Goal: Task Accomplishment & Management: Use online tool/utility

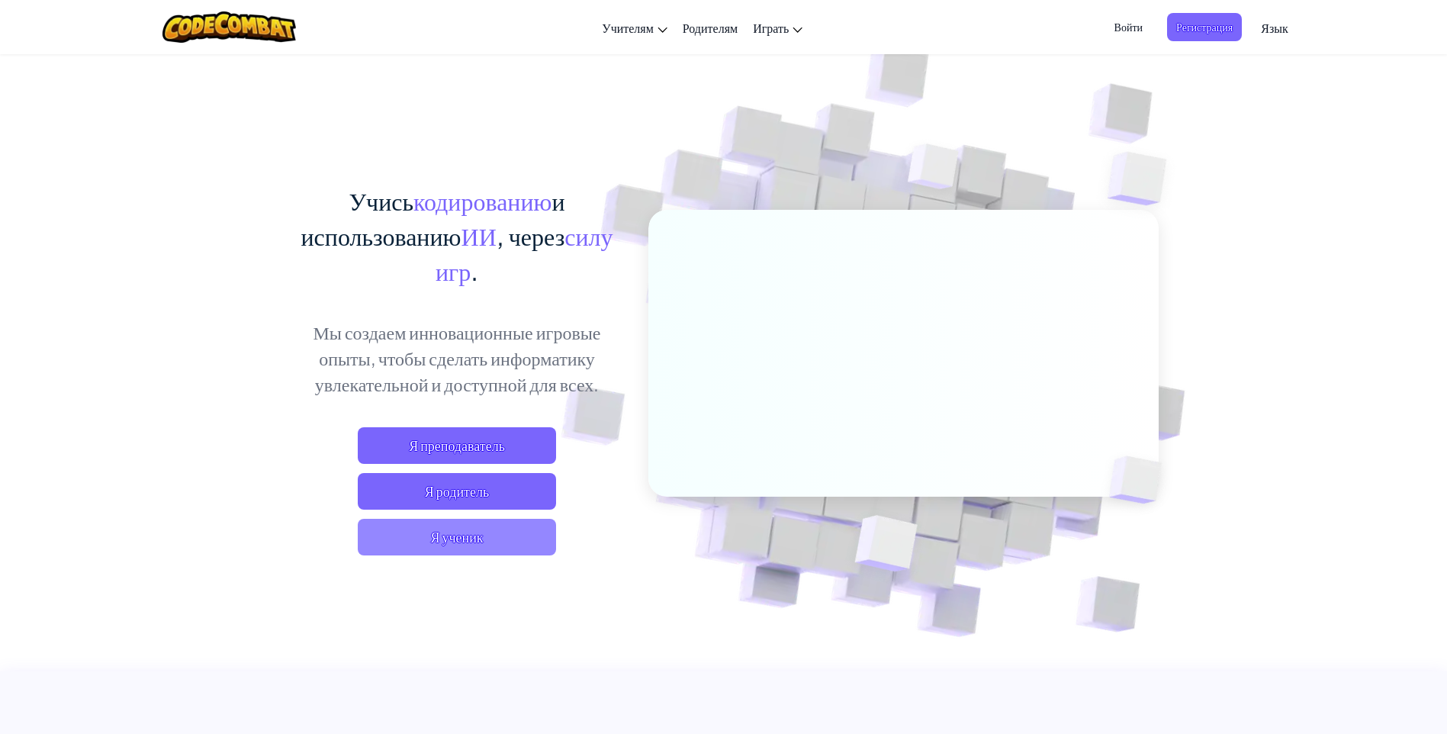
click at [488, 525] on span "Я ученик" at bounding box center [457, 537] width 198 height 37
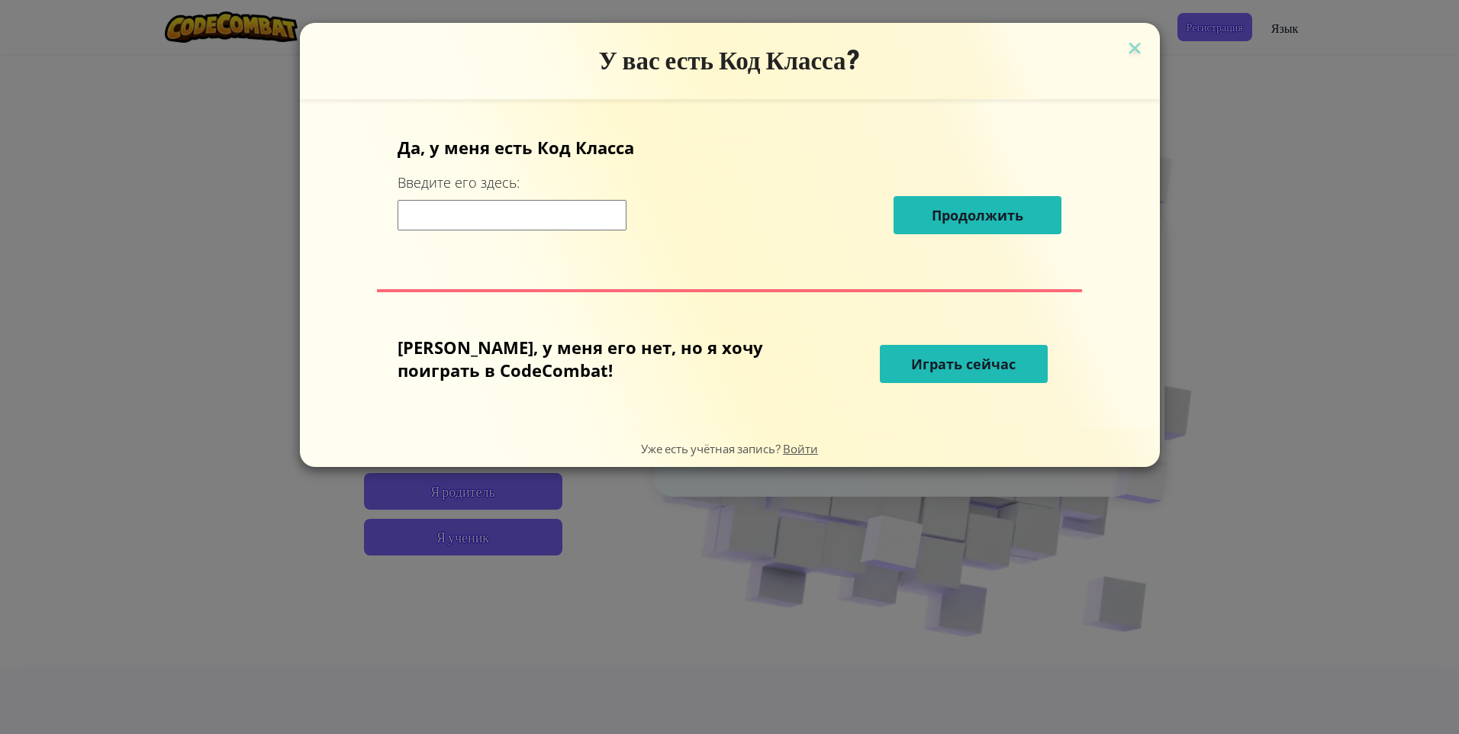
click at [936, 368] on span "Играть сейчас" at bounding box center [963, 364] width 105 height 18
click at [911, 359] on span "Играть сейчас" at bounding box center [963, 364] width 105 height 18
click at [784, 338] on div "Нет, у меня его нет, но я хочу поиграть в CodeCombat!" at bounding box center [632, 364] width 468 height 56
click at [880, 357] on button "Играть сейчас" at bounding box center [964, 364] width 168 height 38
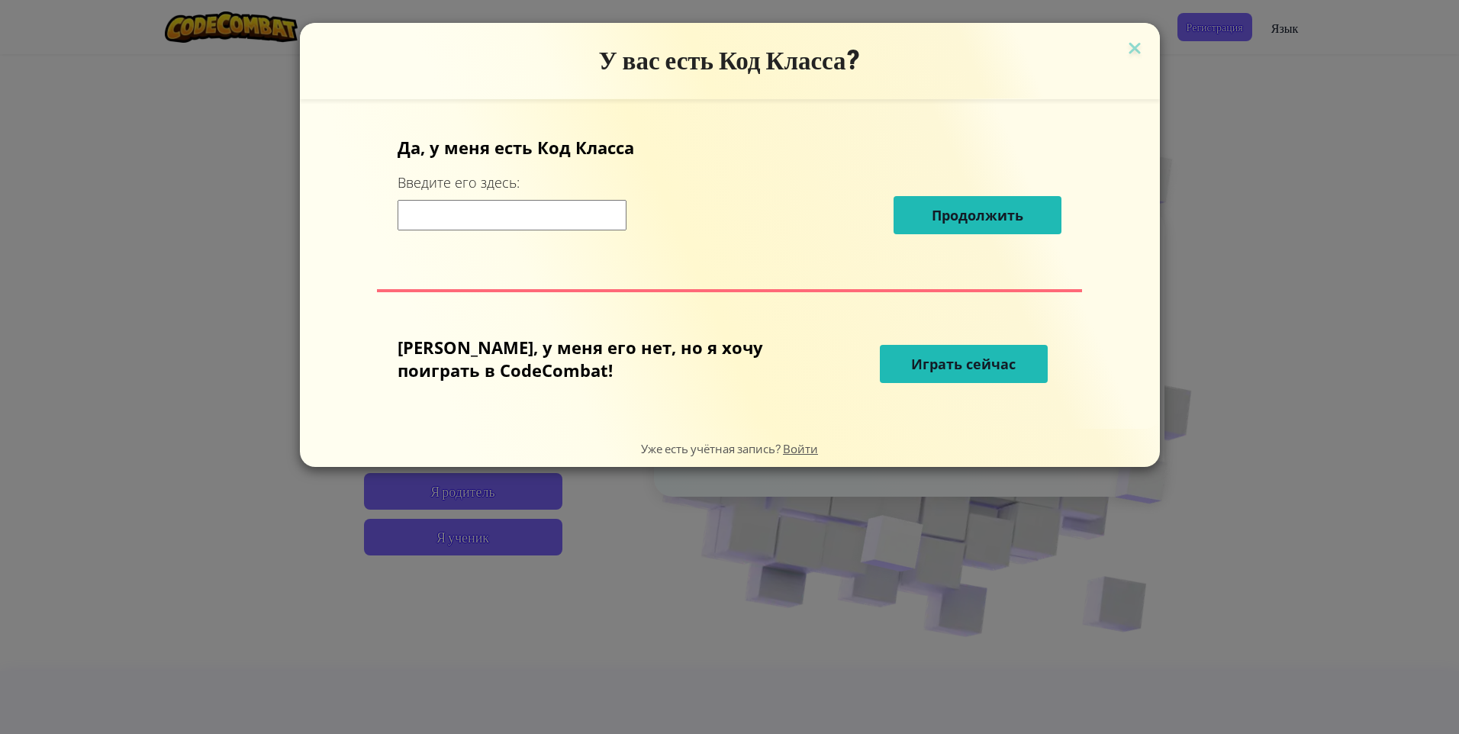
click at [880, 357] on button "Играть сейчас" at bounding box center [964, 364] width 168 height 38
click at [910, 380] on button "Играть сейчас" at bounding box center [964, 364] width 168 height 38
click at [935, 362] on span "Играть сейчас" at bounding box center [963, 364] width 105 height 18
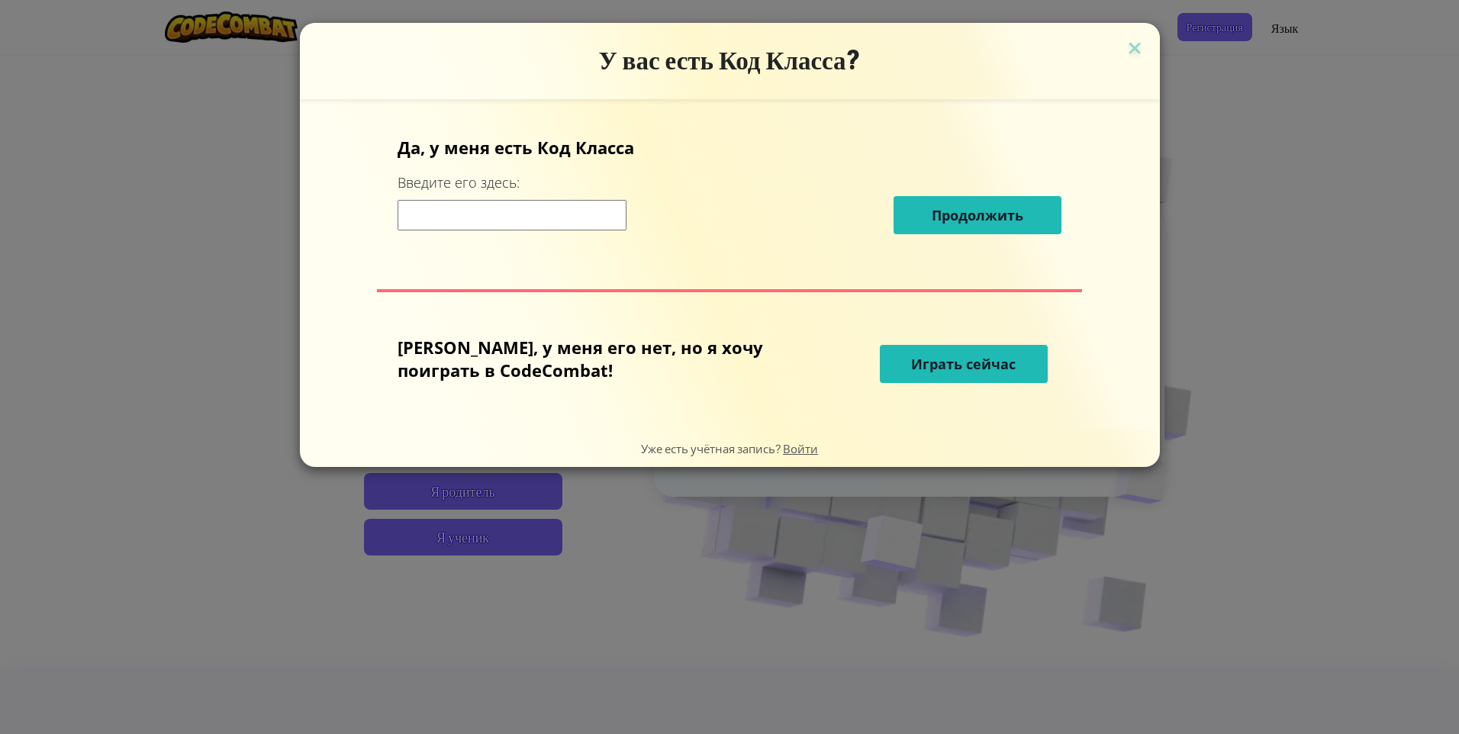
click at [935, 362] on span "Играть сейчас" at bounding box center [963, 364] width 105 height 18
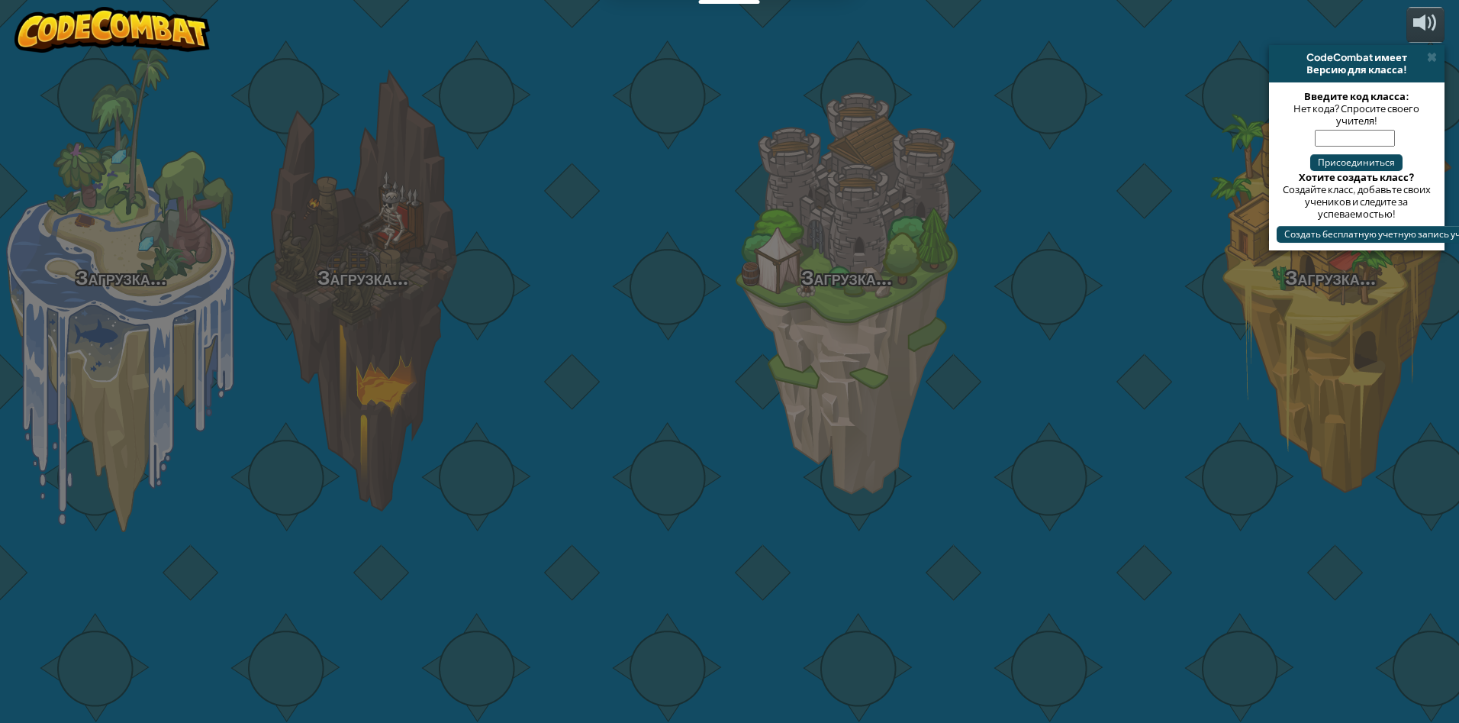
select select "ru"
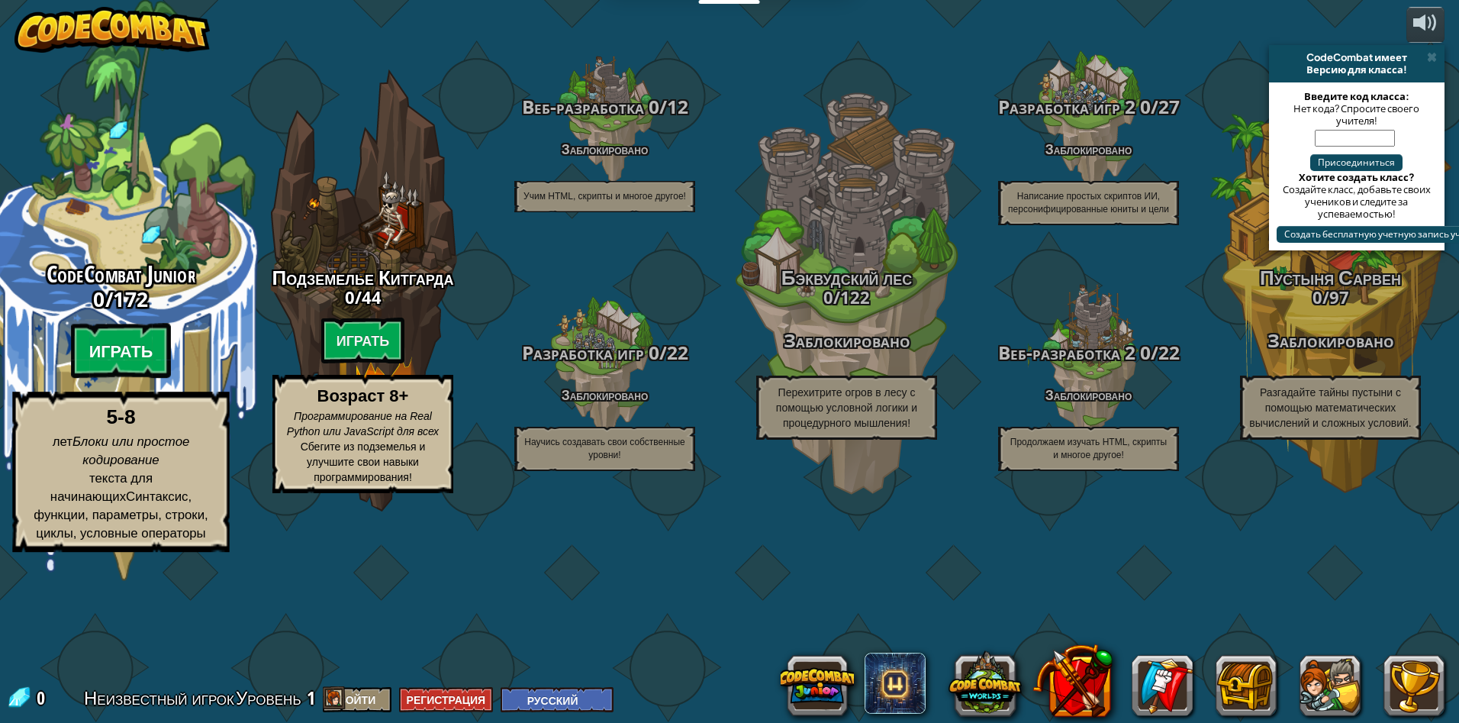
click at [123, 378] on btn "Играть" at bounding box center [121, 350] width 101 height 55
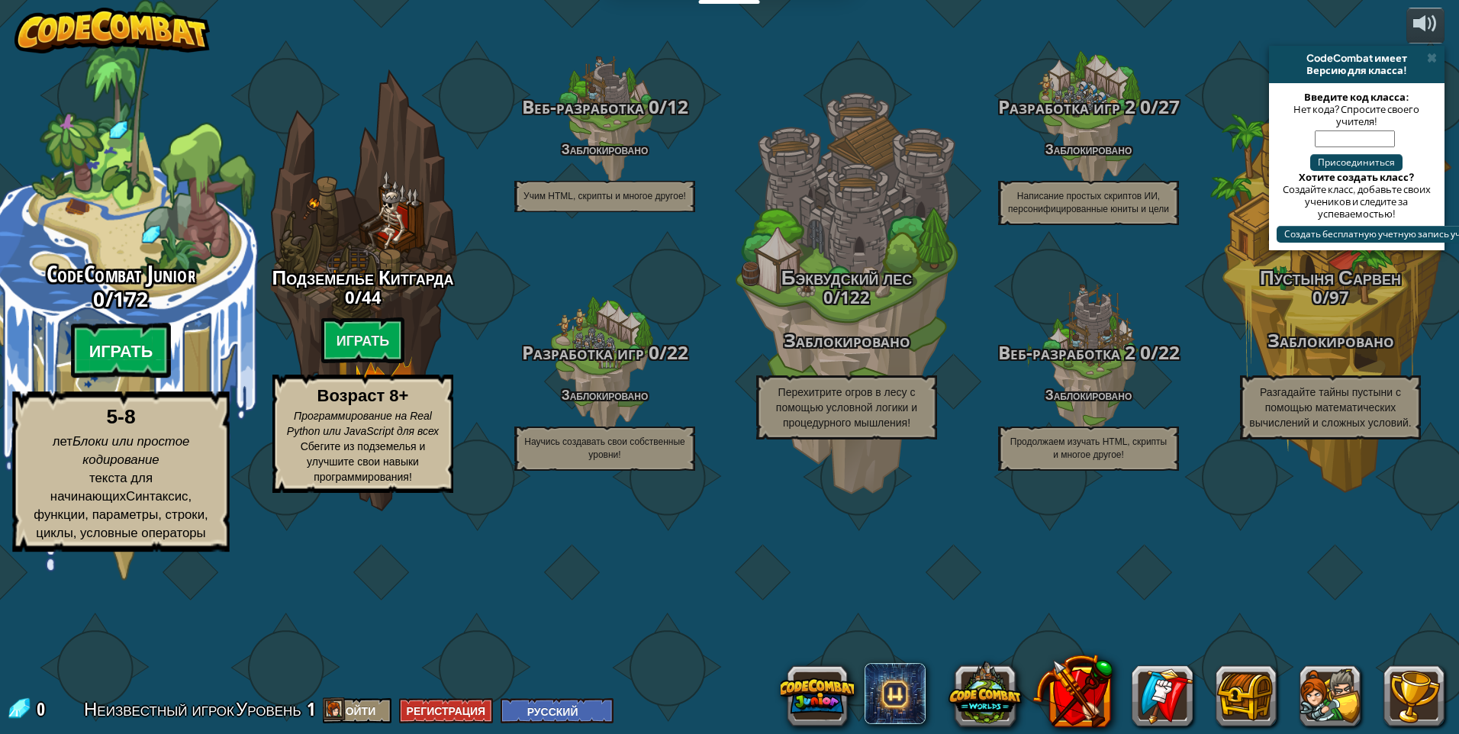
select select "ru"
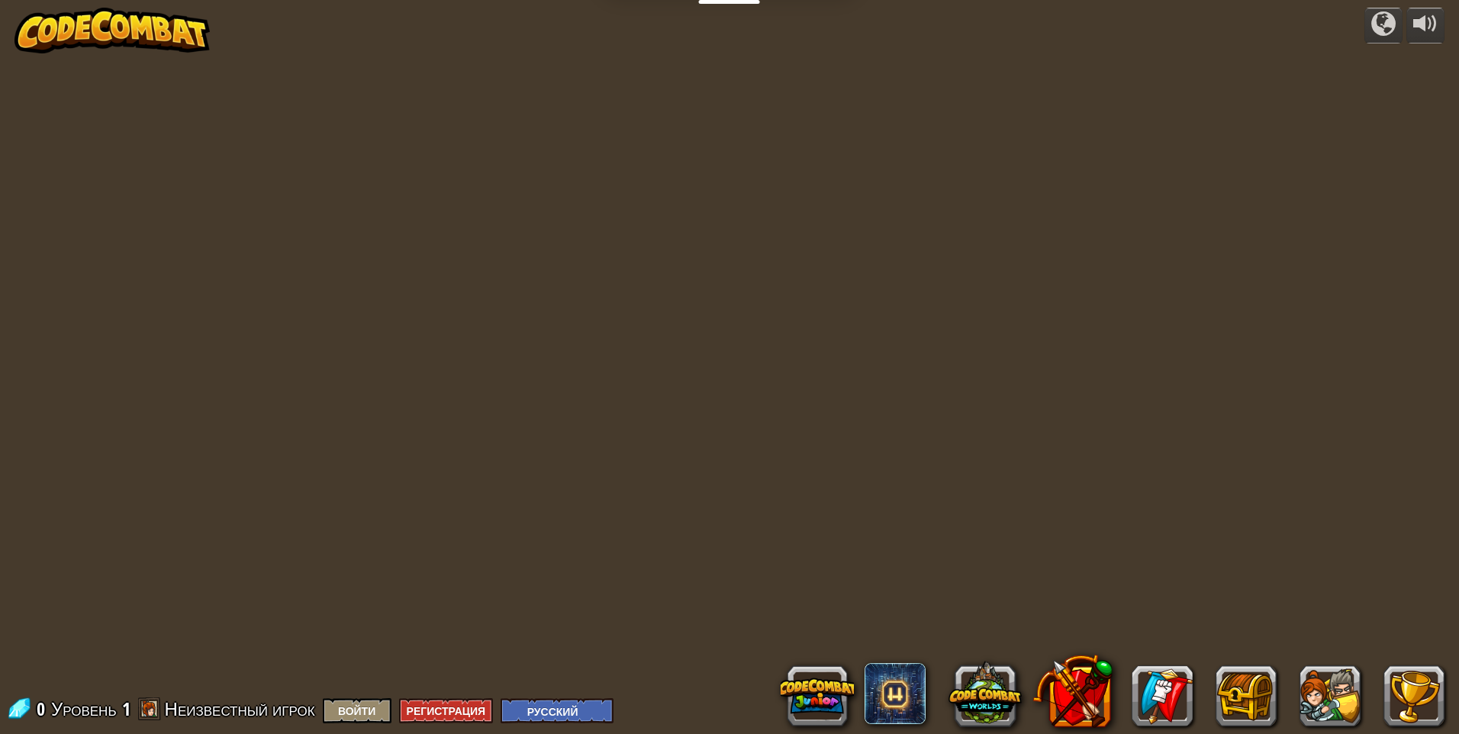
select select "ru"
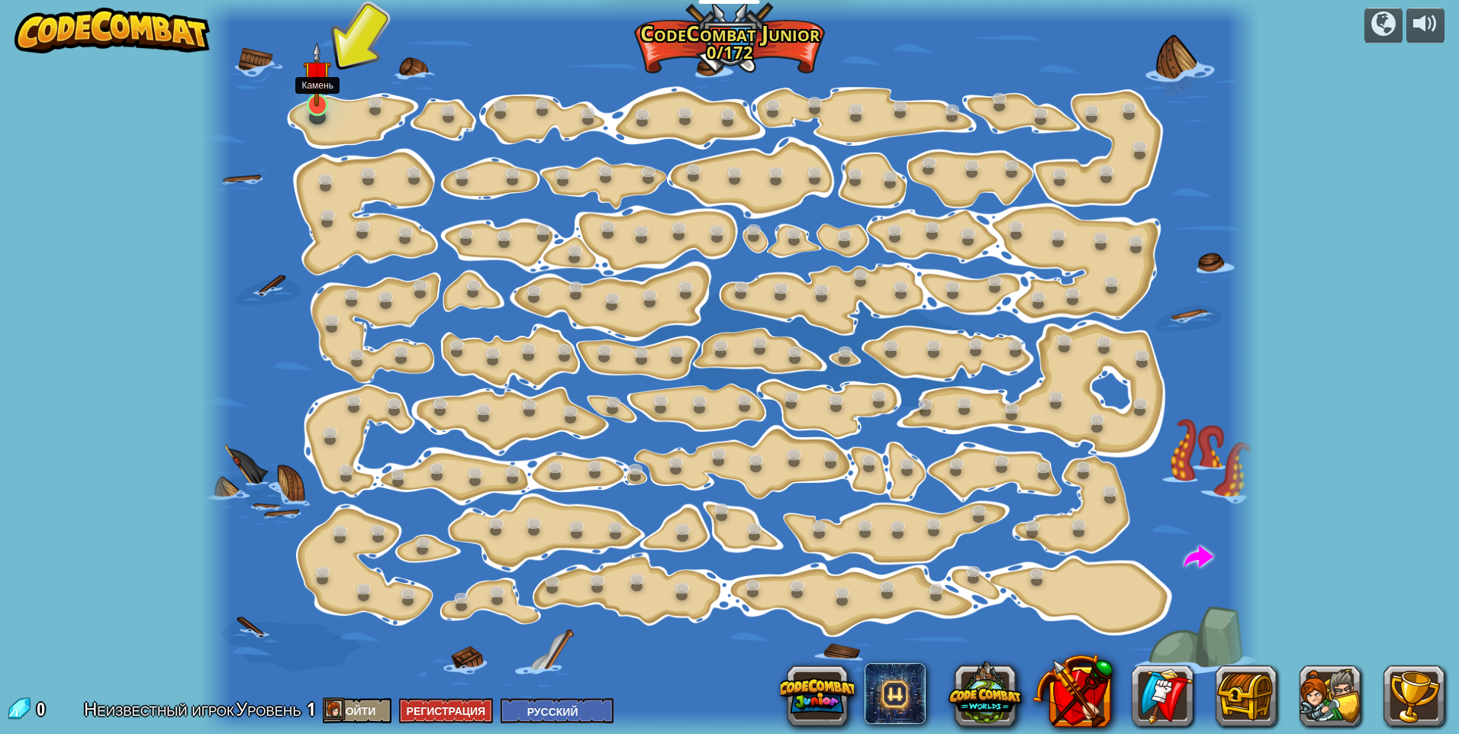
click at [319, 105] on img at bounding box center [317, 74] width 28 height 65
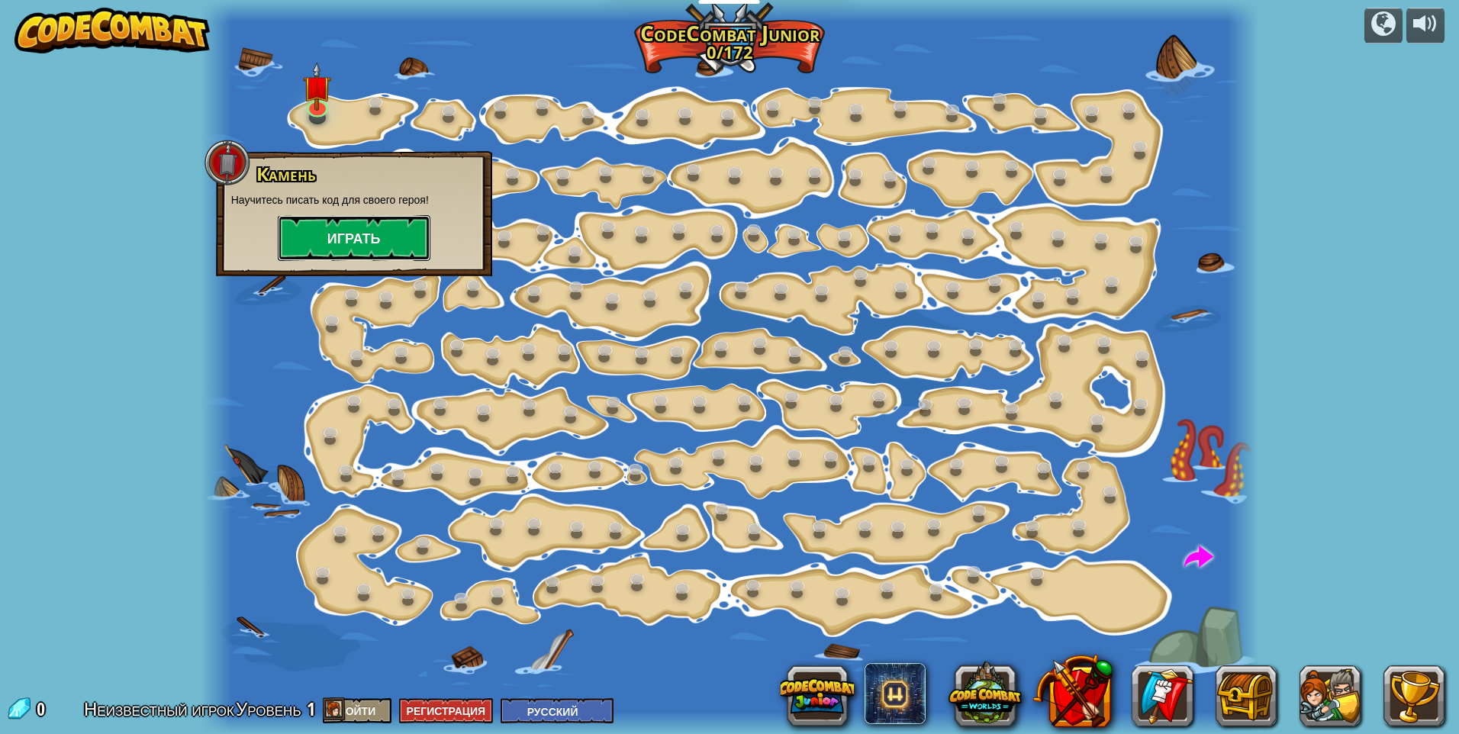
click at [377, 235] on button "Играть" at bounding box center [354, 238] width 153 height 46
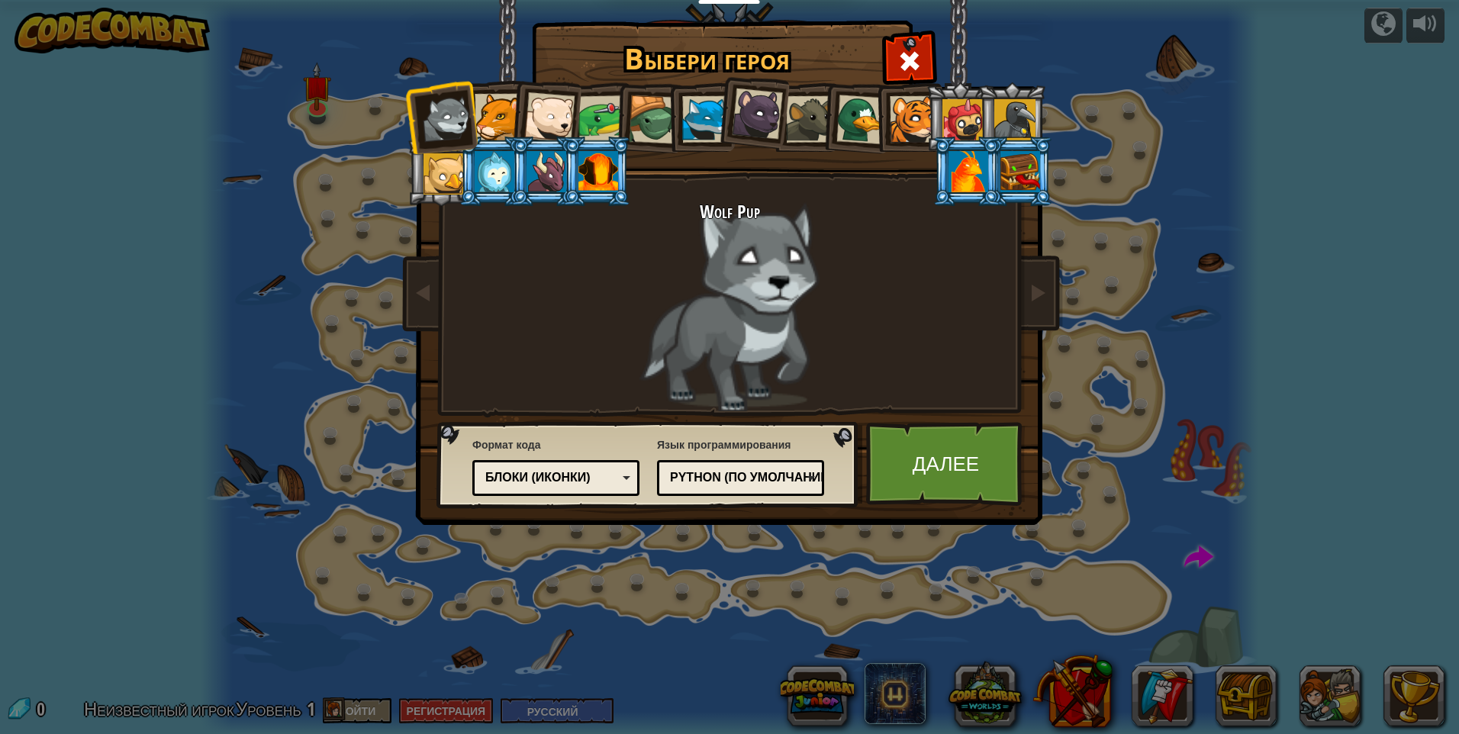
click at [748, 475] on div "Python (По умолчанию)" at bounding box center [736, 478] width 132 height 18
click at [820, 624] on div "Выбери героя 0 Wolf Pup Cougar Polar Bear Cub Frog Turtle Blue Fox Пантеренок B…" at bounding box center [729, 367] width 1459 height 734
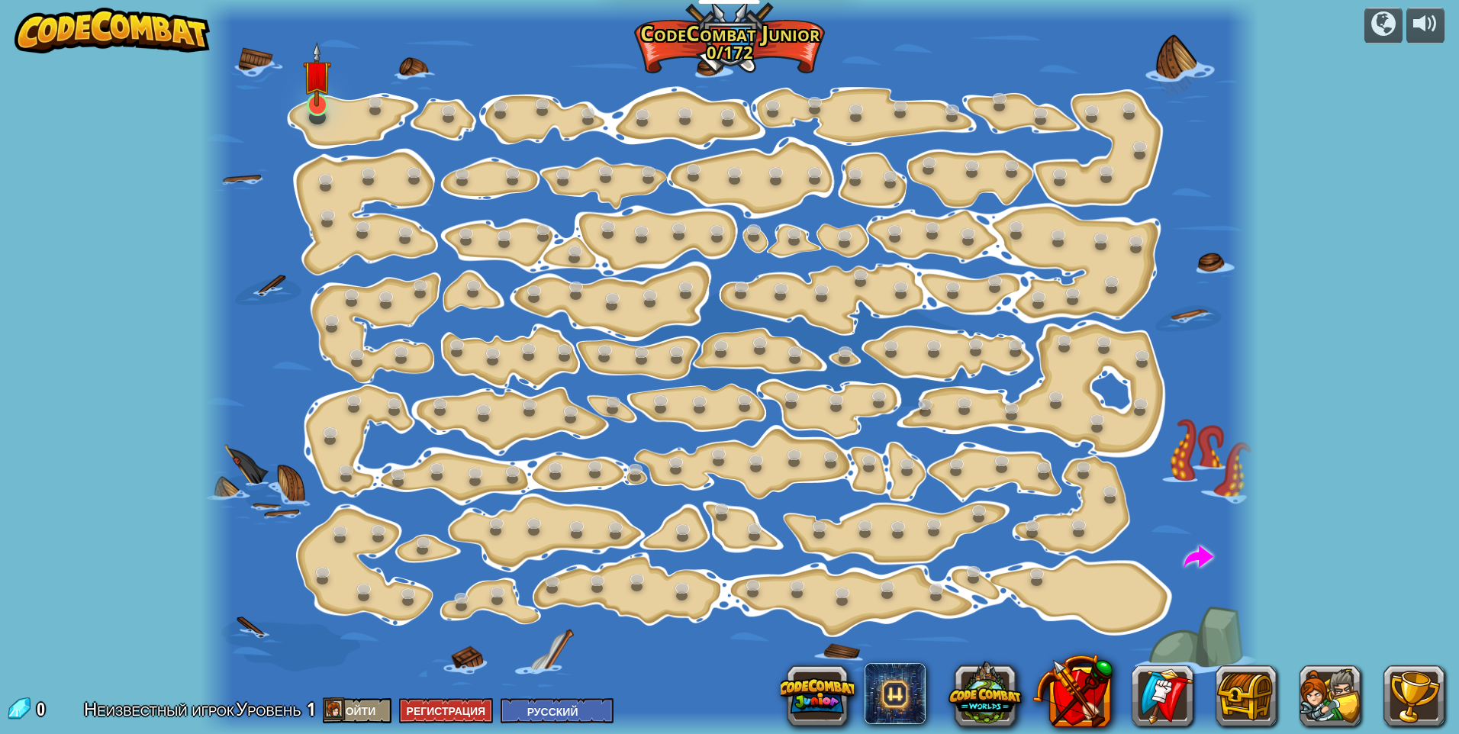
click at [311, 106] on img at bounding box center [317, 74] width 28 height 65
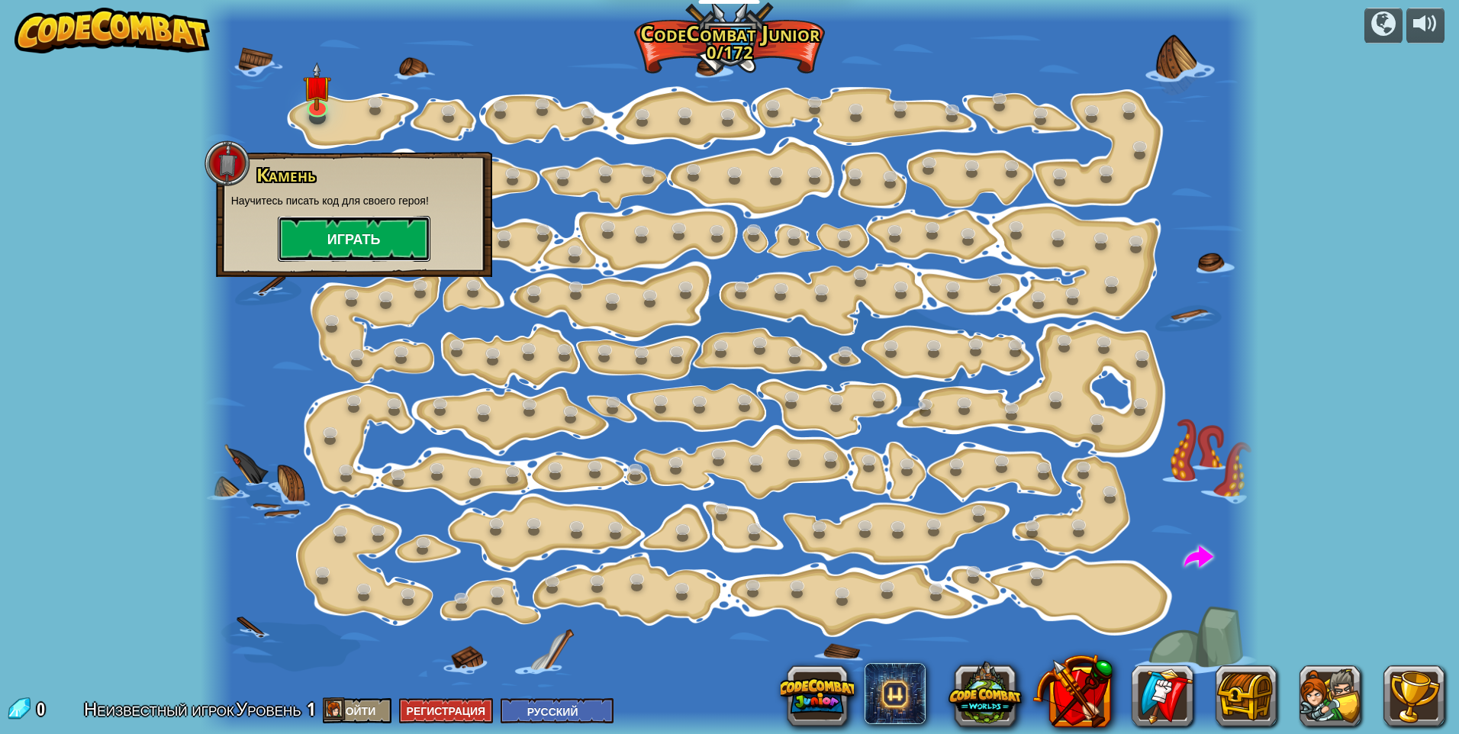
click at [375, 230] on button "Играть" at bounding box center [354, 239] width 153 height 46
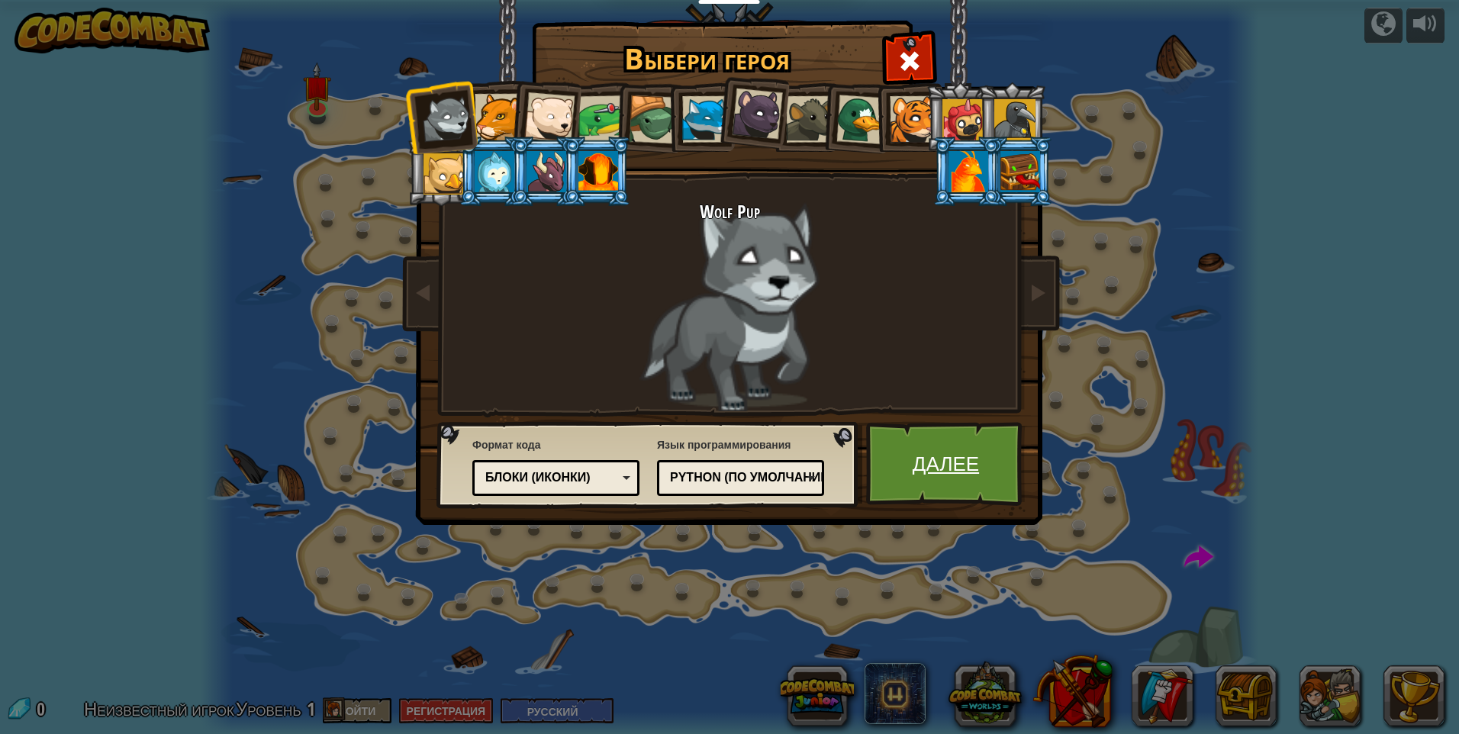
click at [976, 468] on link "Далее" at bounding box center [945, 464] width 159 height 84
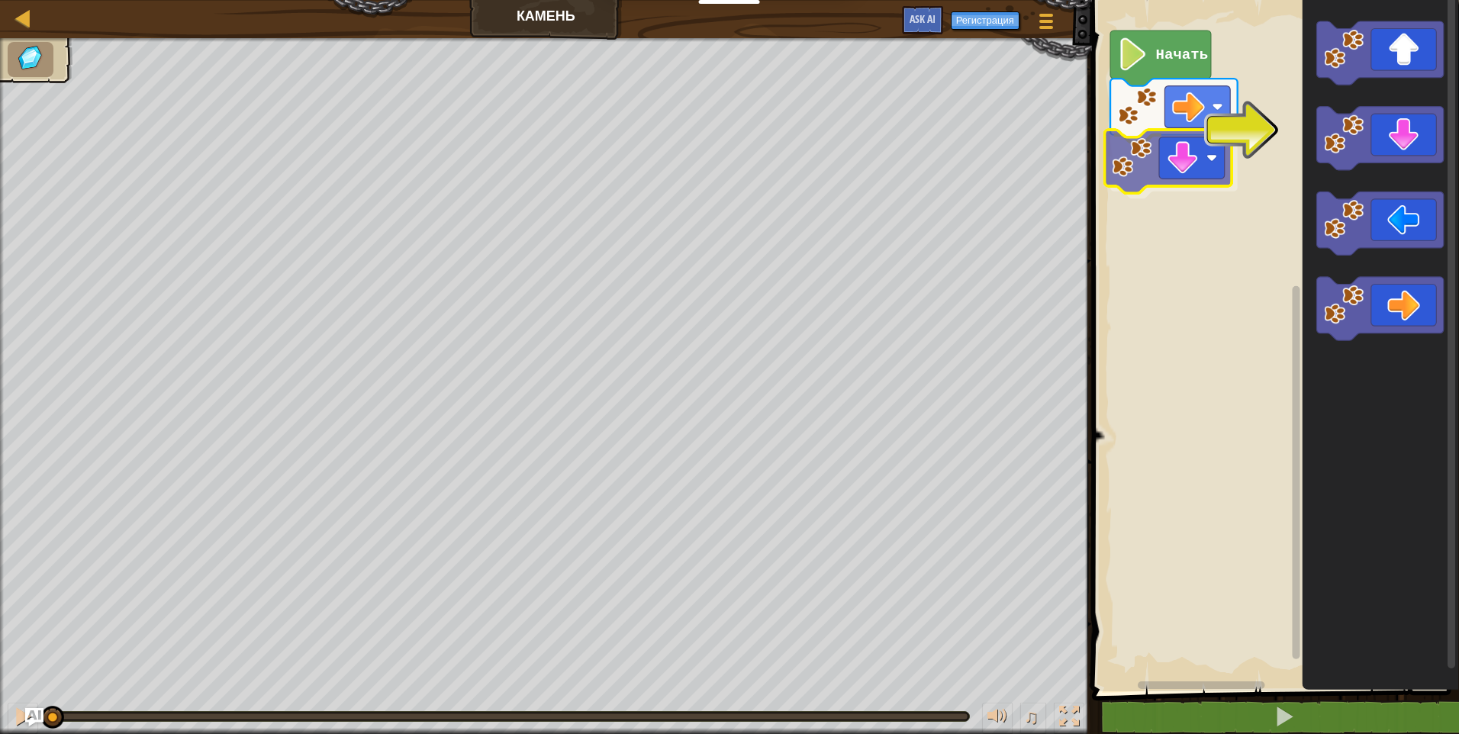
click at [1146, 169] on div "Начать" at bounding box center [1273, 341] width 372 height 699
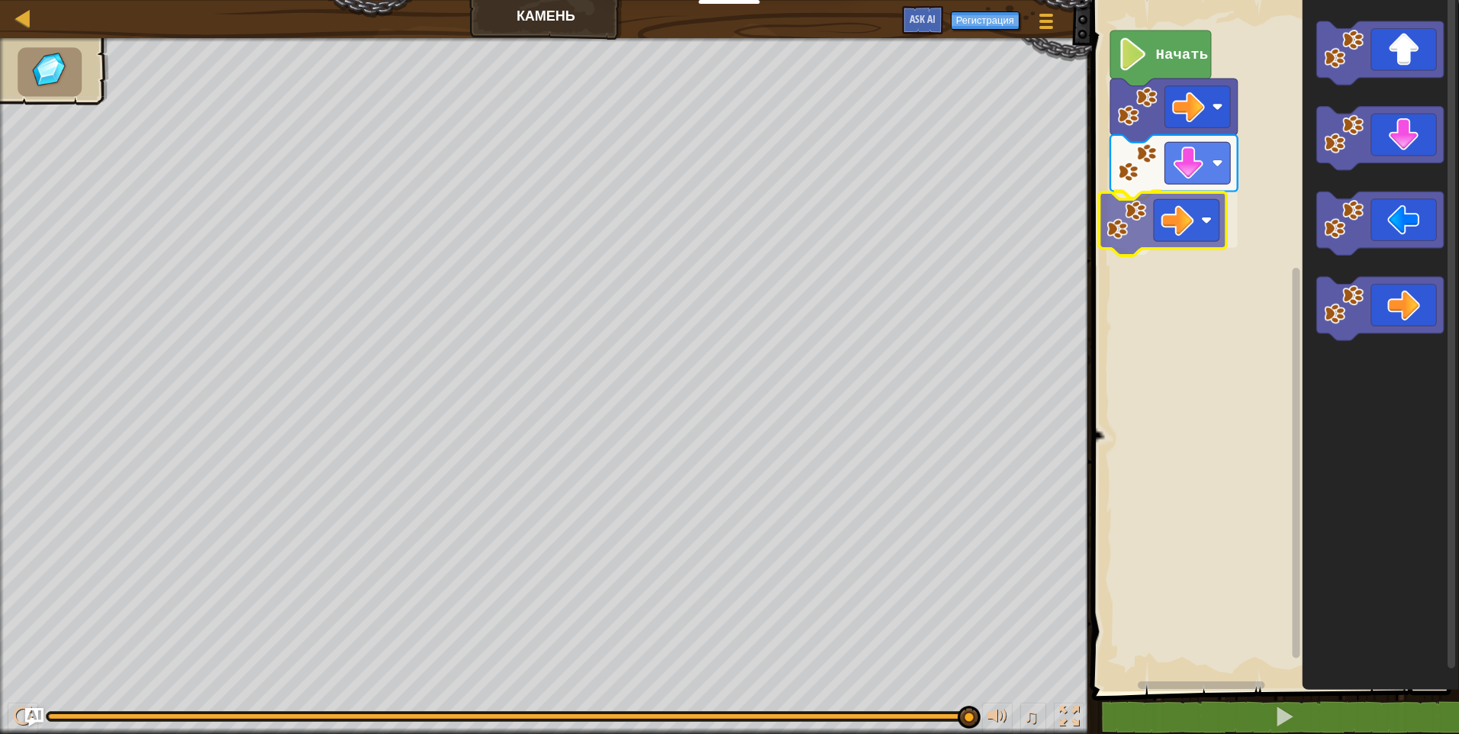
click at [1169, 220] on div "Начать" at bounding box center [1273, 341] width 372 height 699
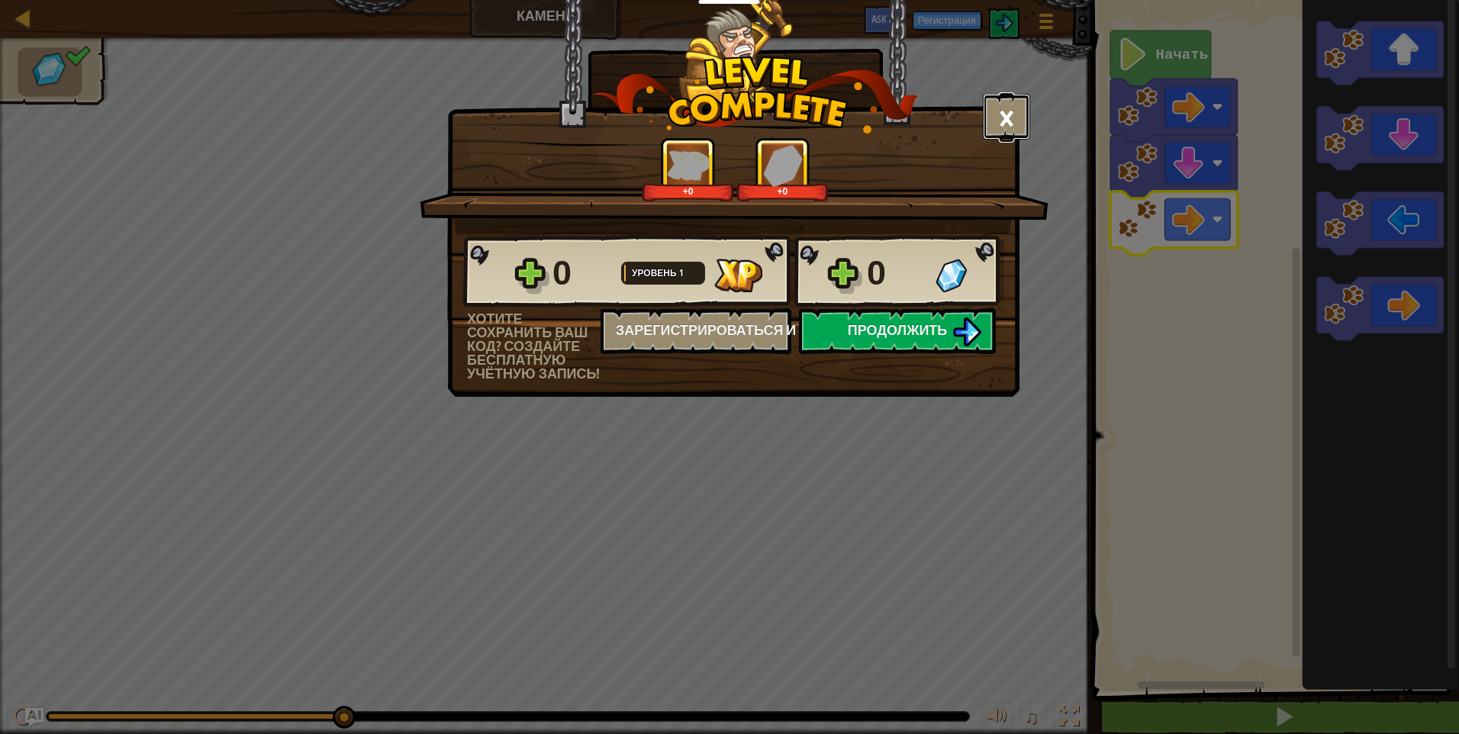
click at [1003, 117] on button "×" at bounding box center [1006, 117] width 47 height 46
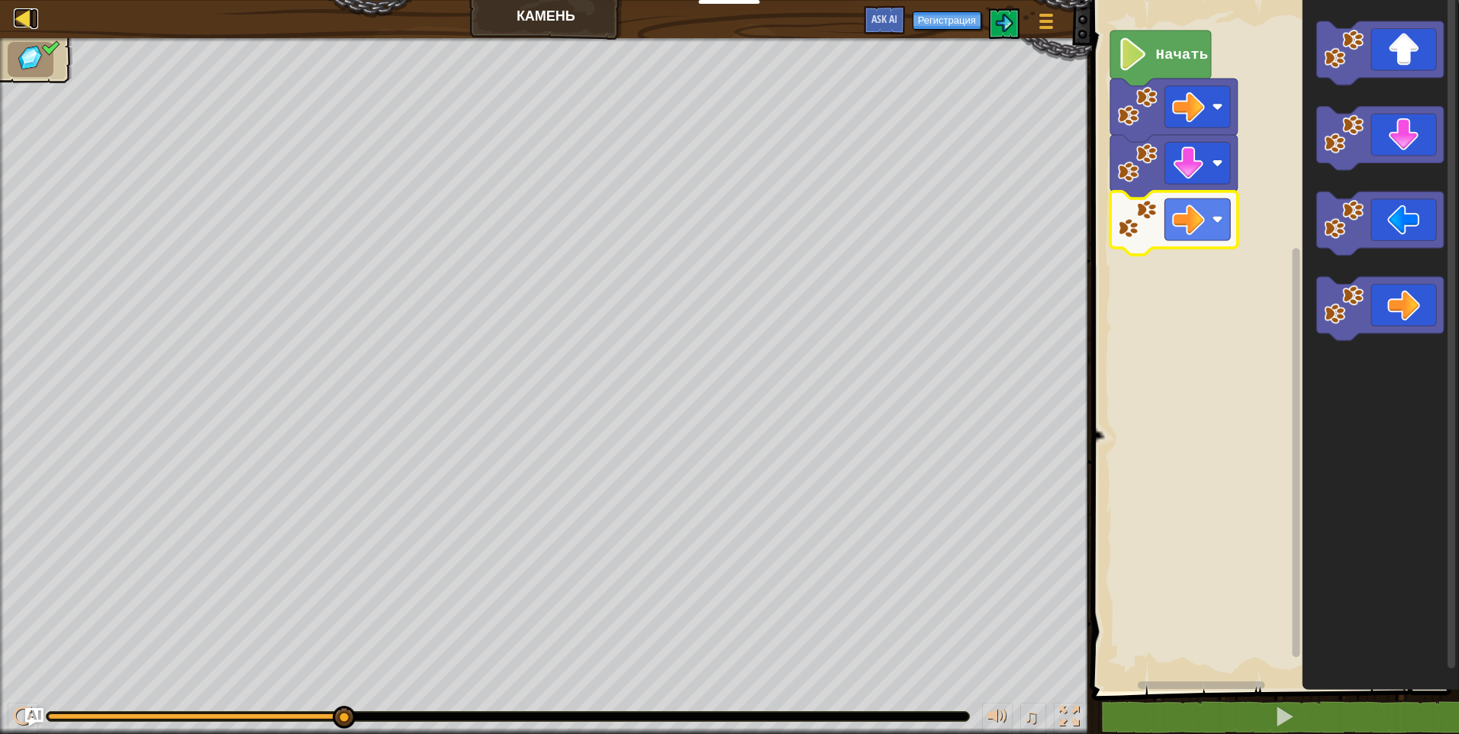
click at [24, 20] on div at bounding box center [23, 17] width 19 height 19
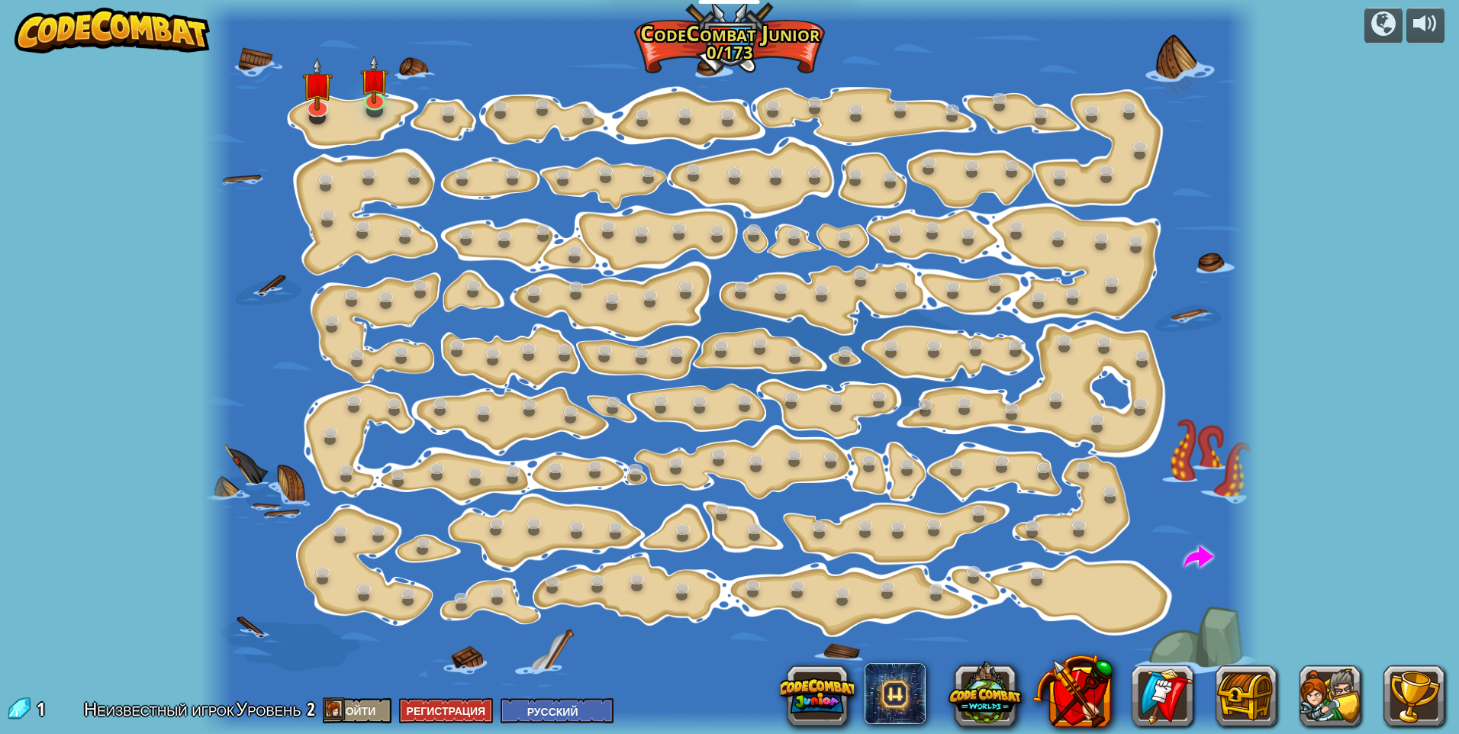
select select "ru"
click at [372, 96] on img at bounding box center [375, 67] width 28 height 65
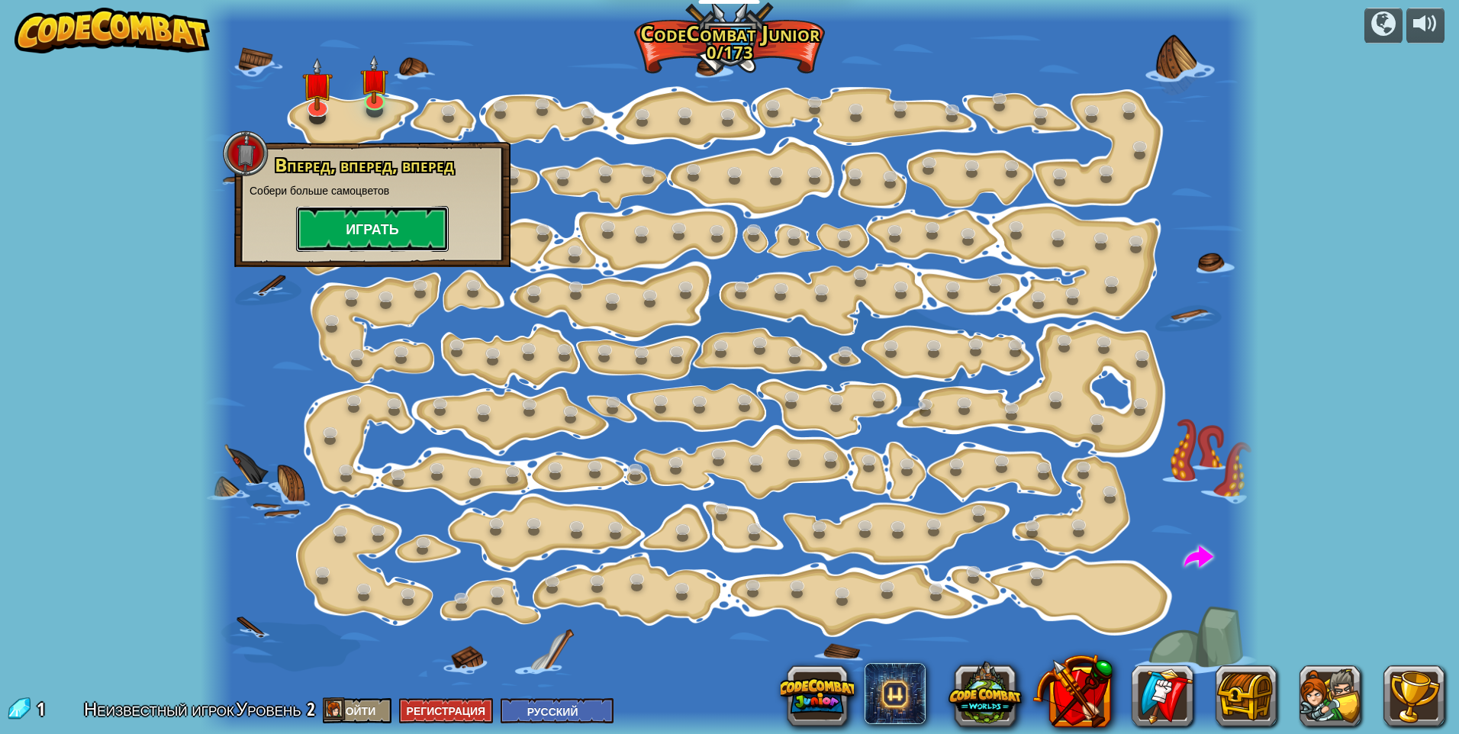
click at [408, 223] on button "Играть" at bounding box center [372, 229] width 153 height 46
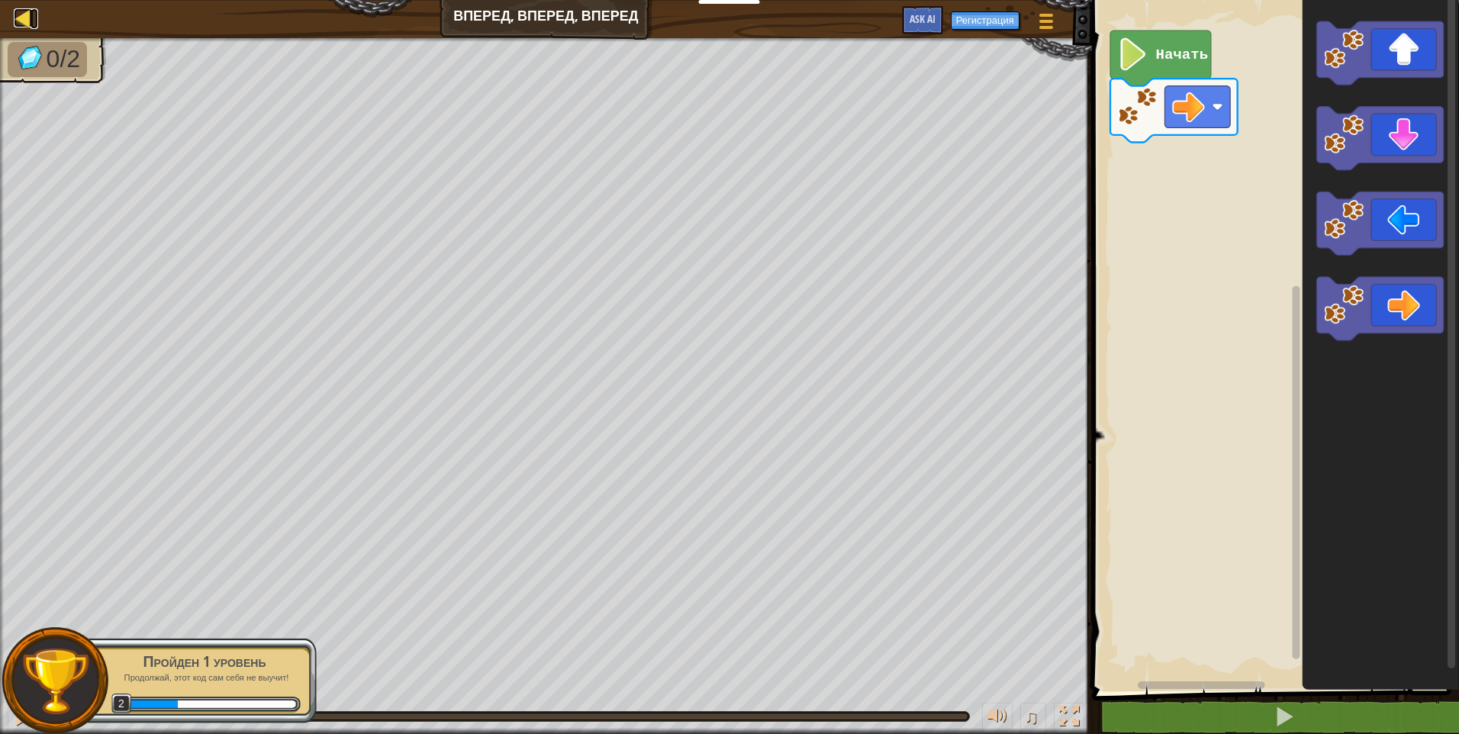
click at [30, 11] on div at bounding box center [23, 17] width 19 height 19
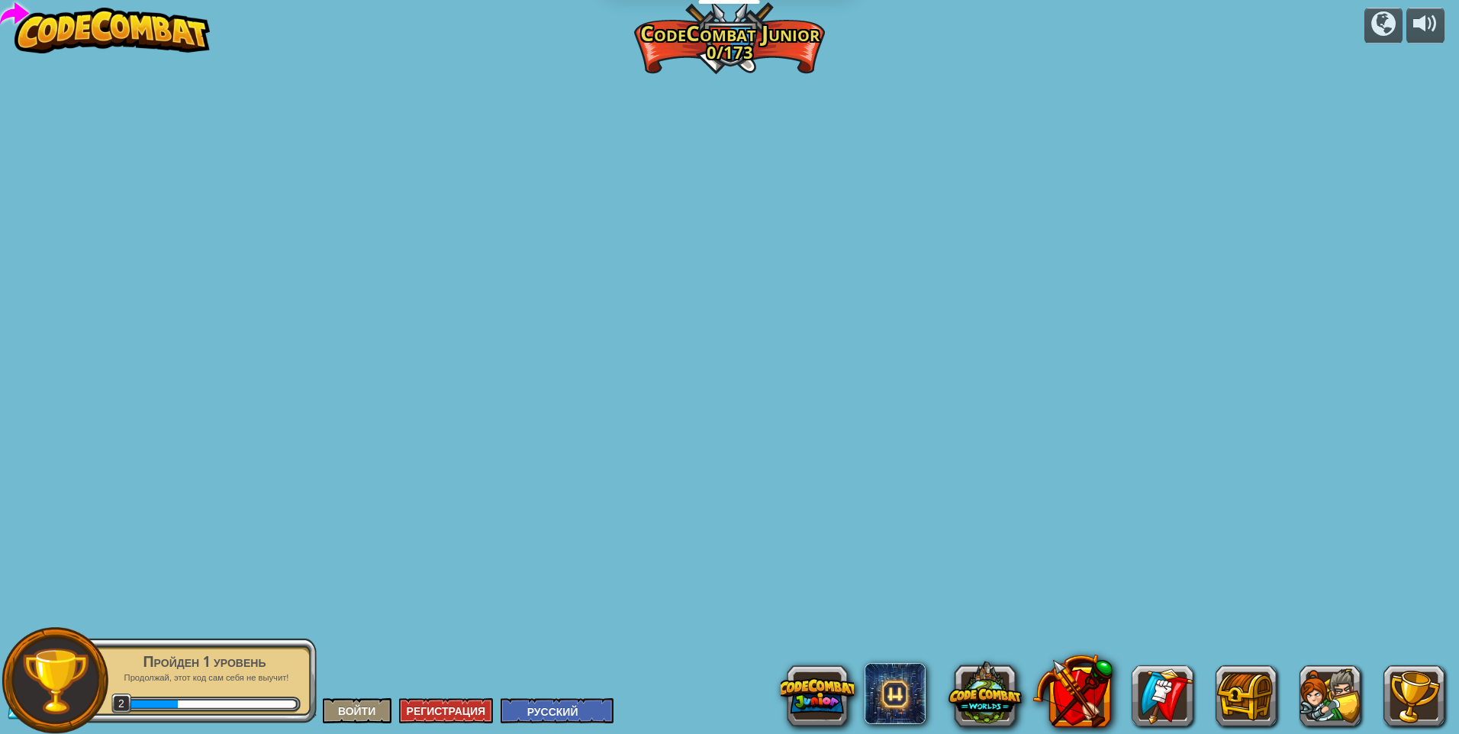
select select "ru"
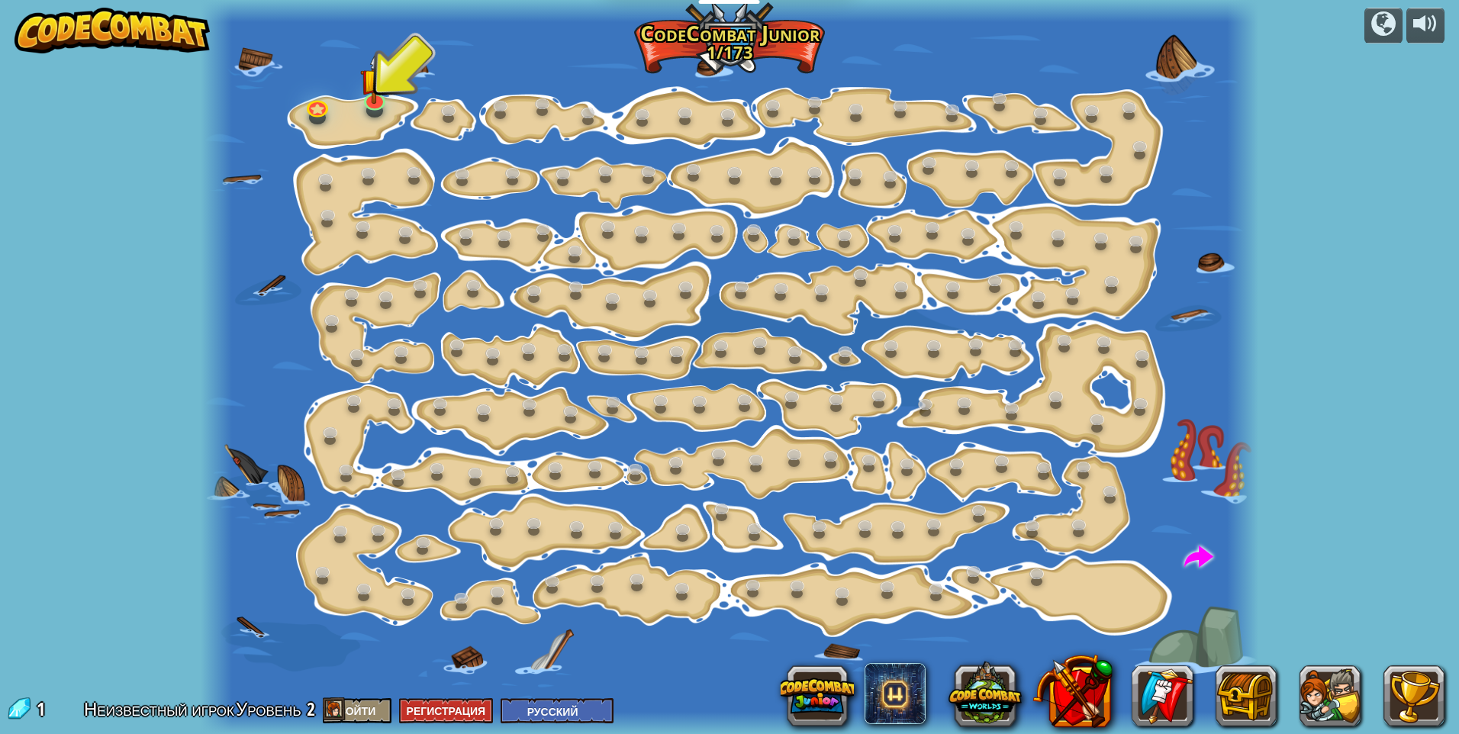
click at [119, 27] on img at bounding box center [111, 31] width 195 height 46
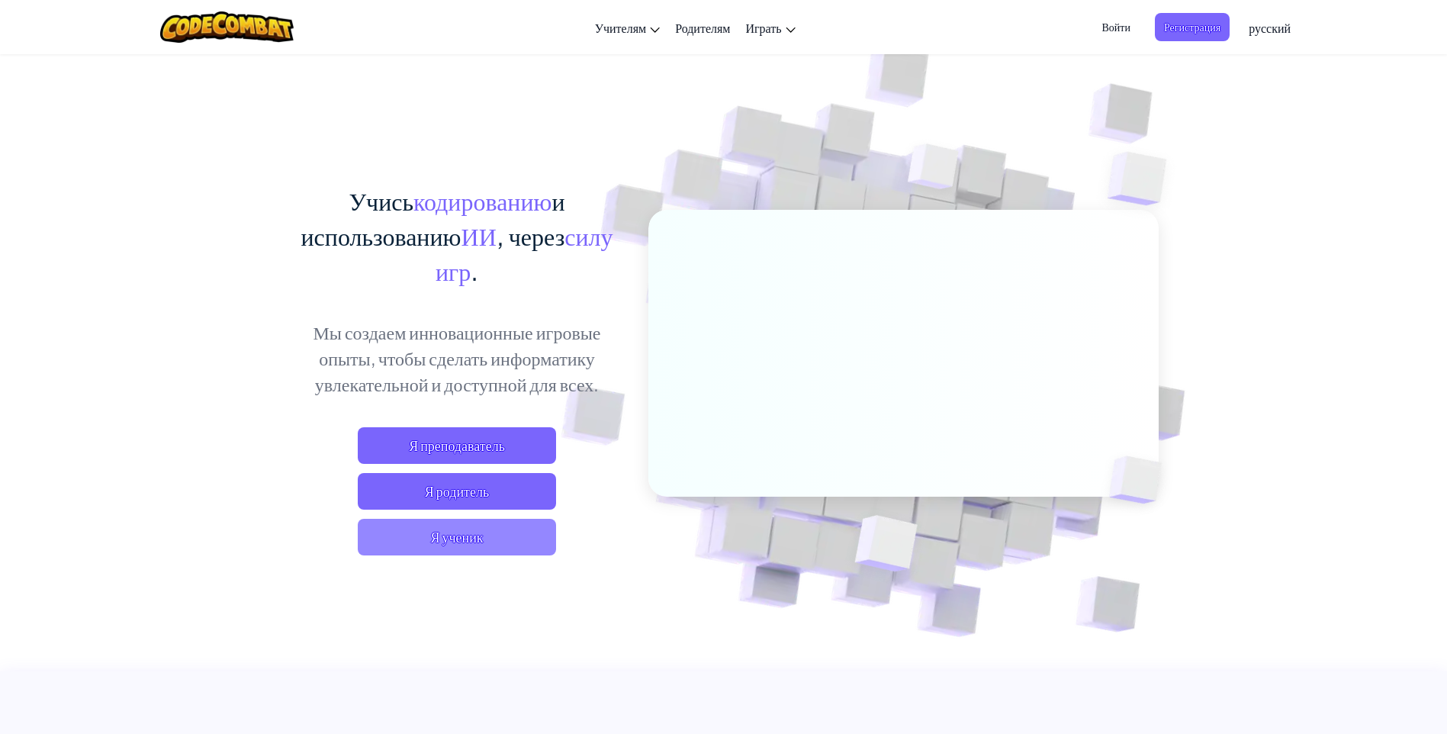
click at [439, 540] on span "Я ученик" at bounding box center [457, 537] width 198 height 37
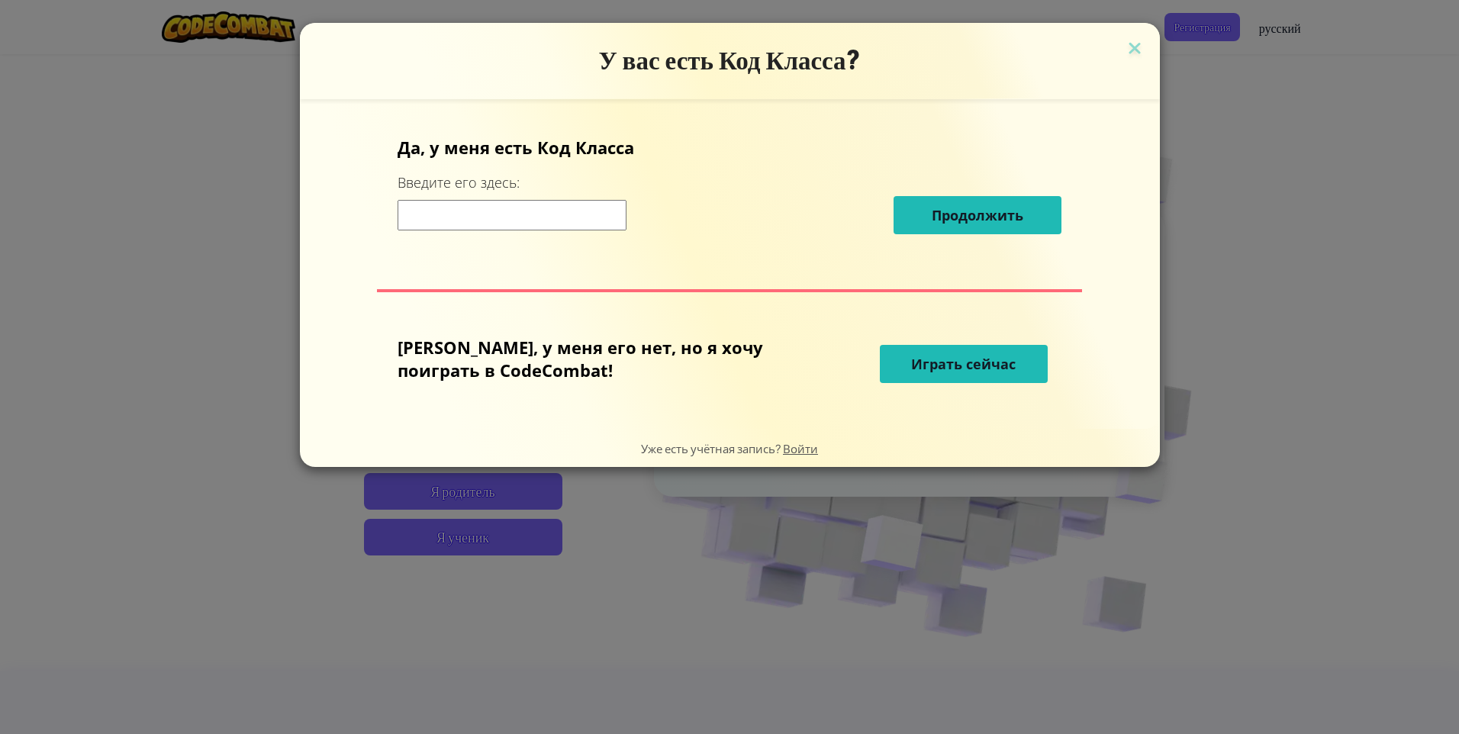
click at [911, 372] on span "Играть сейчас" at bounding box center [963, 364] width 105 height 18
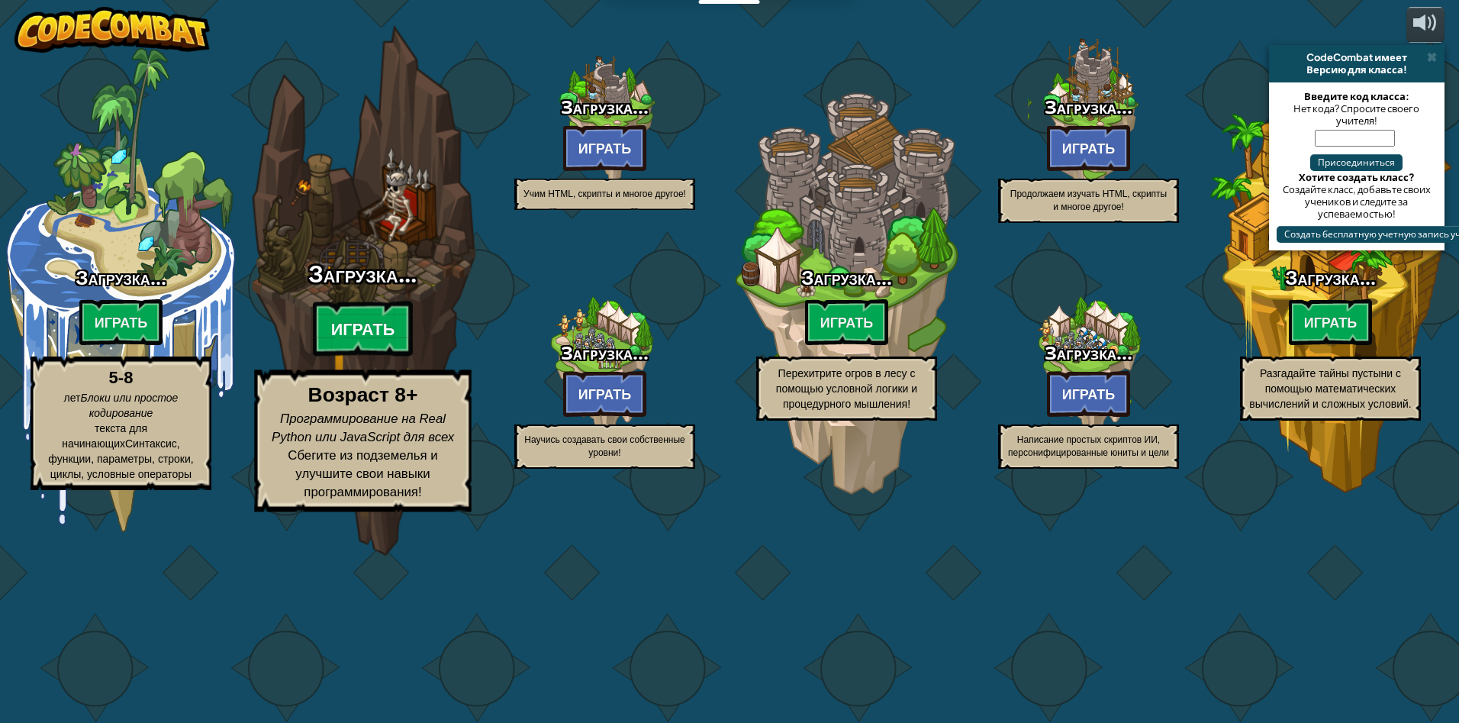
select select "ru"
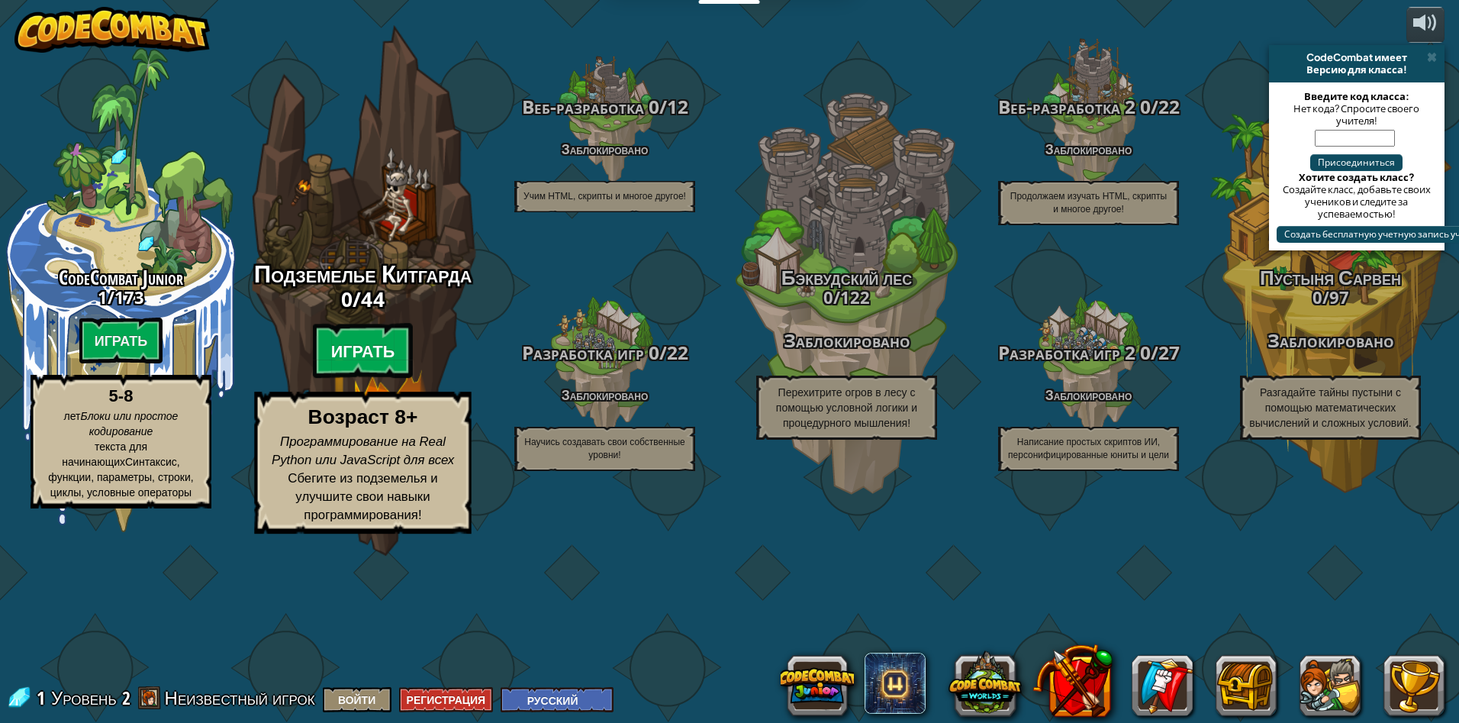
click at [348, 378] on btn "Играть" at bounding box center [363, 350] width 101 height 55
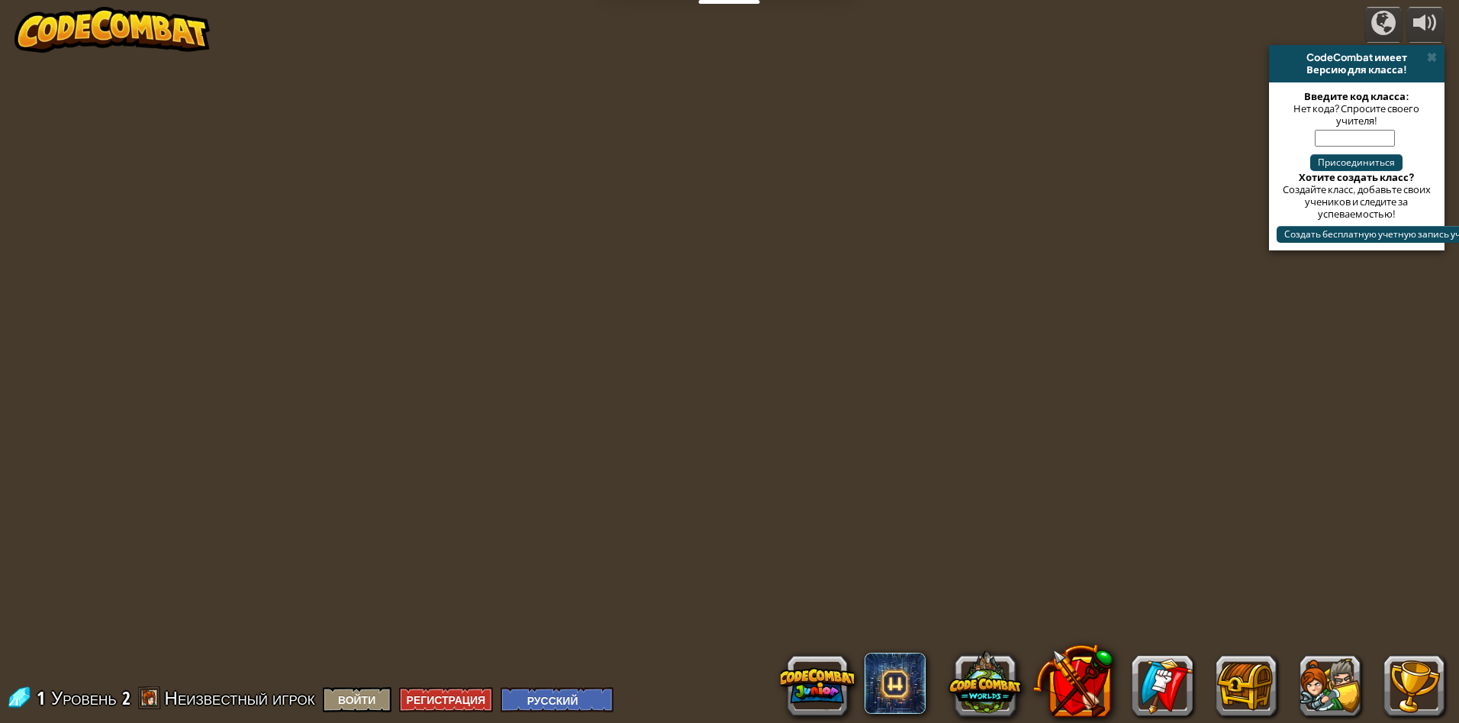
select select "ru"
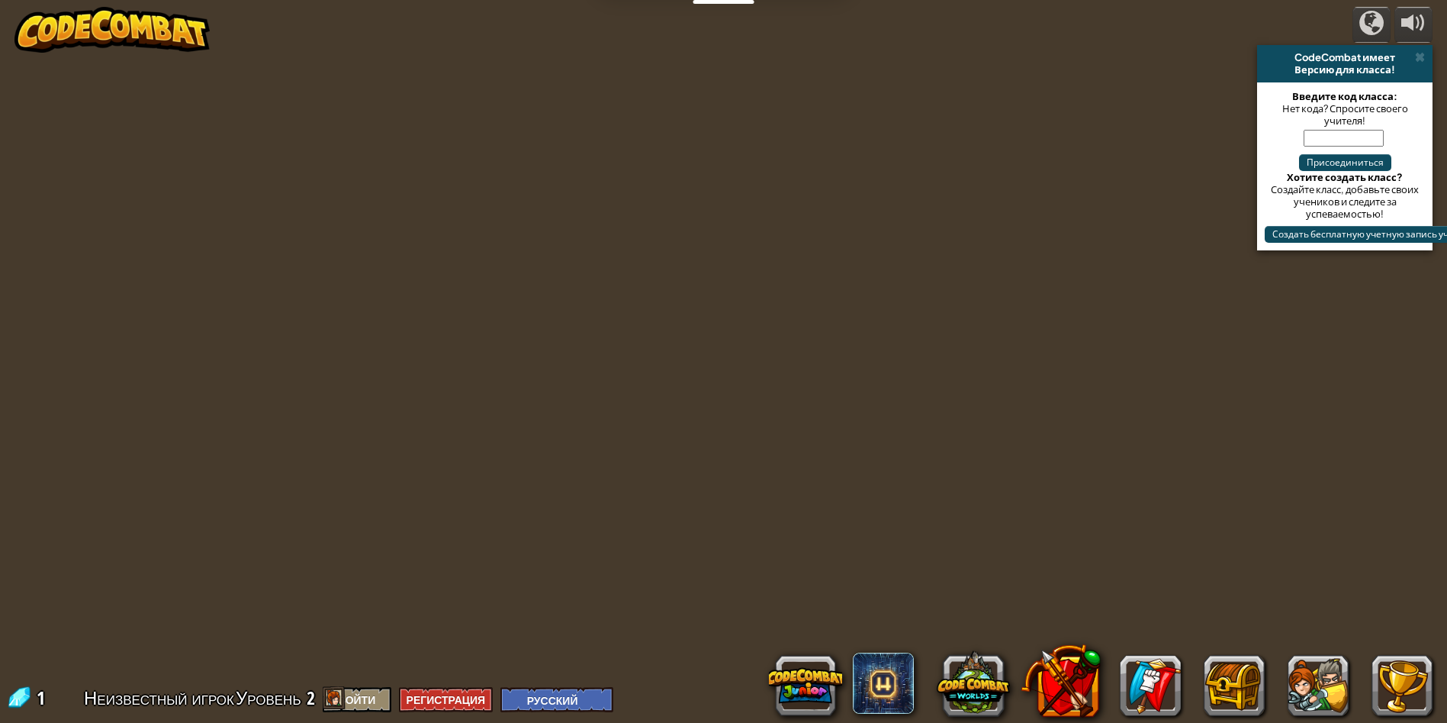
select select "ru"
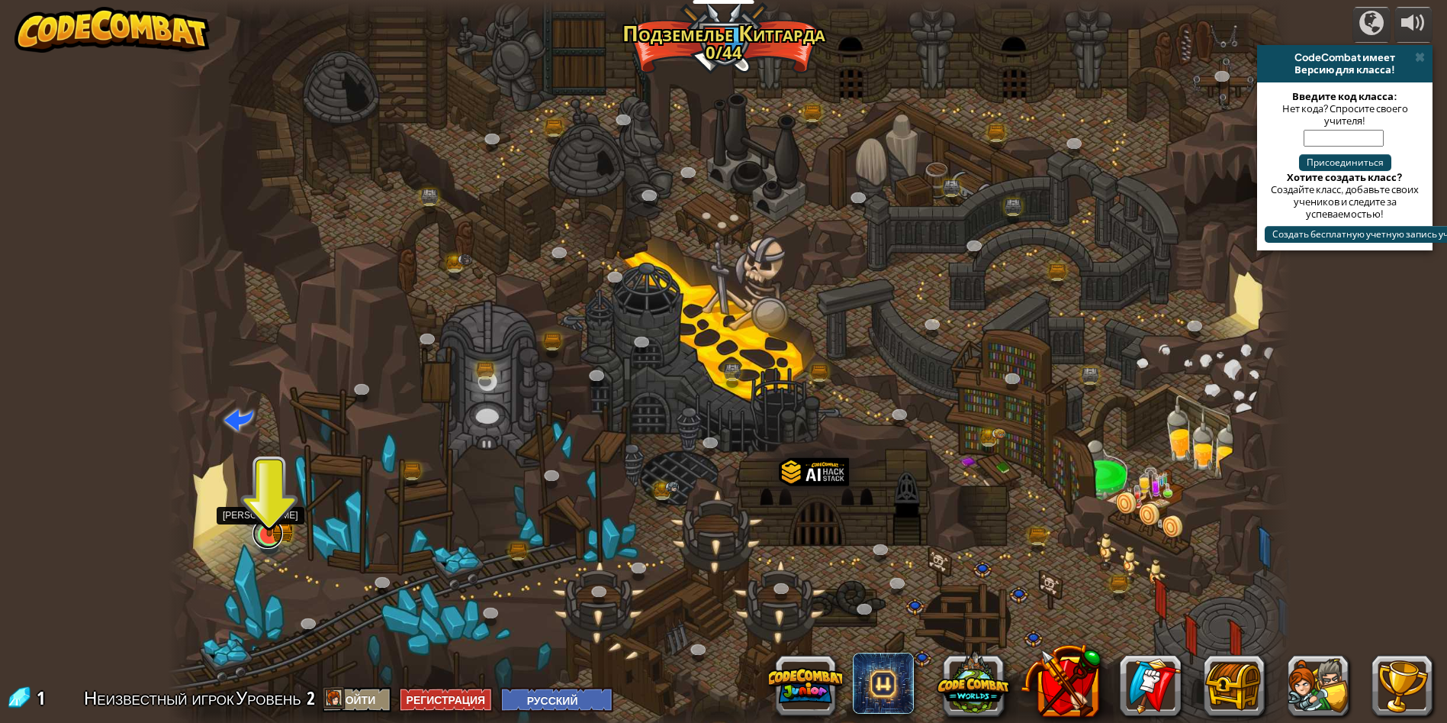
click at [271, 531] on link at bounding box center [268, 533] width 31 height 31
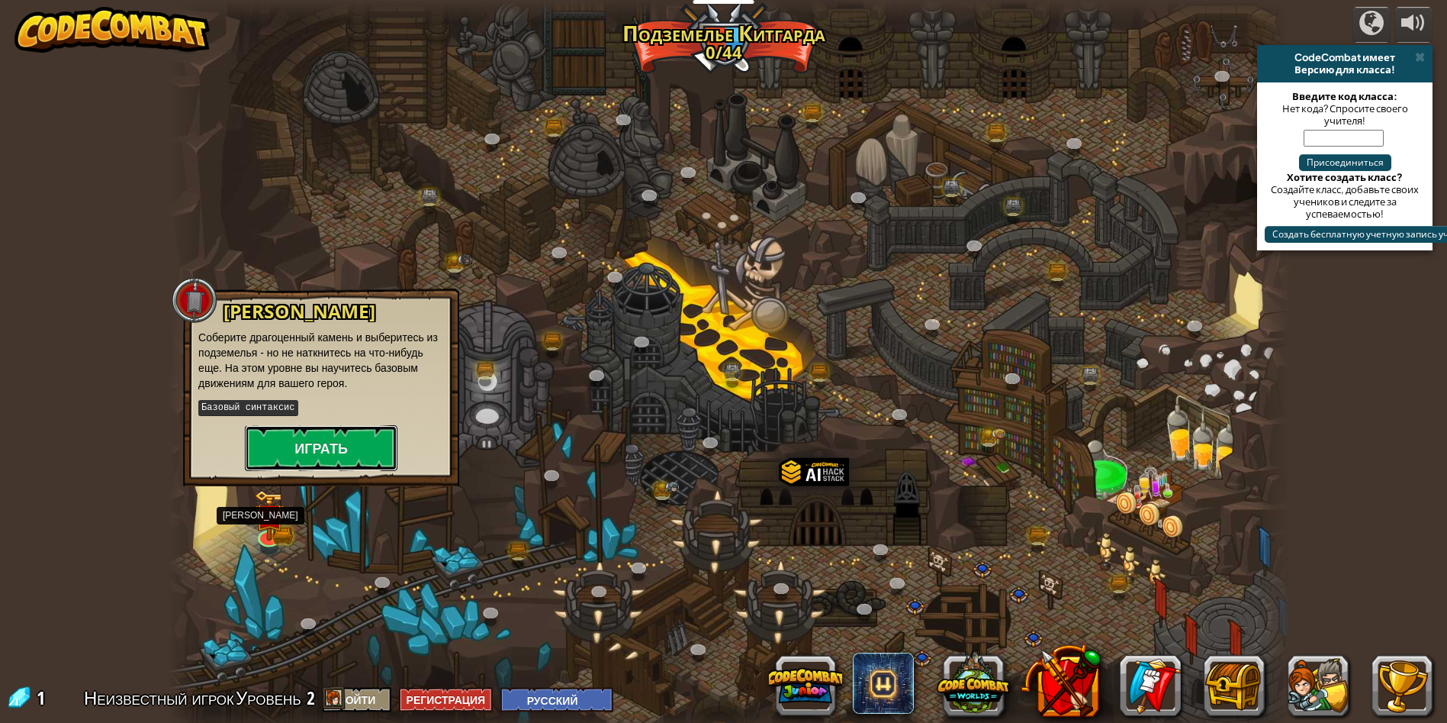
click at [333, 443] on button "Играть" at bounding box center [321, 448] width 153 height 46
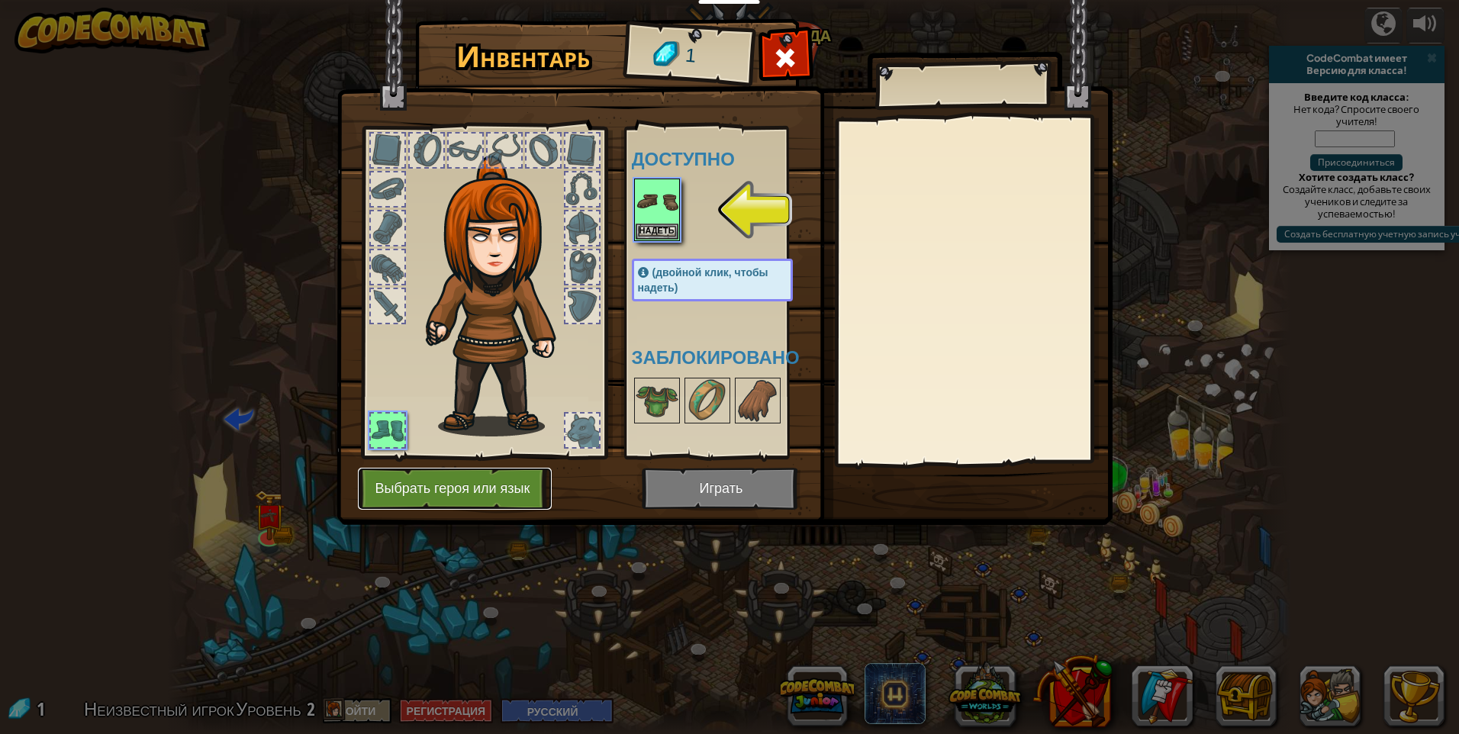
click at [474, 488] on button "Выбрать героя или язык" at bounding box center [455, 489] width 194 height 42
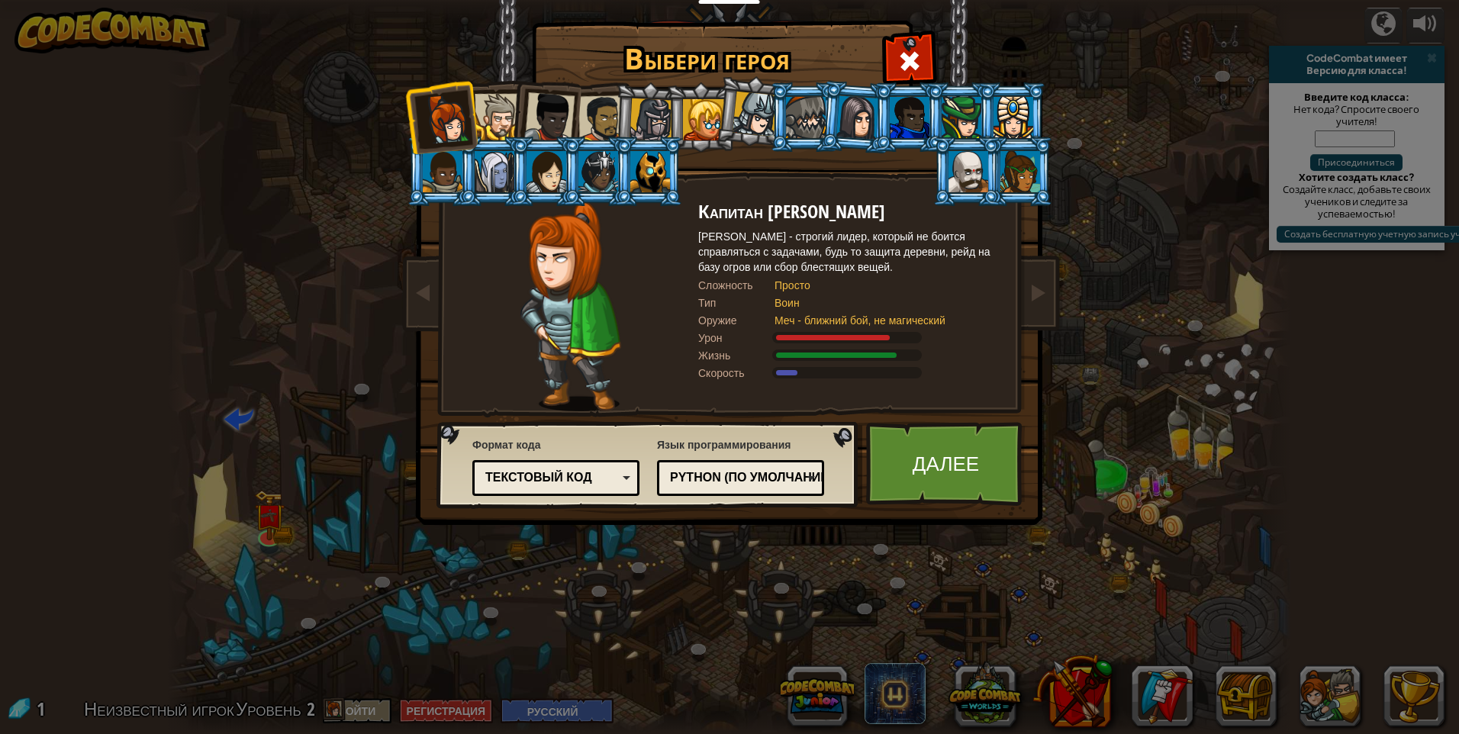
click at [558, 474] on div "Текстовый код" at bounding box center [551, 478] width 132 height 18
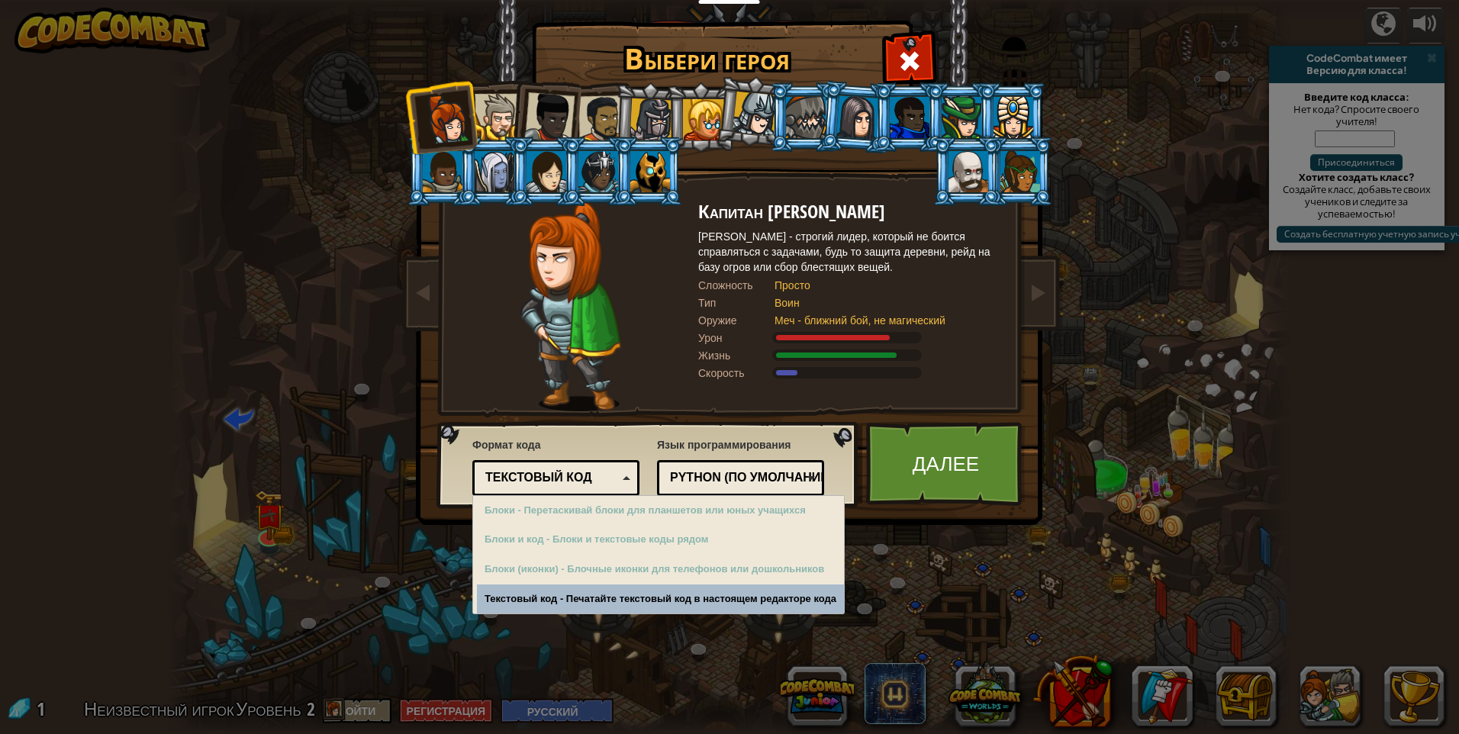
click at [632, 598] on div "Выбери героя 1 Капитан [PERSON_NAME] [PERSON_NAME] - строгий лидер, который не …" at bounding box center [729, 367] width 1459 height 734
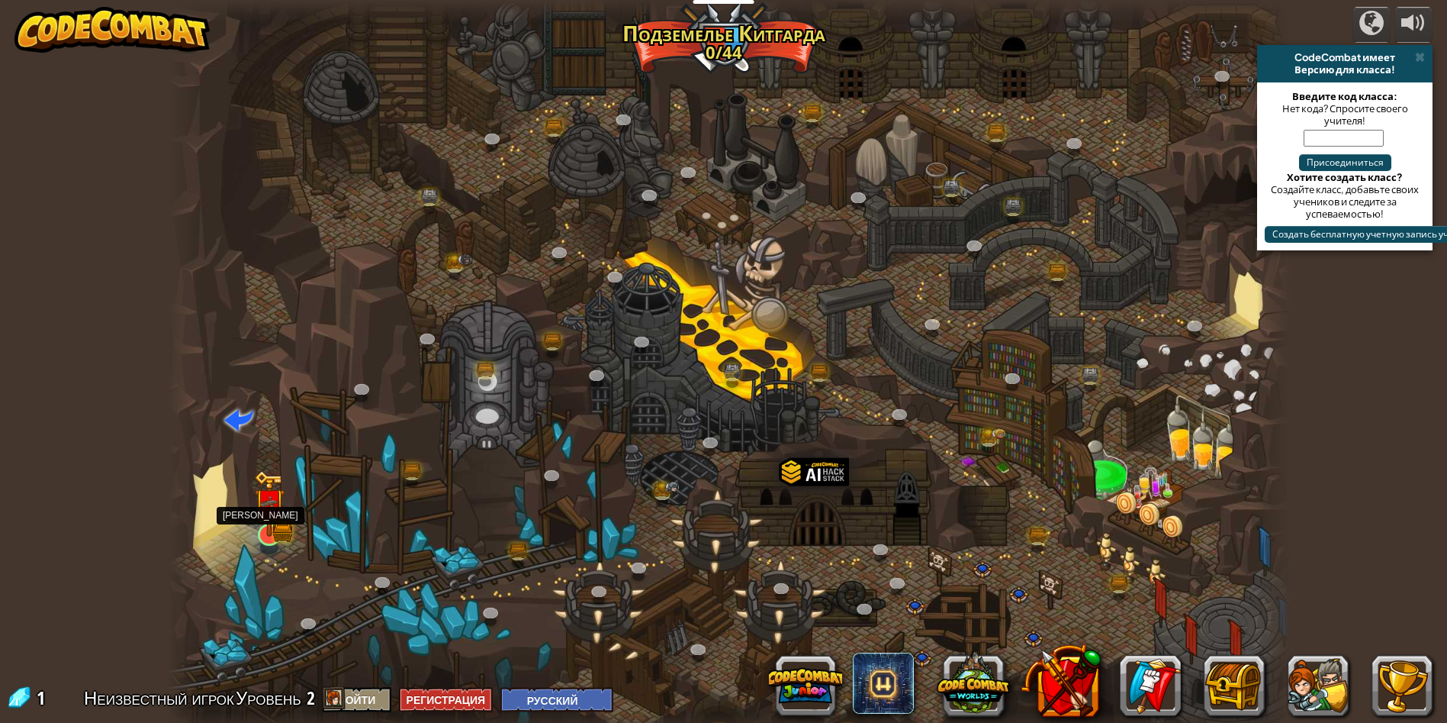
click at [271, 533] on img at bounding box center [269, 503] width 31 height 66
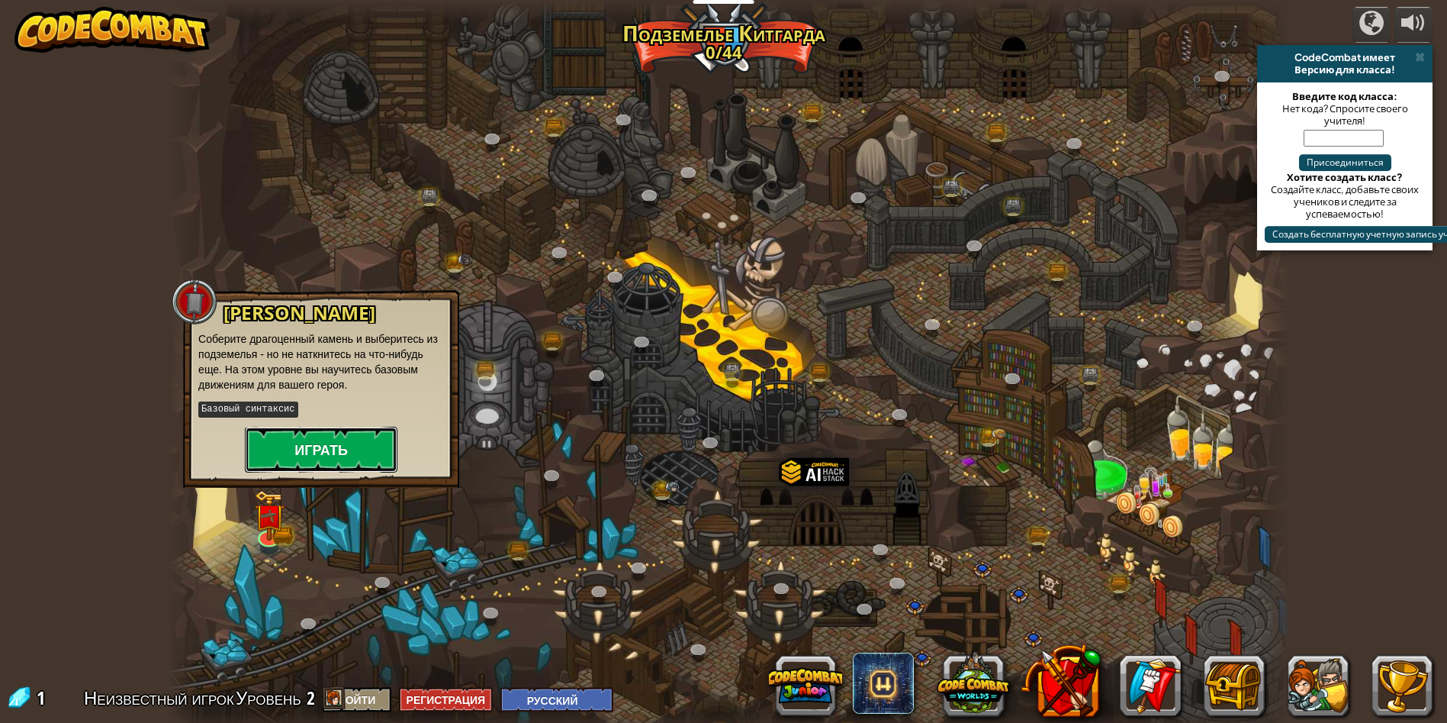
click at [367, 446] on button "Играть" at bounding box center [321, 449] width 153 height 46
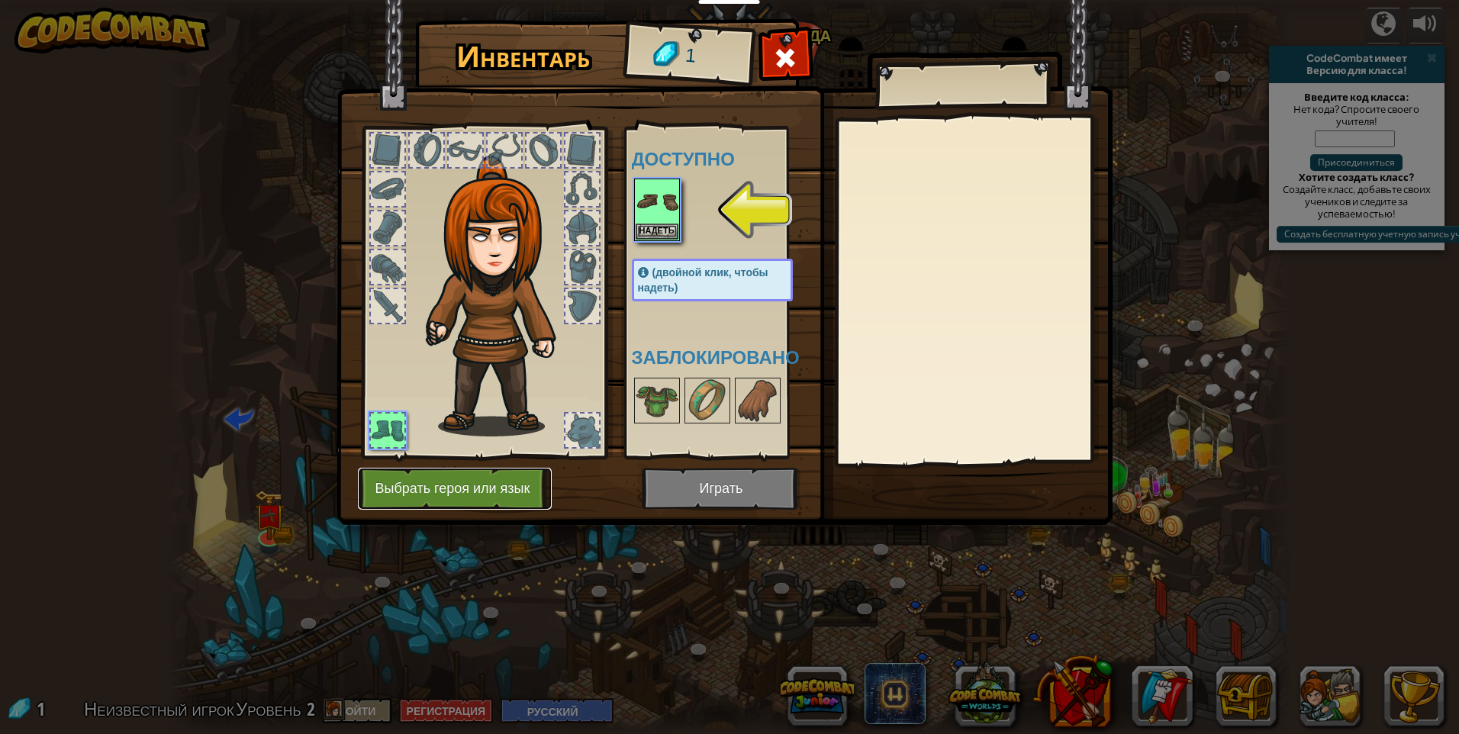
click at [491, 483] on button "Выбрать героя или язык" at bounding box center [455, 489] width 194 height 42
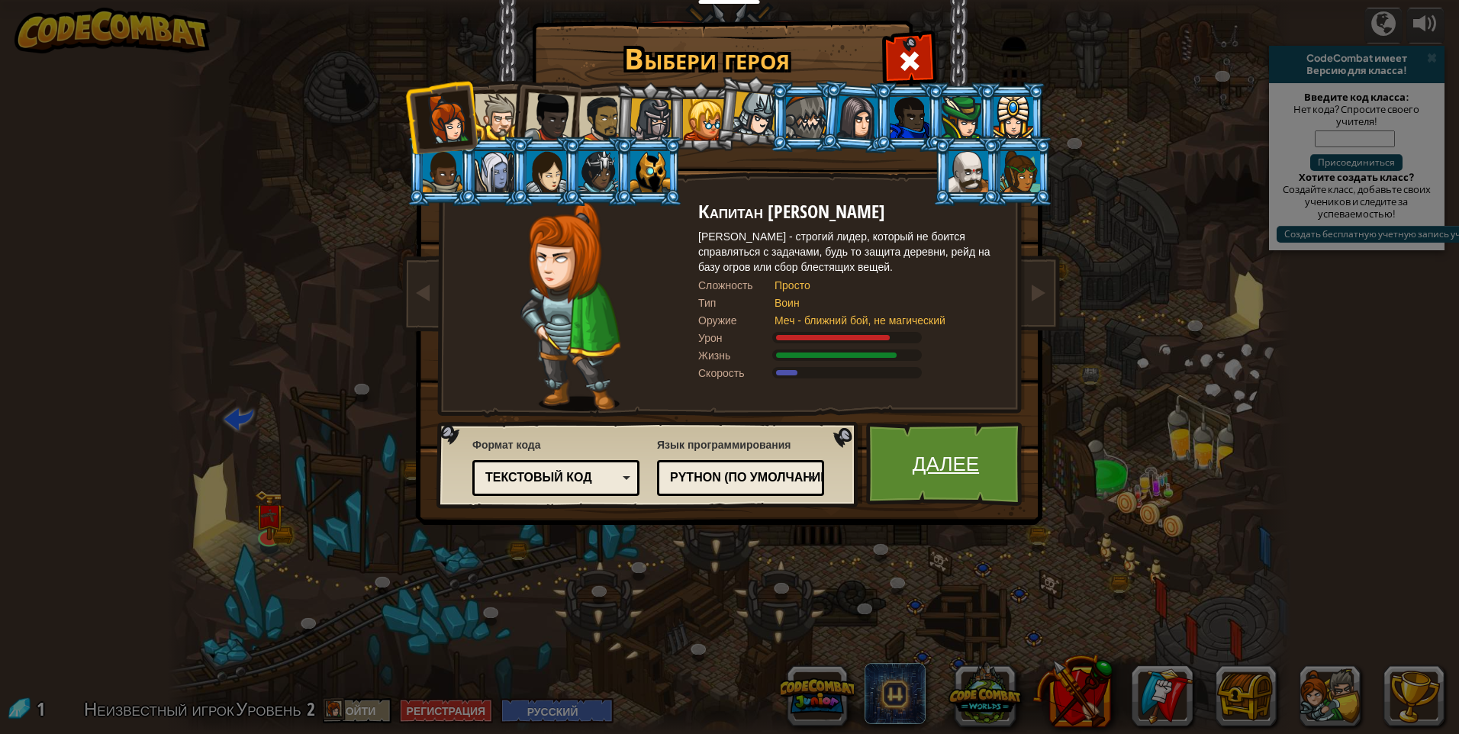
click at [939, 455] on link "Далее" at bounding box center [945, 464] width 159 height 84
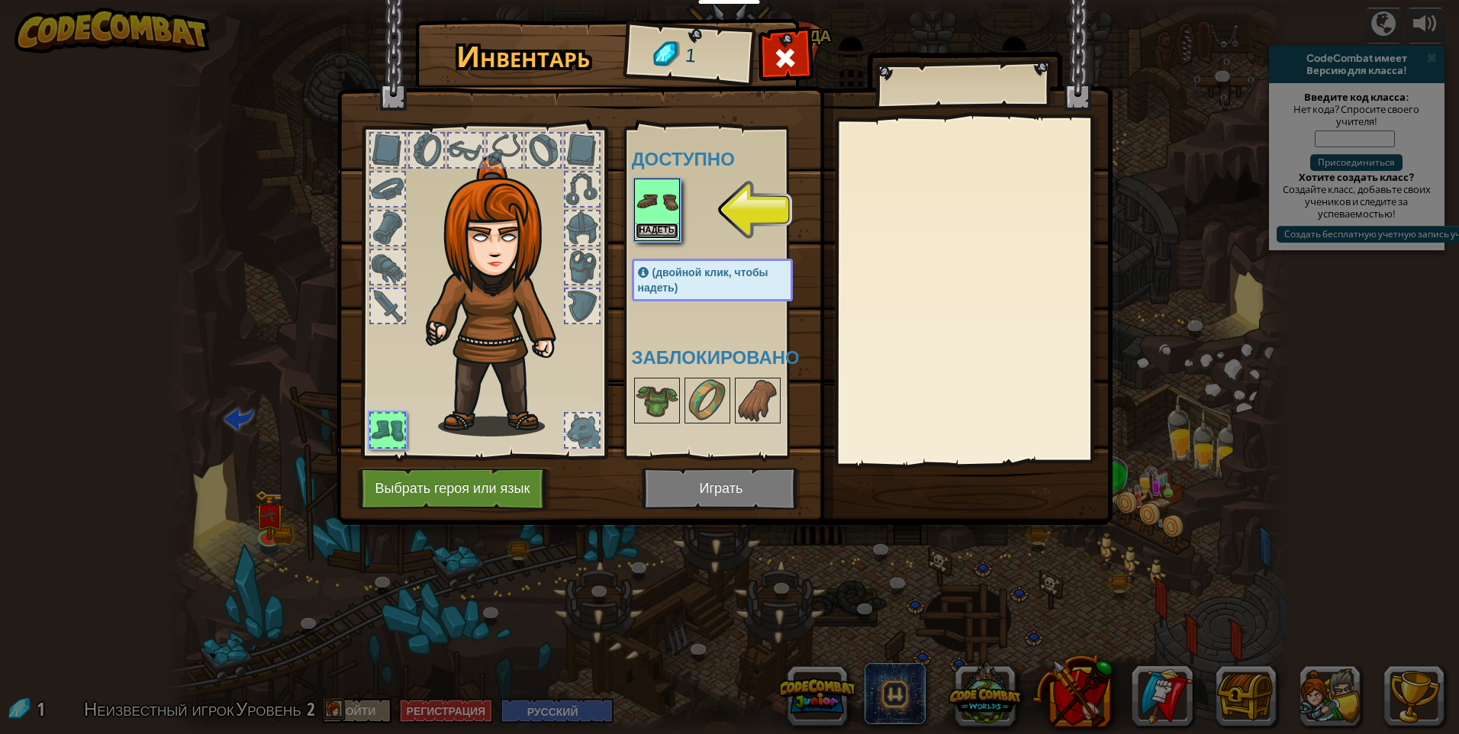
click at [668, 231] on button "Надеть" at bounding box center [657, 231] width 43 height 16
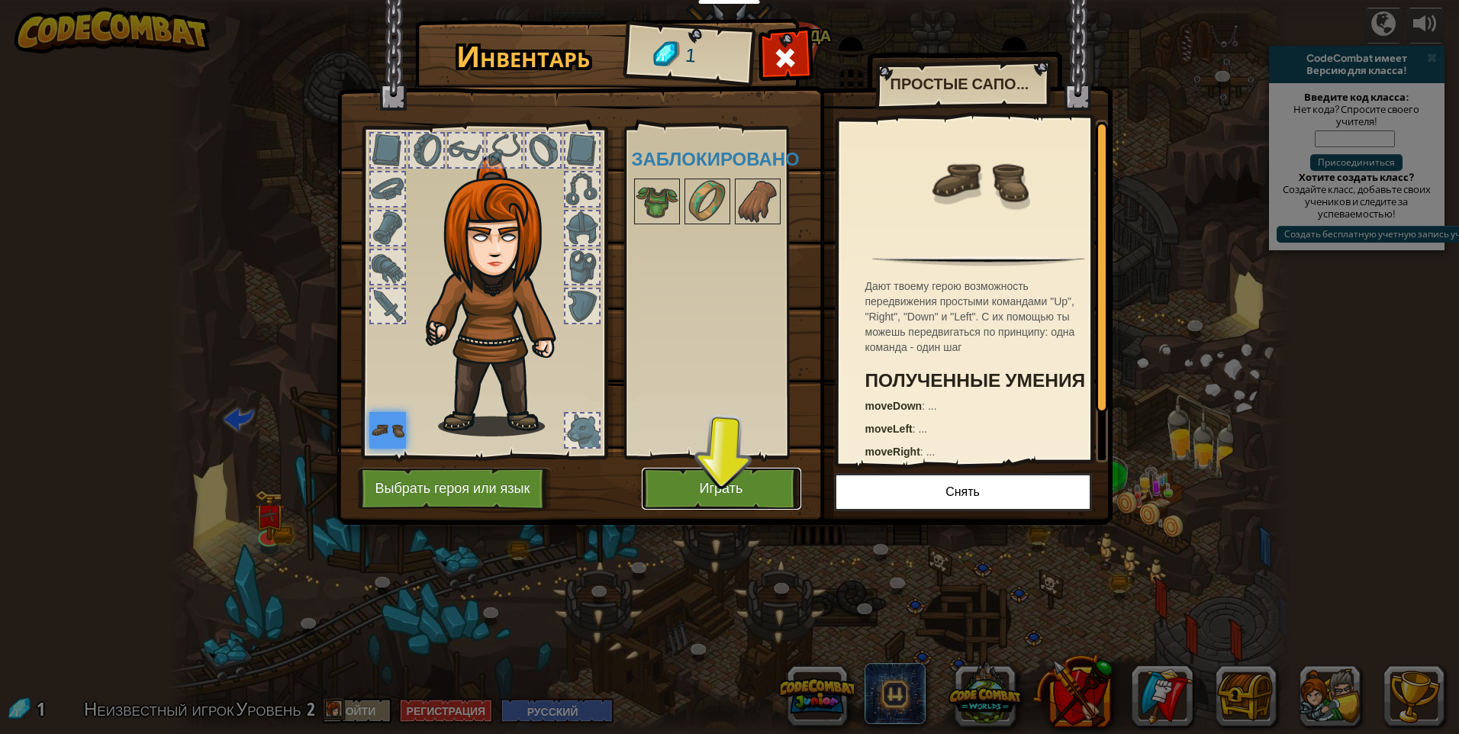
click at [745, 479] on button "Играть" at bounding box center [721, 489] width 159 height 42
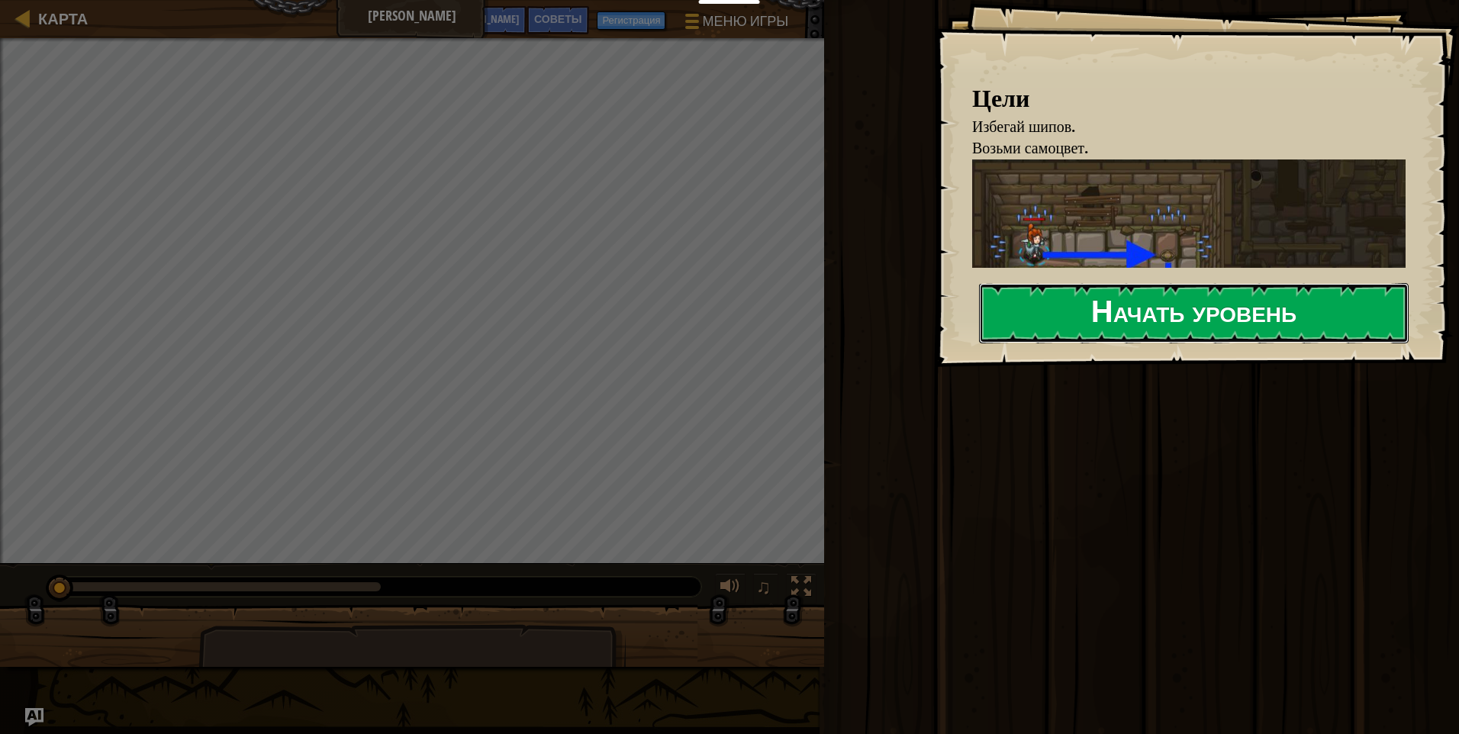
click at [1106, 312] on button "Начать уровень" at bounding box center [1194, 313] width 430 height 60
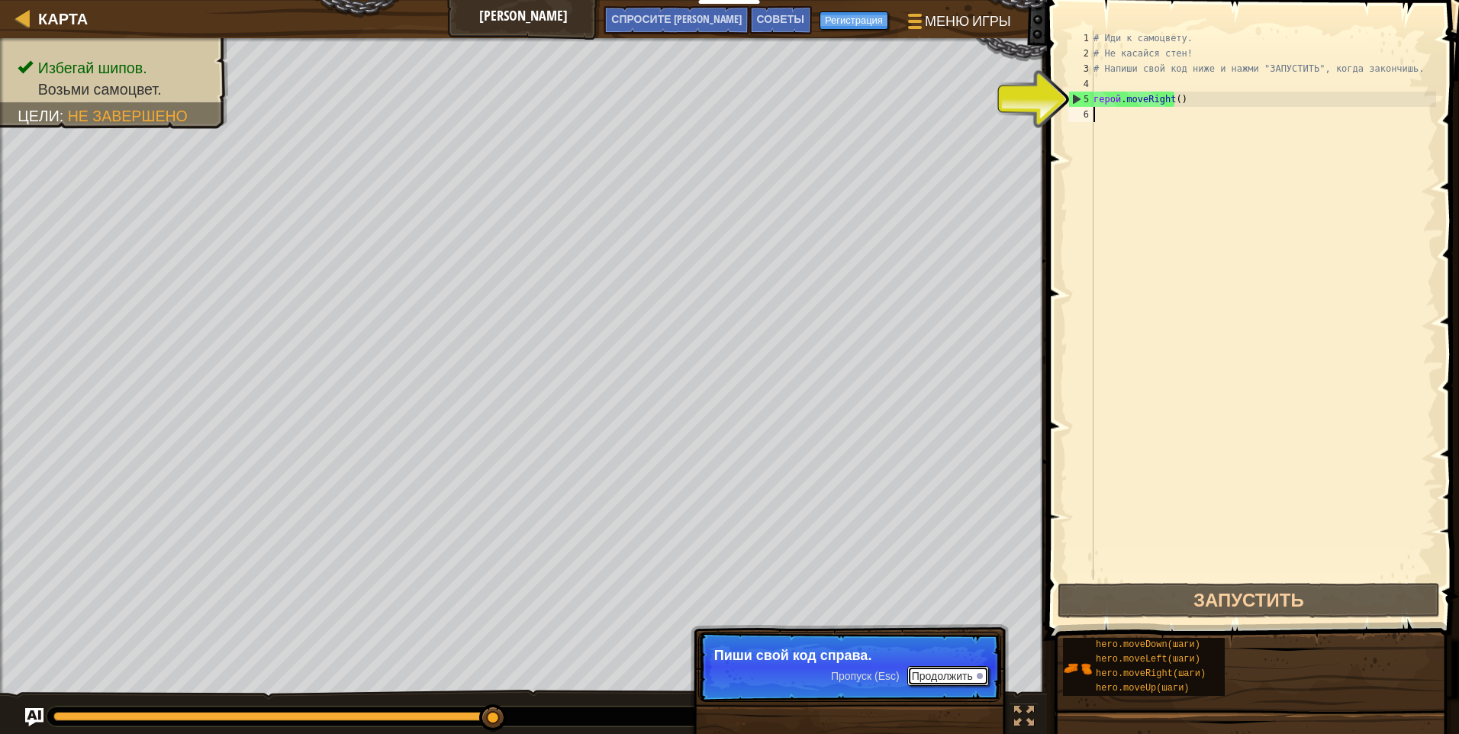
click at [942, 677] on font "Продолжить" at bounding box center [942, 676] width 61 height 12
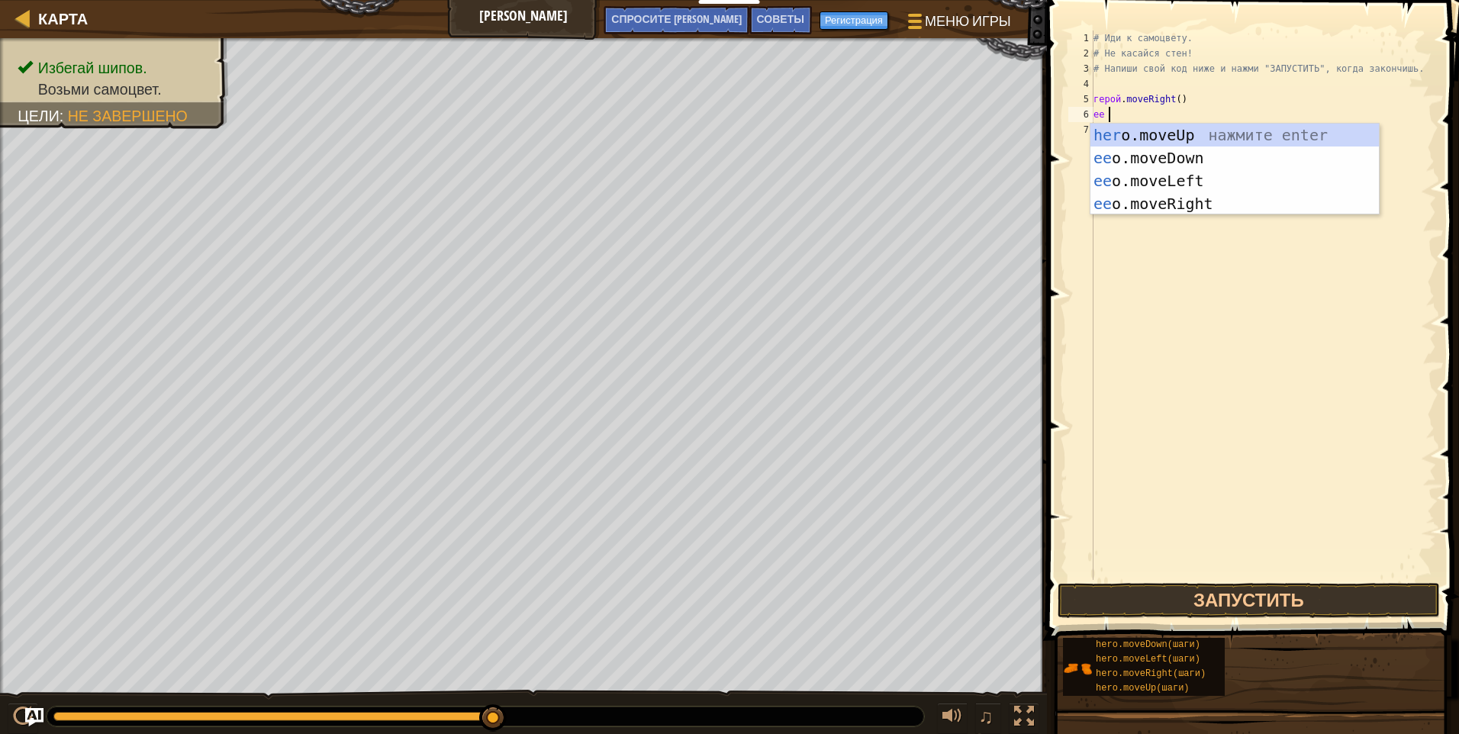
scroll to position [7, 0]
type textarea "h"
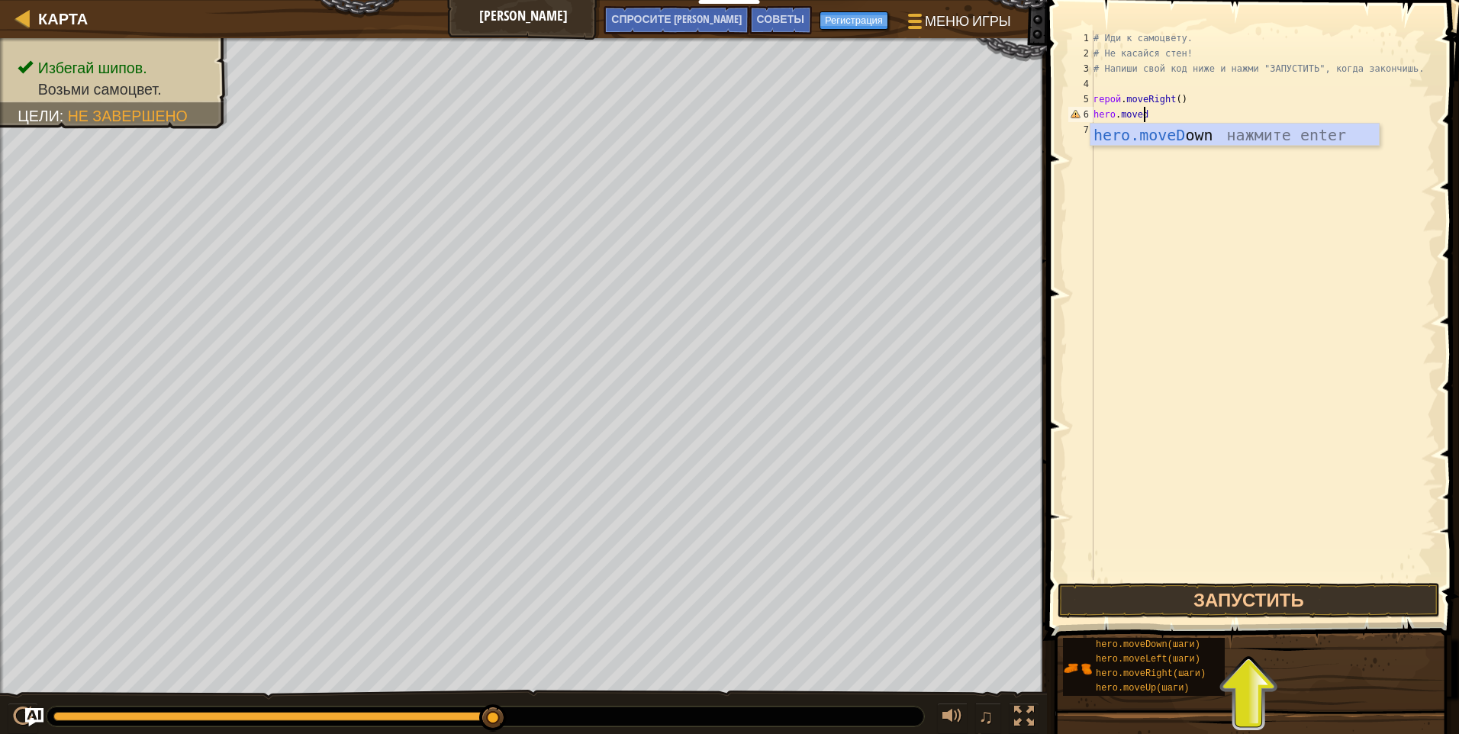
scroll to position [7, 4]
type textarea "hero.movedown"
click at [1159, 608] on button "Запустить" at bounding box center [1248, 600] width 382 height 35
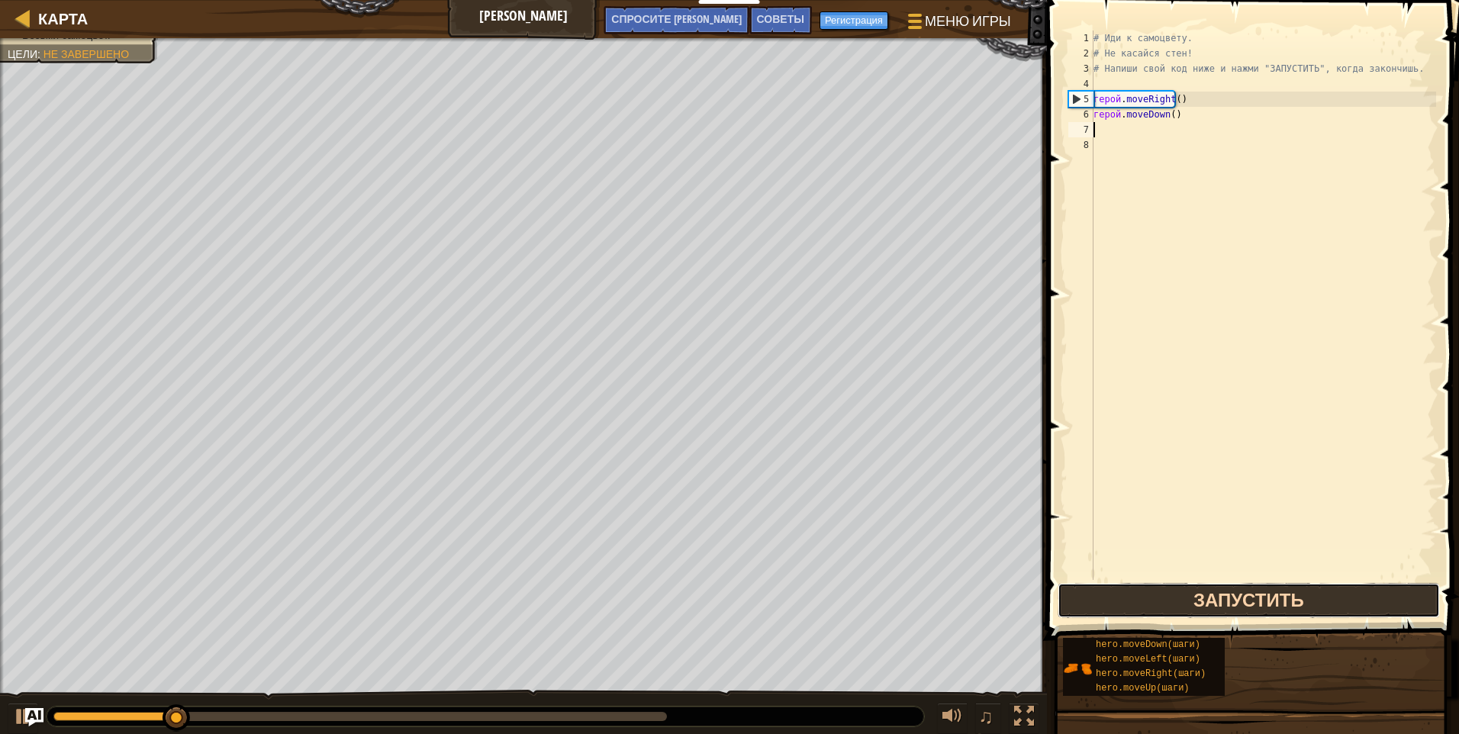
click at [1155, 599] on button "Запустить" at bounding box center [1248, 600] width 382 height 35
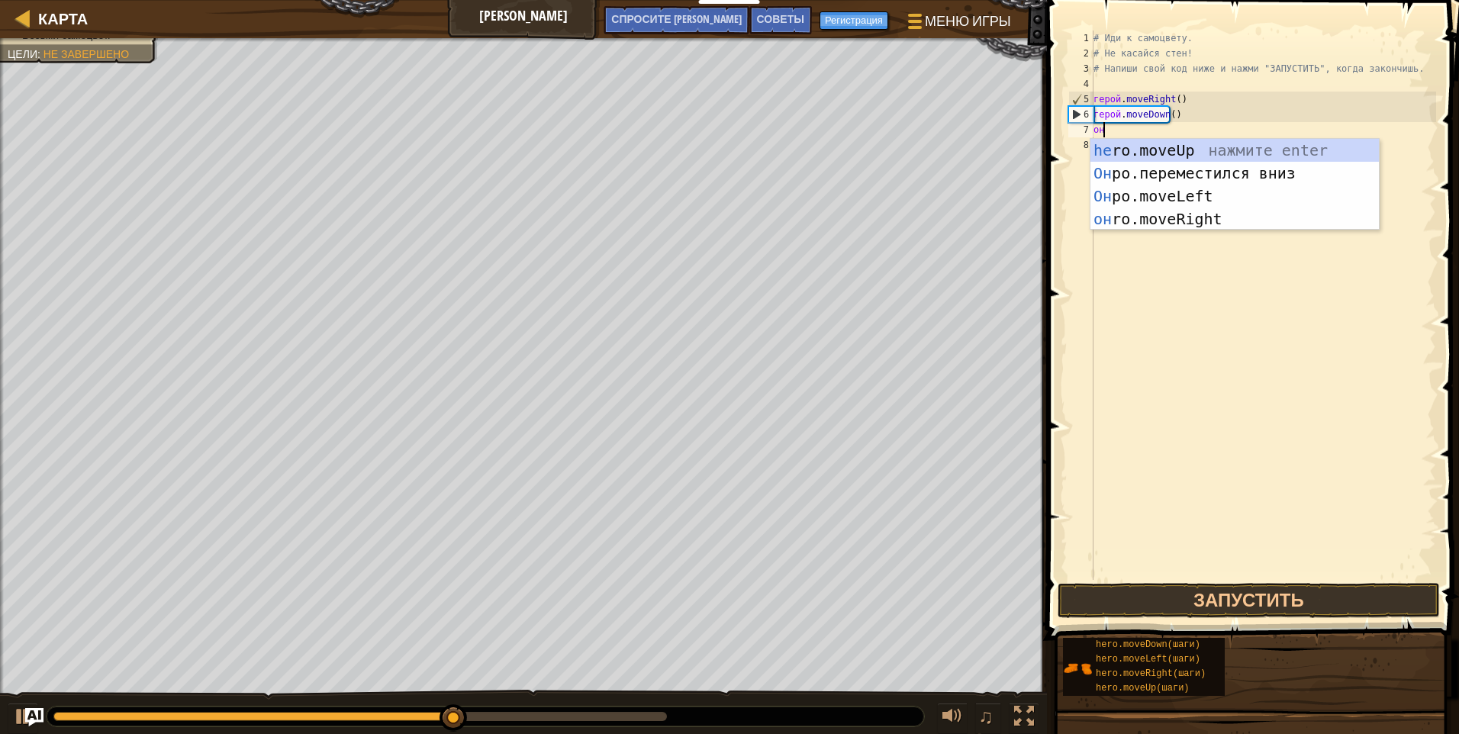
type textarea "h"
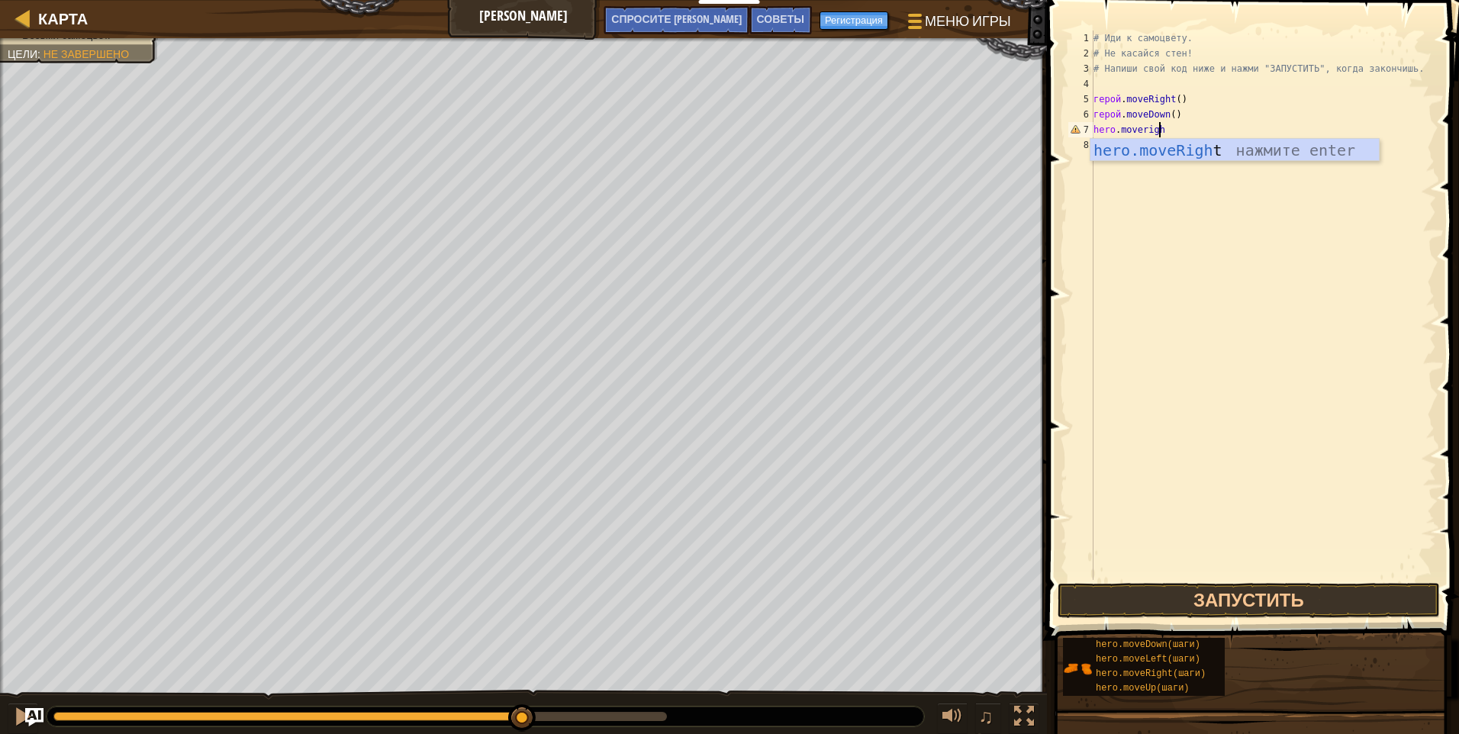
scroll to position [7, 5]
click at [1250, 607] on button "Запустить" at bounding box center [1248, 600] width 382 height 35
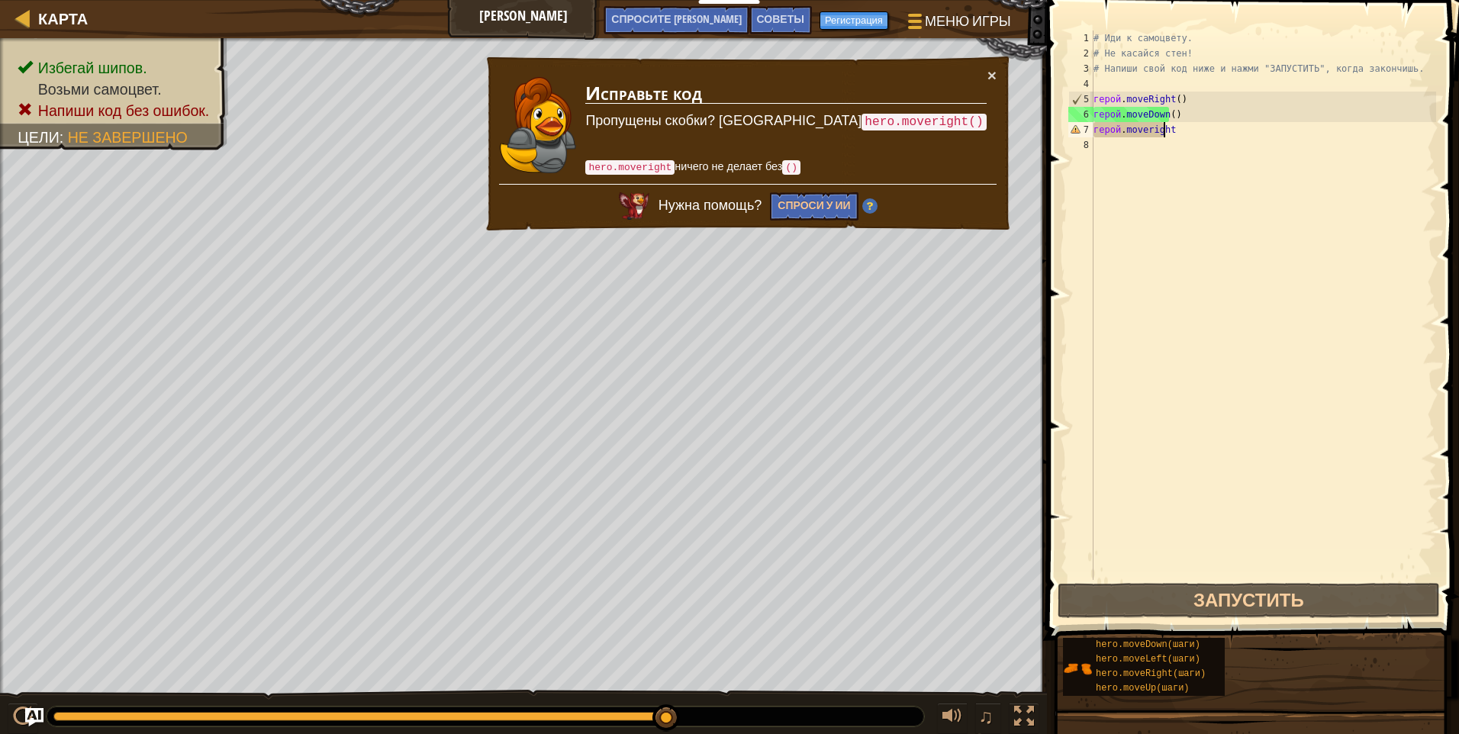
scroll to position [7, 5]
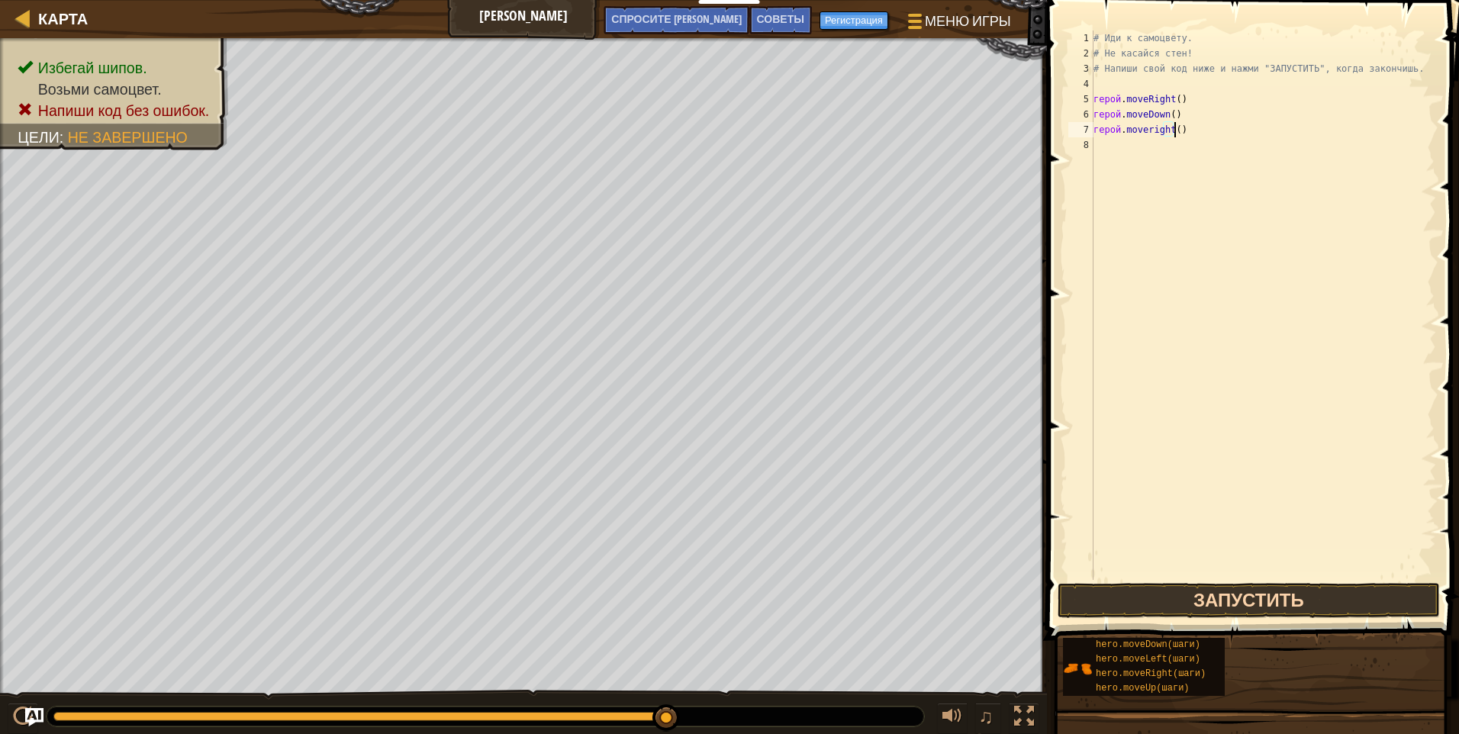
type textarea "hero.moveright()"
click at [1260, 602] on button "Запустить" at bounding box center [1248, 600] width 382 height 35
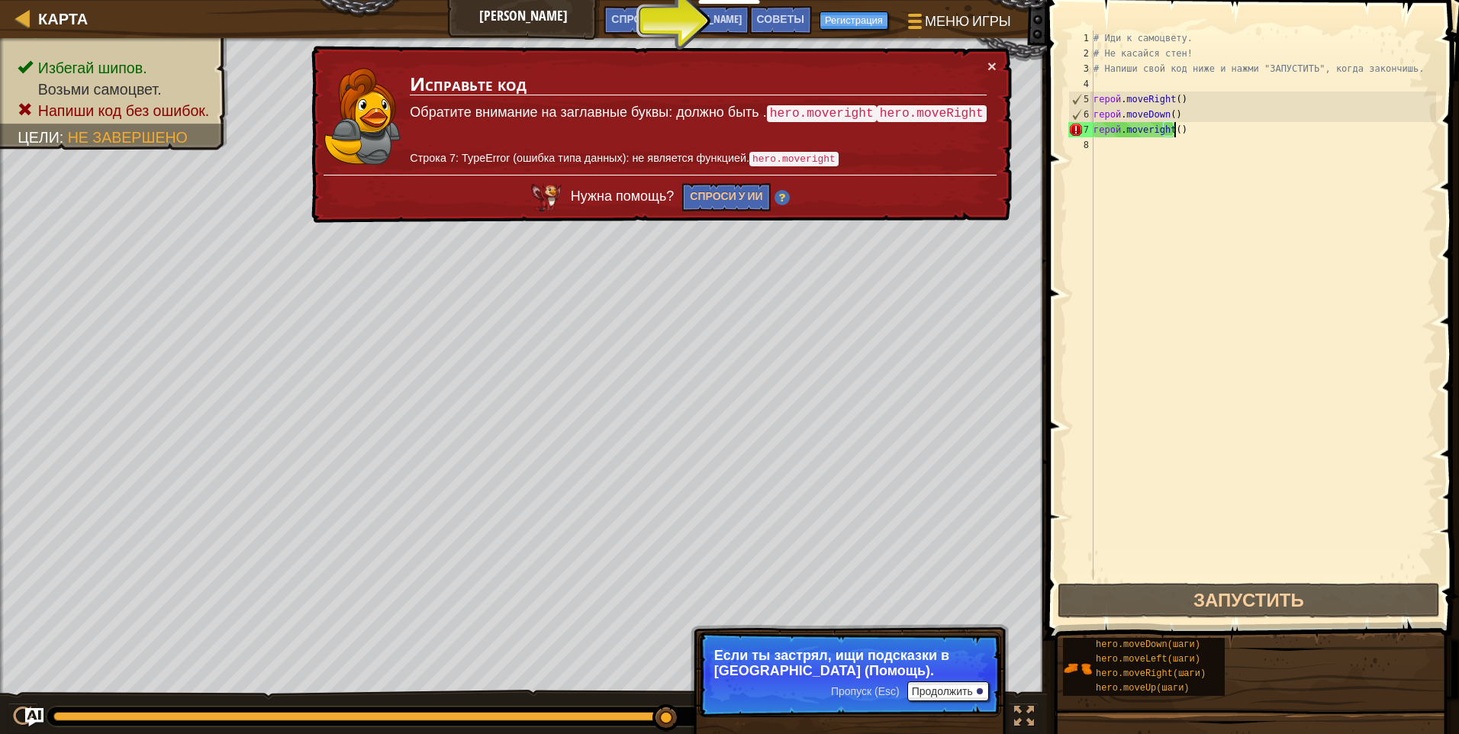
click at [1193, 130] on div "# Иди к самоцвету. # Не касайся стен! # Напиши свой код ниже и нажми "ЗАПУСТИТЬ…" at bounding box center [1263, 321] width 346 height 580
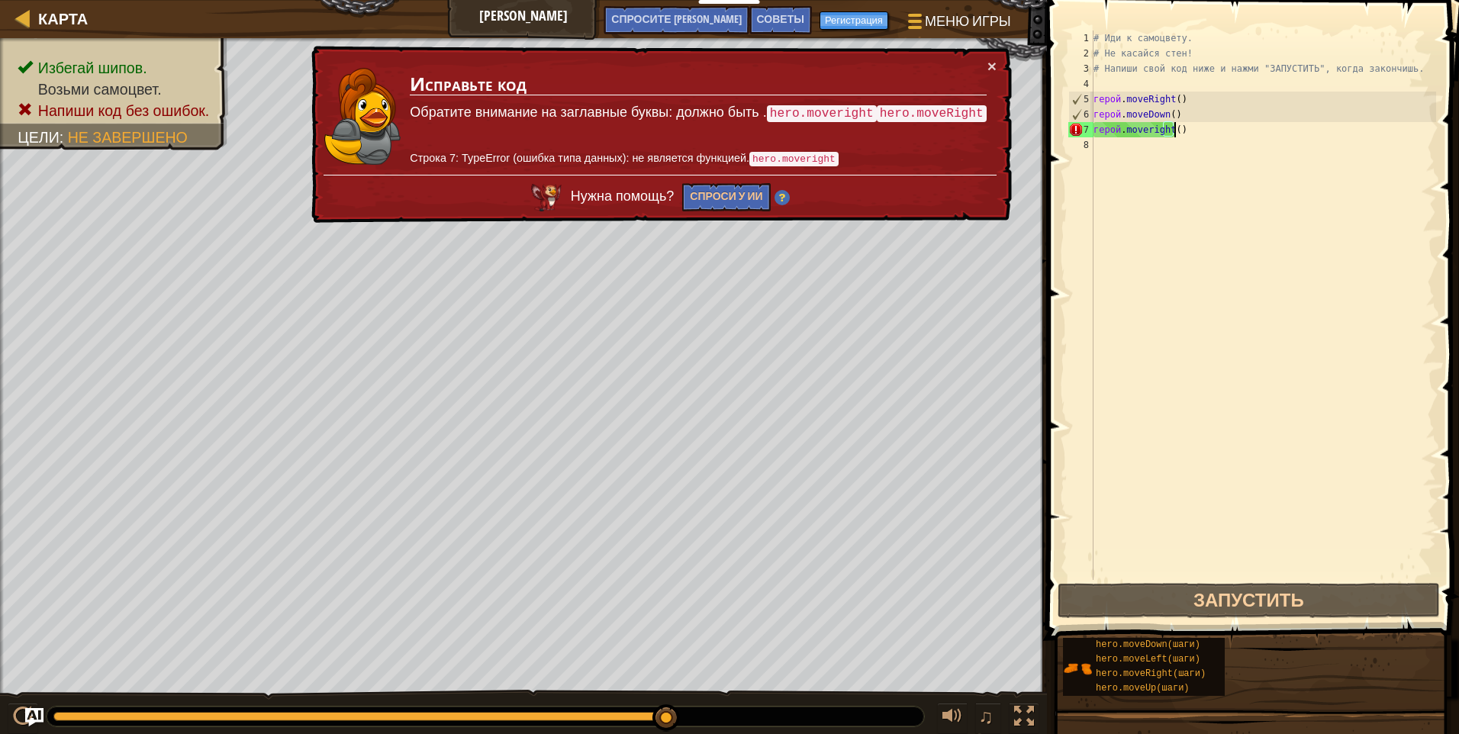
click at [1182, 134] on div "# Иди к самоцвету. # Не касайся стен! # Напиши свой код ниже и нажми "ЗАПУСТИТЬ…" at bounding box center [1263, 321] width 346 height 580
click at [857, 111] on code "hero.moveright" at bounding box center [822, 113] width 110 height 17
click at [1185, 140] on div "# Иди к самоцвету. # Не касайся стен! # Напиши свой код ниже и нажми "ЗАПУСТИТЬ…" at bounding box center [1263, 321] width 346 height 580
click at [1183, 130] on div "# Иди к самоцвету. # Не касайся стен! # Напиши свой код ниже и нажми "ЗАПУСТИТЬ…" at bounding box center [1263, 321] width 346 height 580
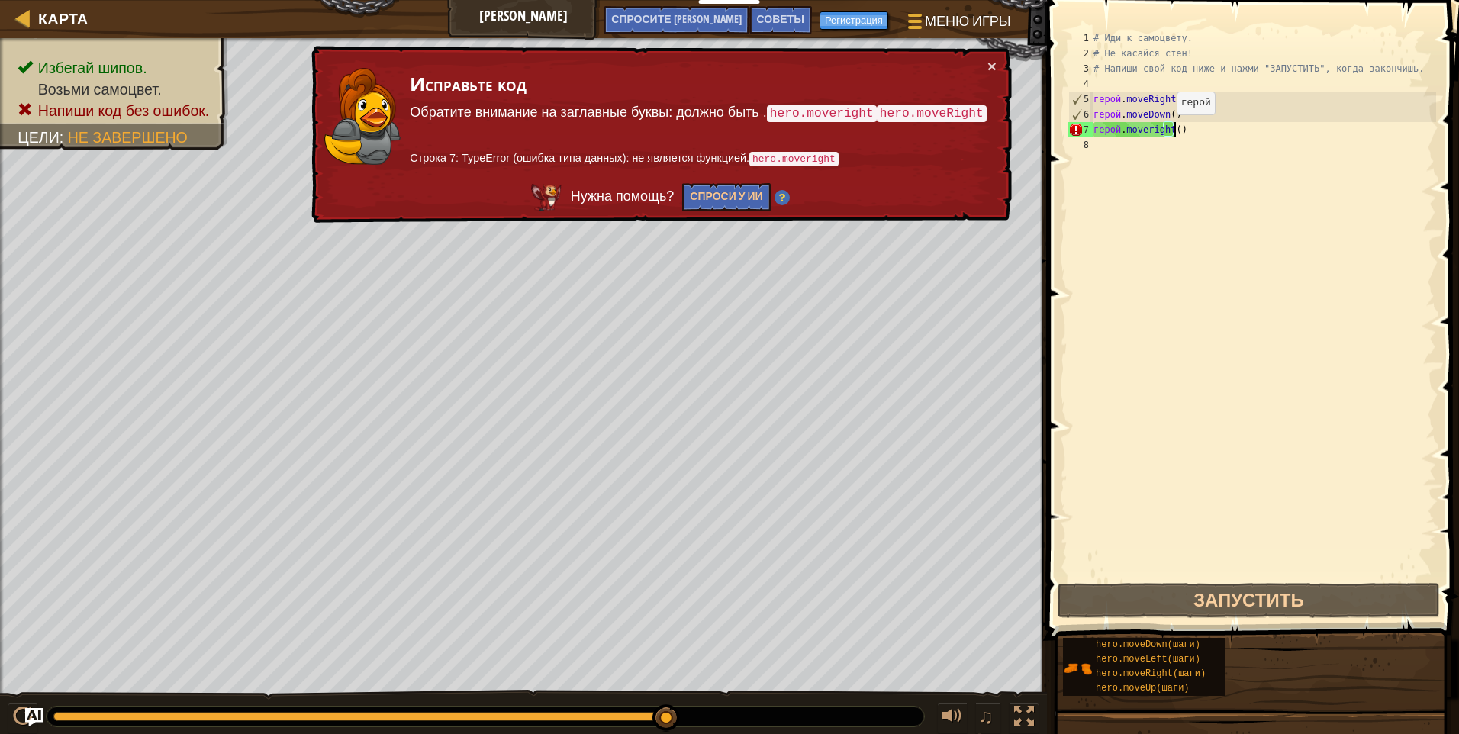
click at [1152, 129] on div "# Иди к самоцвету. # Не касайся стен! # Напиши свой код ниже и нажми "ЗАПУСТИТЬ…" at bounding box center [1263, 321] width 346 height 580
click at [1177, 131] on div "# Иди к самоцвету. # Не касайся стен! # Напиши свой код ниже и нажми "ЗАПУСТИТЬ…" at bounding box center [1263, 321] width 346 height 580
click at [1188, 130] on div "# Иди к самоцвету. # Не касайся стен! # Напиши свой код ниже и нажми "ЗАПУСТИТЬ…" at bounding box center [1263, 321] width 346 height 580
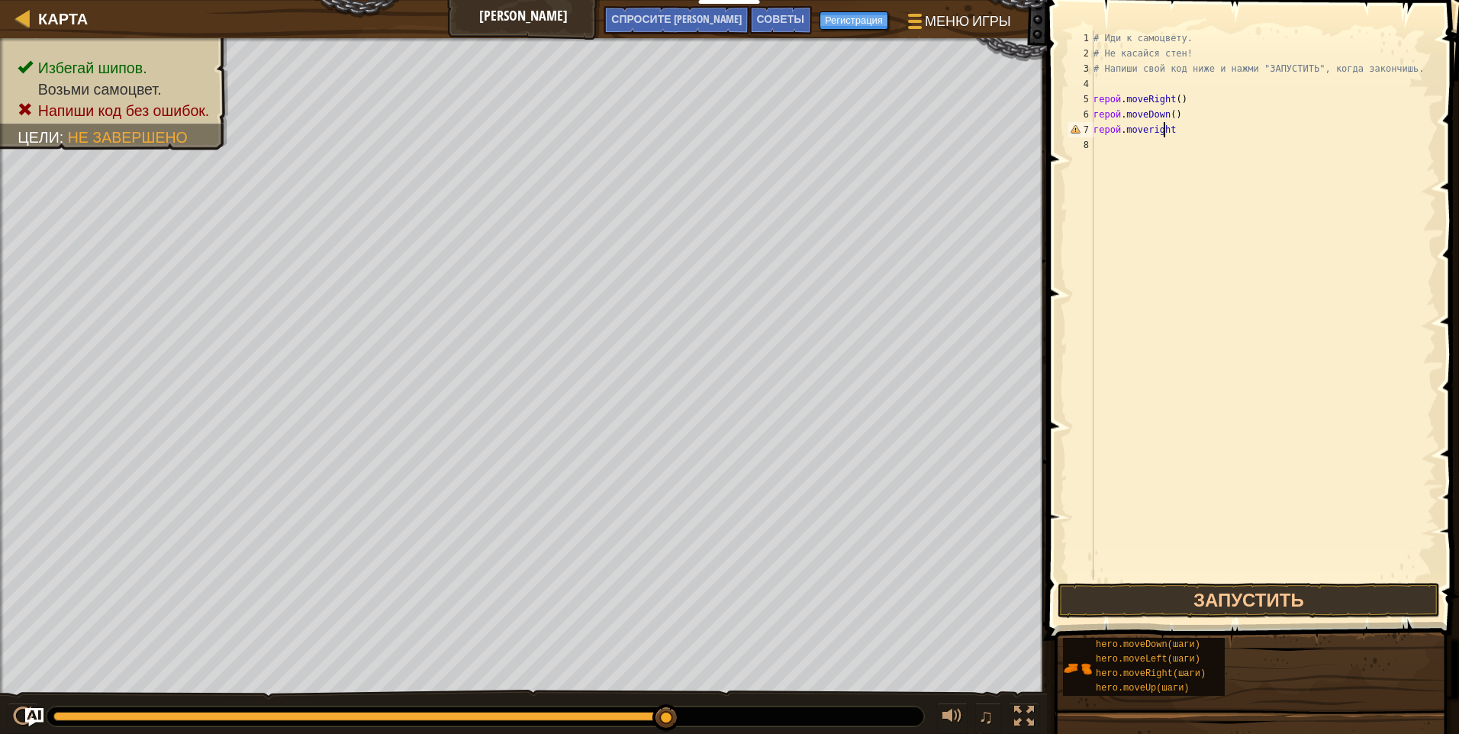
click at [1180, 128] on div "# Иди к самоцвету. # Не касайся стен! # Напиши свой код ниже и нажми "ЗАПУСТИТЬ…" at bounding box center [1263, 321] width 346 height 580
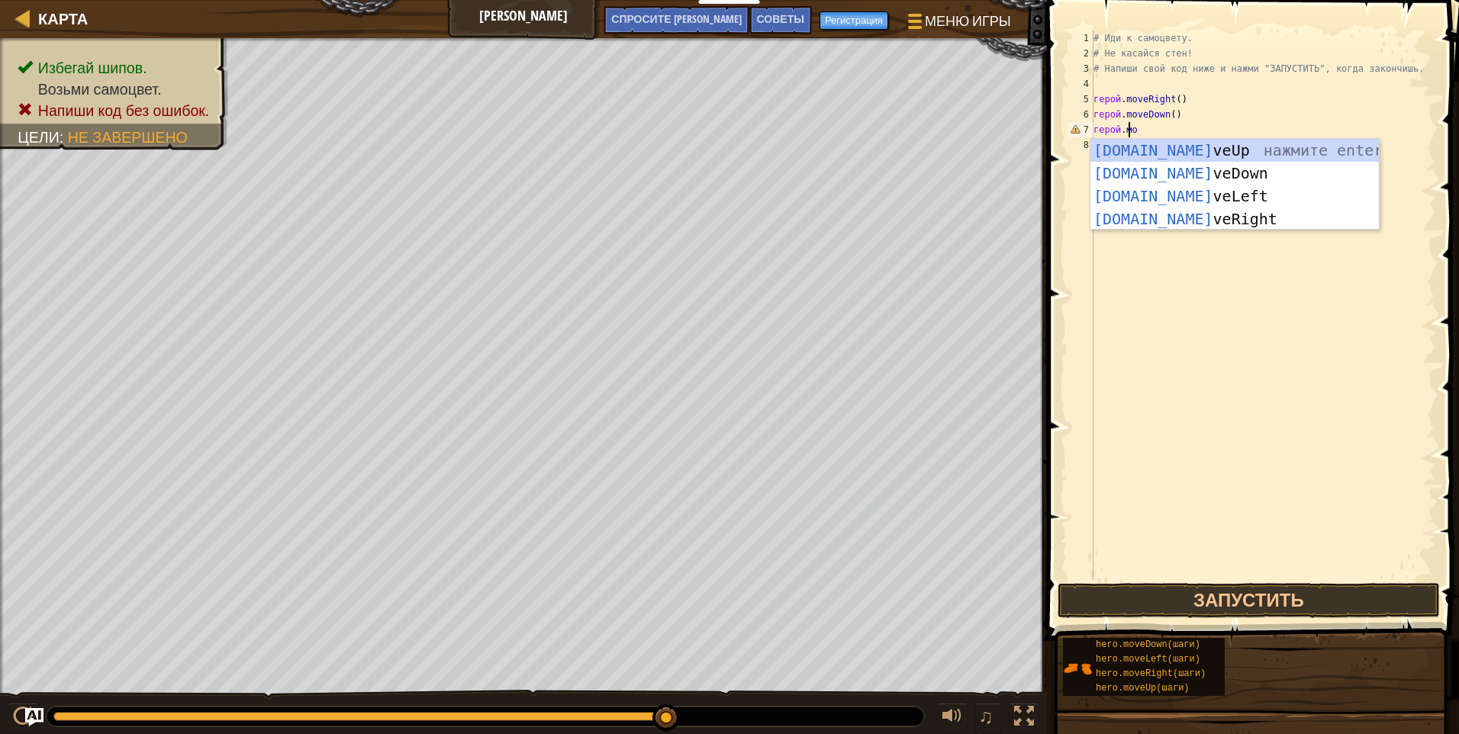
scroll to position [7, 2]
type textarea "hero.move"
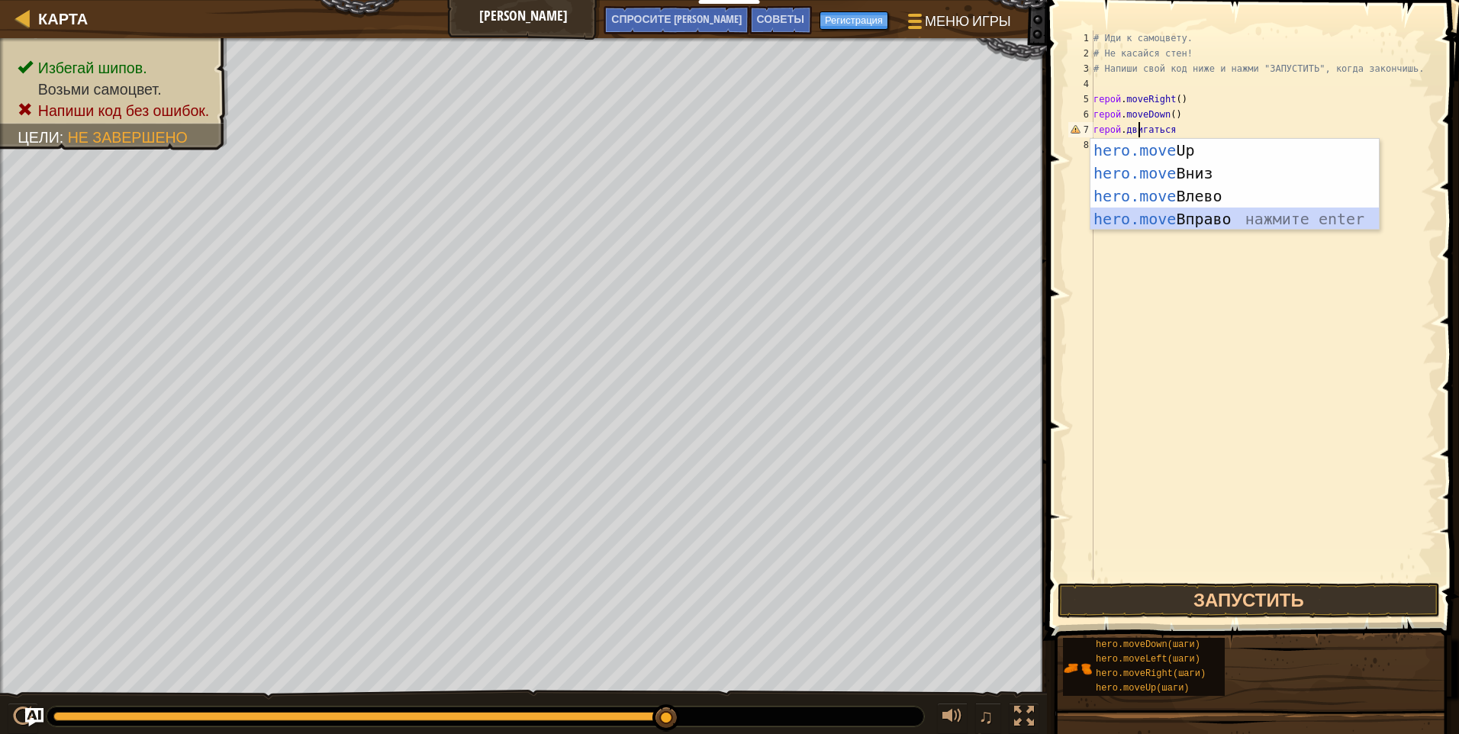
click at [1202, 219] on div "hero.move Up нажмите enter hero.move Вниз нажмите enter hero.move Влево нажмите…" at bounding box center [1234, 207] width 288 height 137
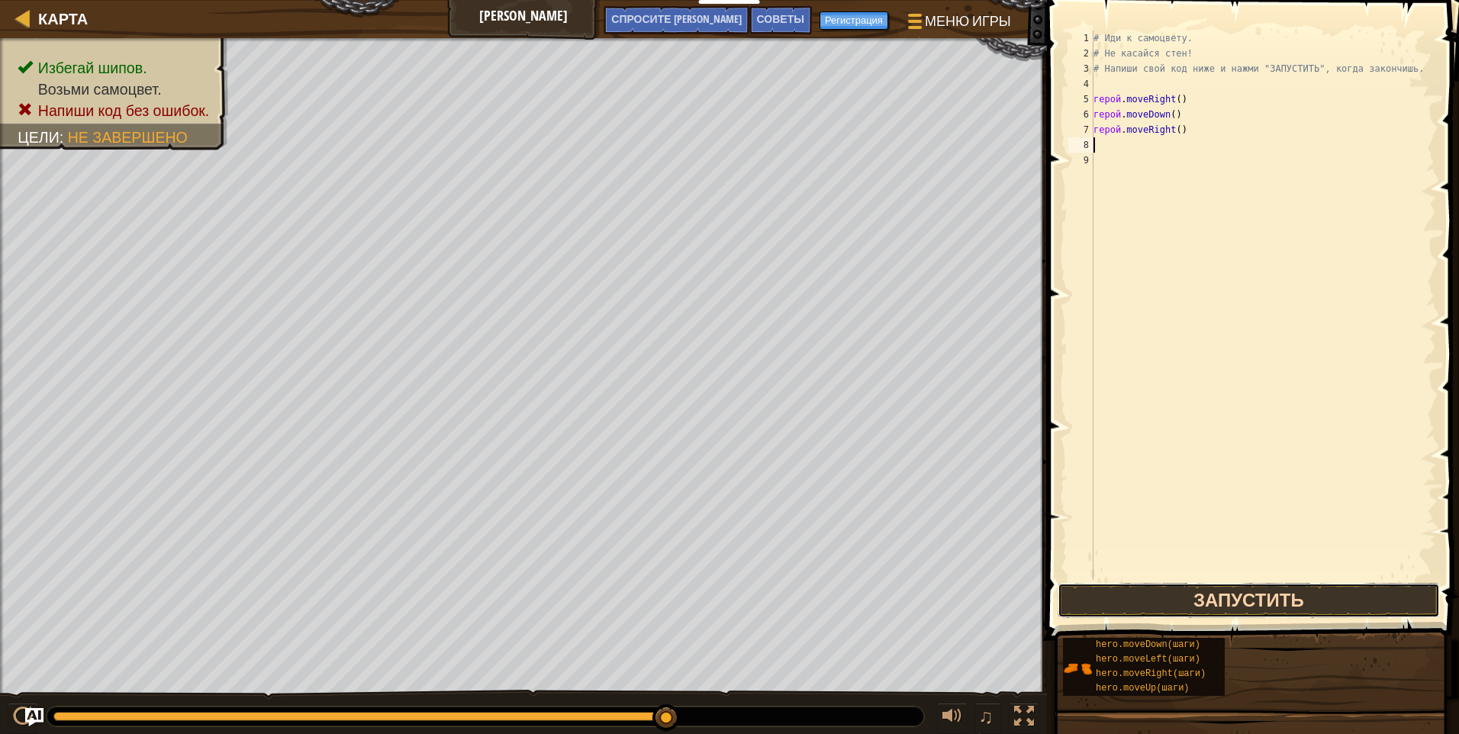
click at [1238, 603] on button "Запустить" at bounding box center [1248, 600] width 382 height 35
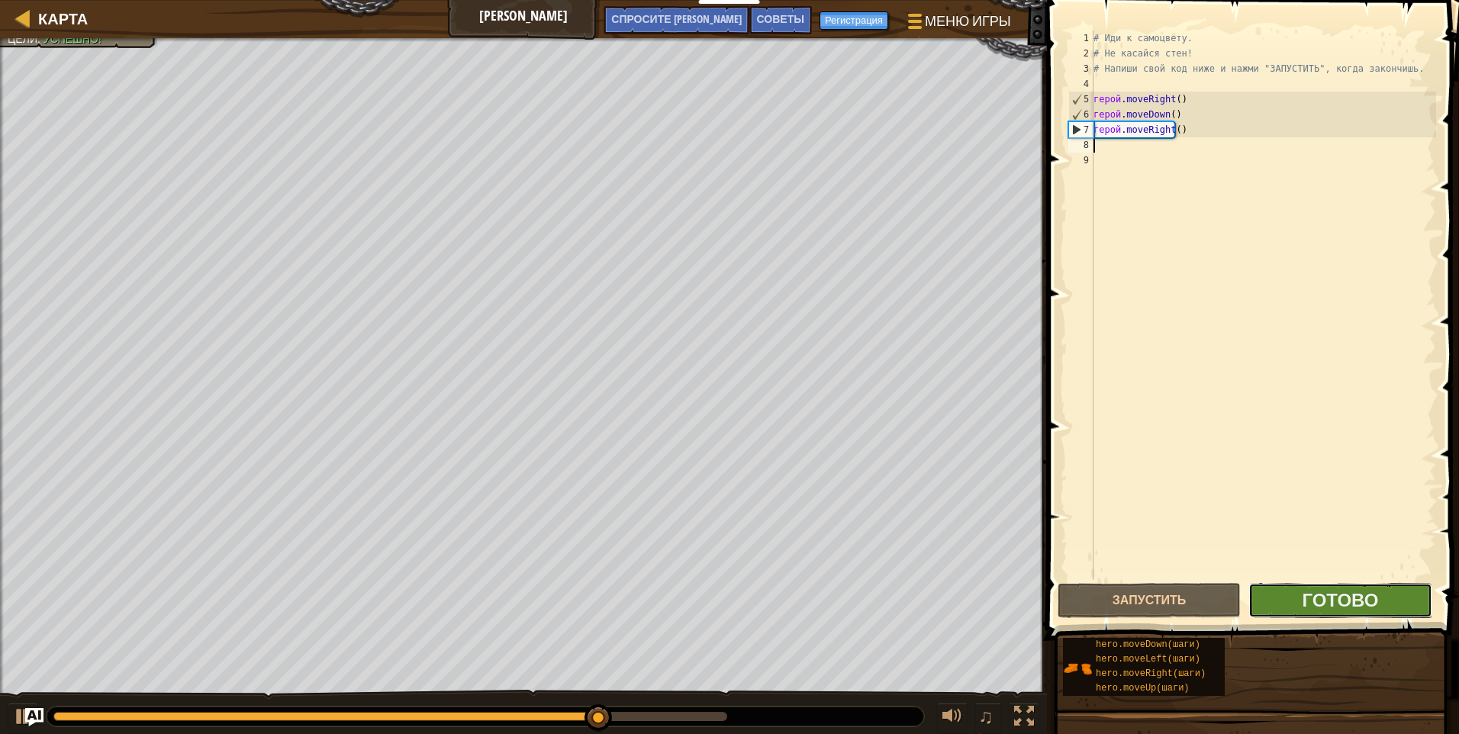
click at [1287, 600] on button "Готово" at bounding box center [1339, 600] width 183 height 35
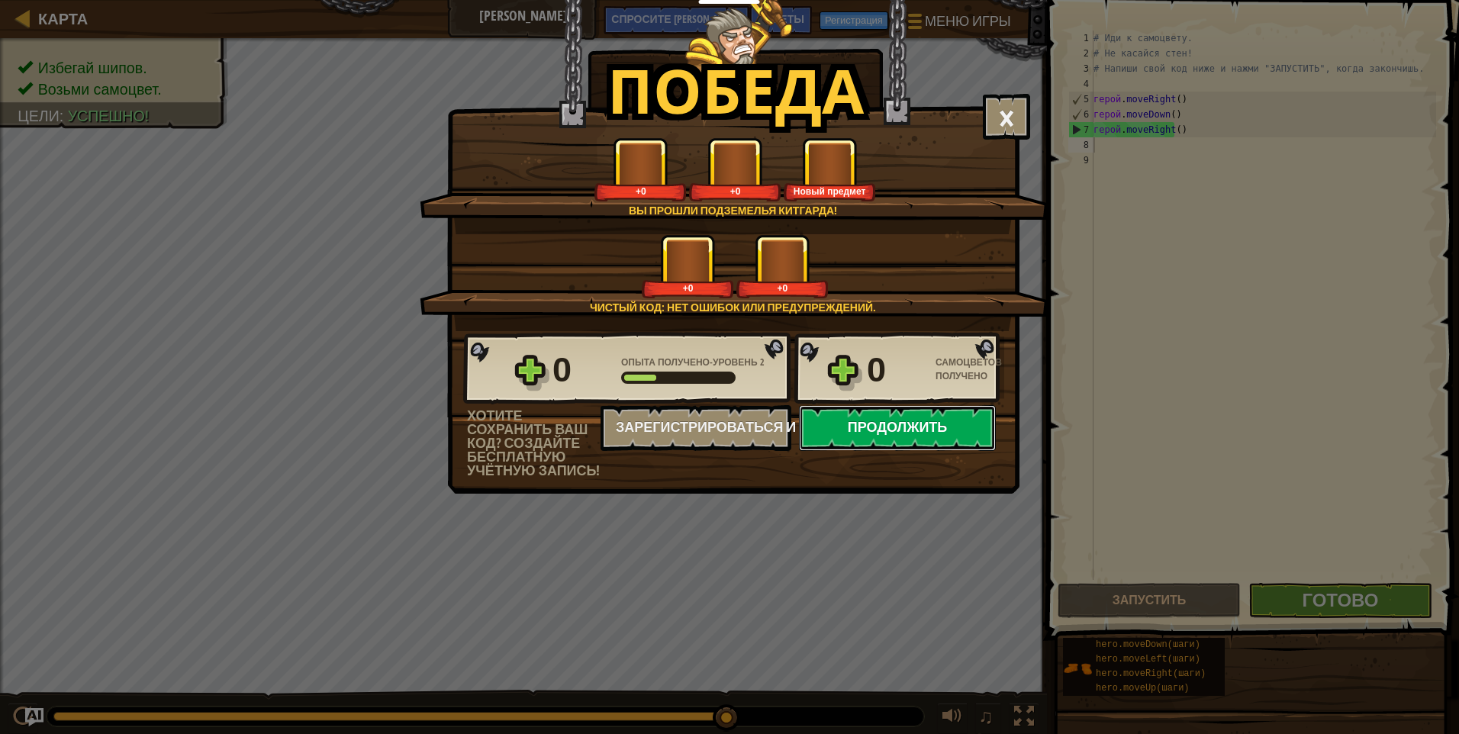
click at [874, 436] on button "Продолжить" at bounding box center [897, 428] width 197 height 46
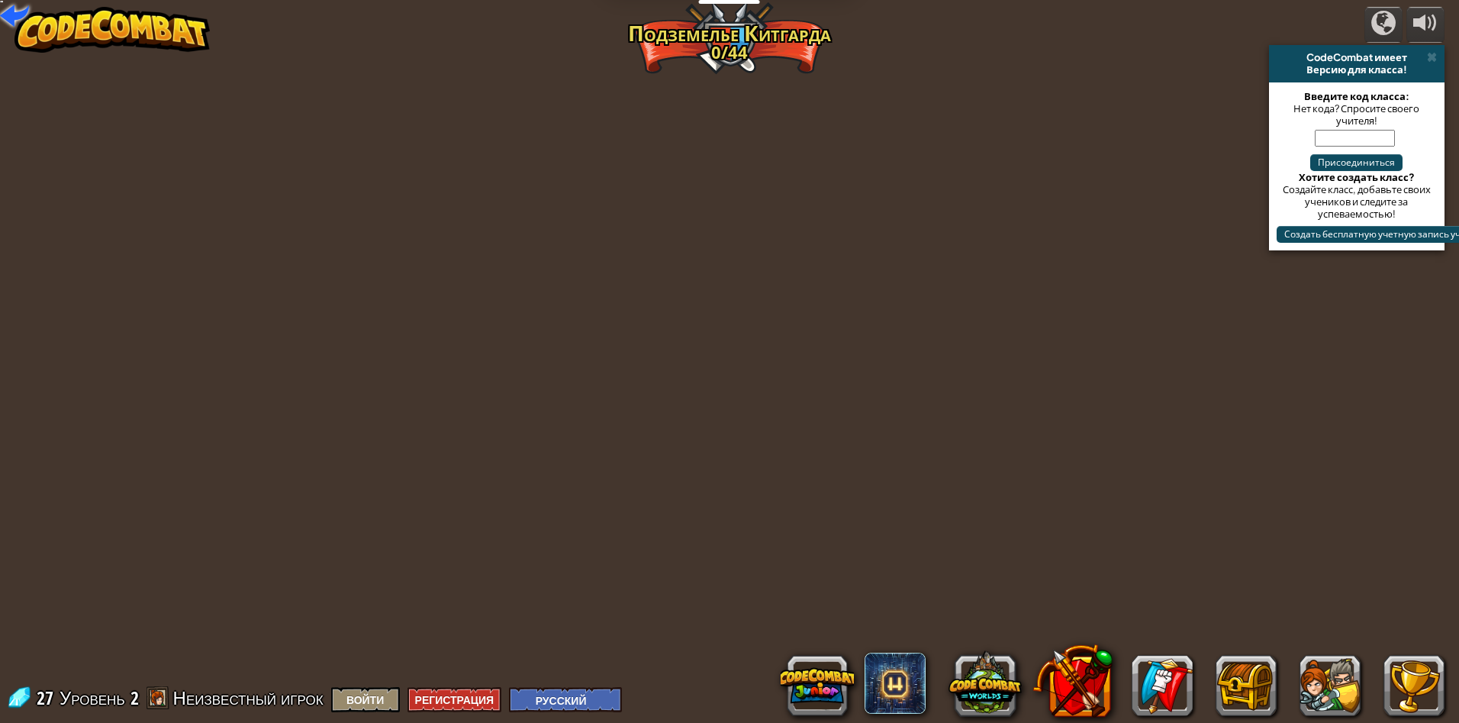
select select "ru"
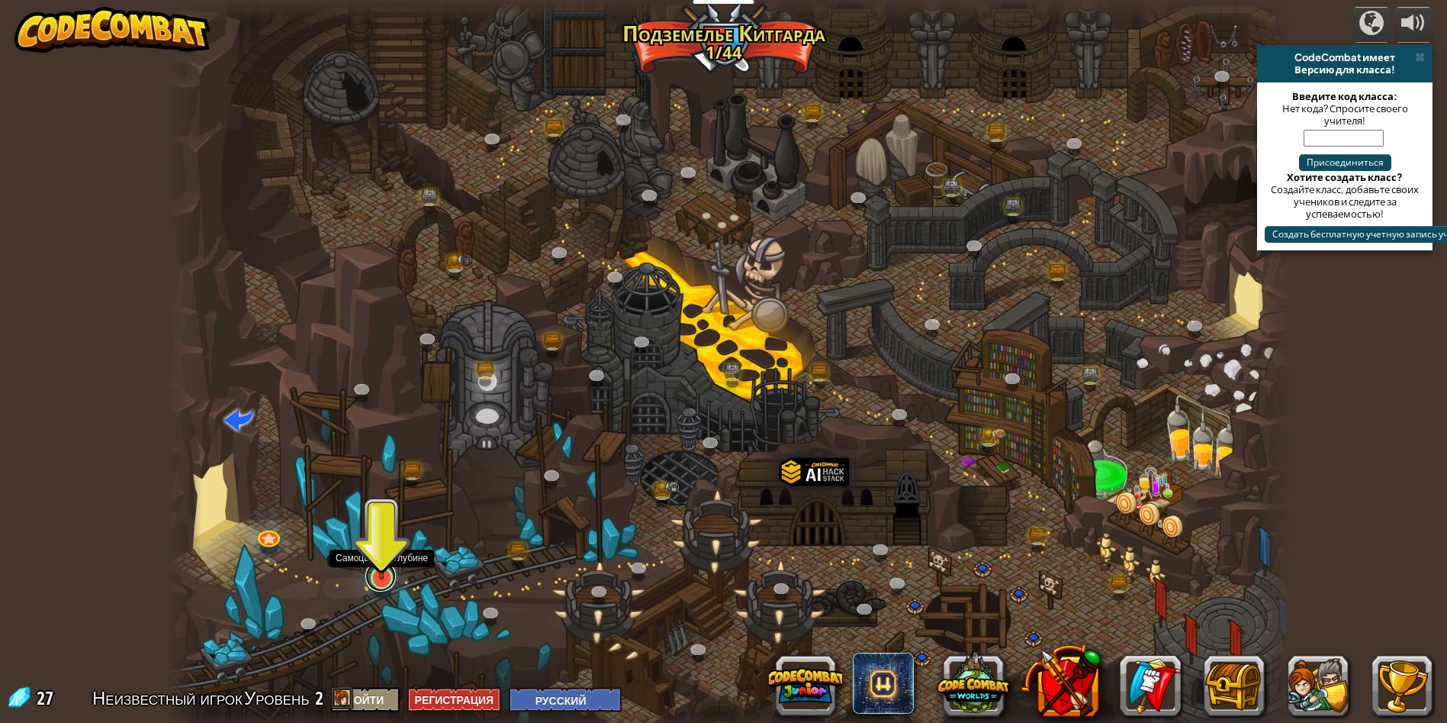
click at [382, 583] on link at bounding box center [380, 576] width 31 height 31
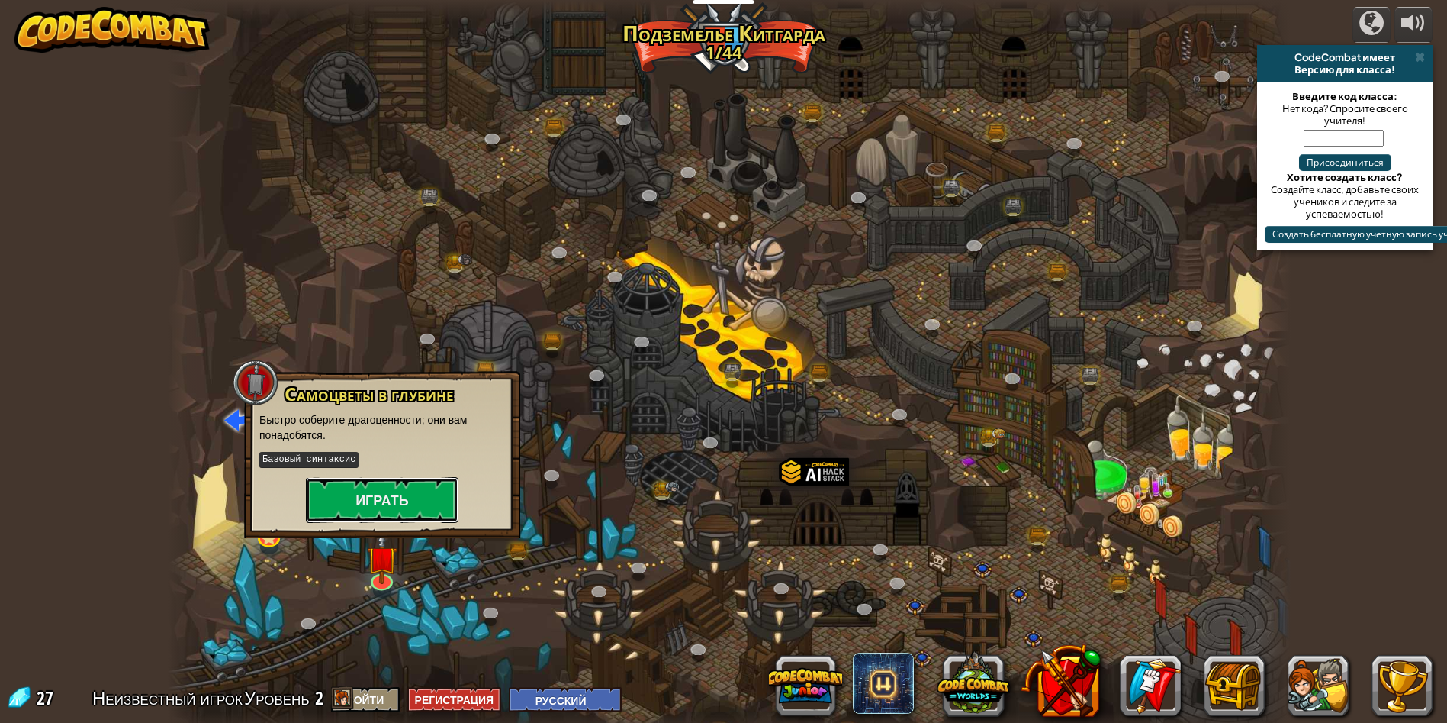
drag, startPoint x: 339, startPoint y: 481, endPoint x: 358, endPoint y: 489, distance: 20.8
click at [342, 482] on button "Играть" at bounding box center [382, 500] width 153 height 46
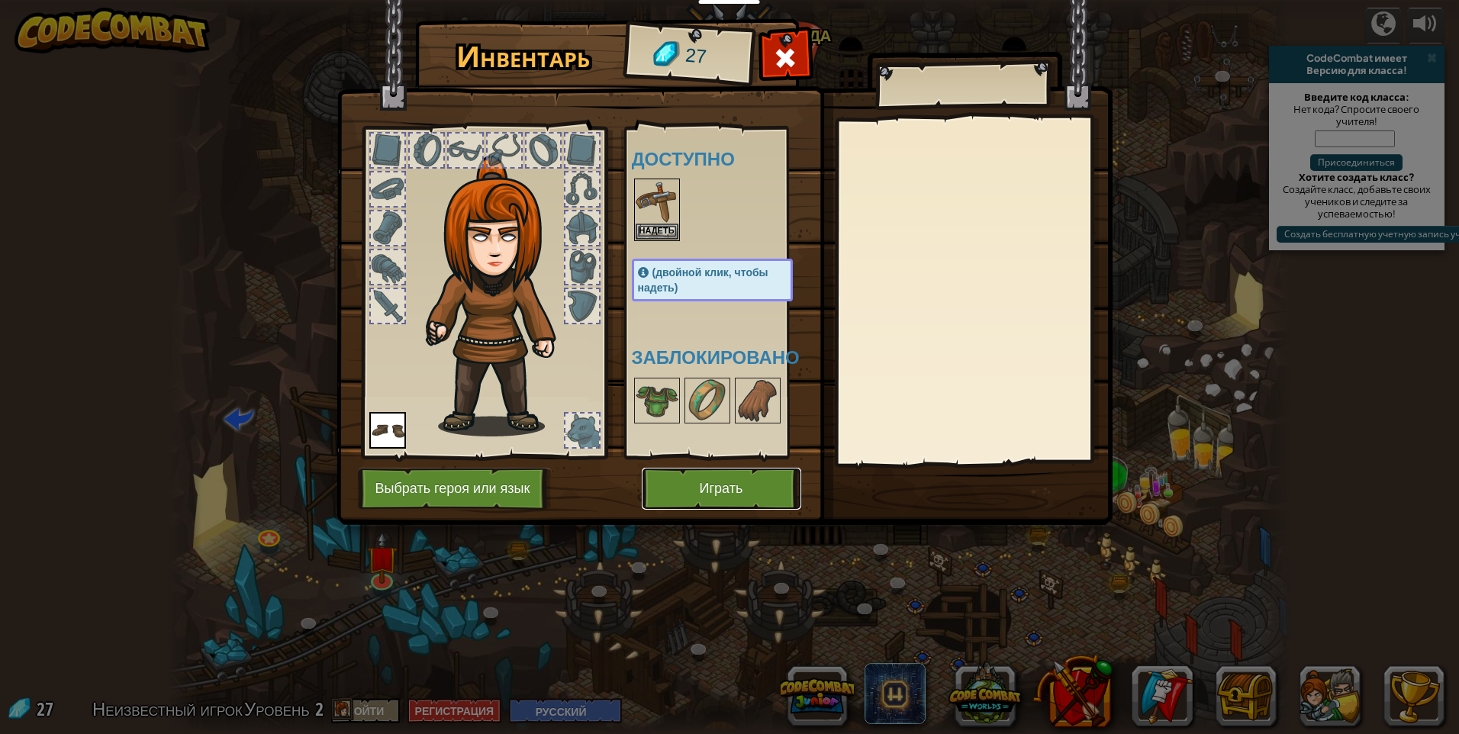
click at [738, 484] on button "Играть" at bounding box center [721, 489] width 159 height 42
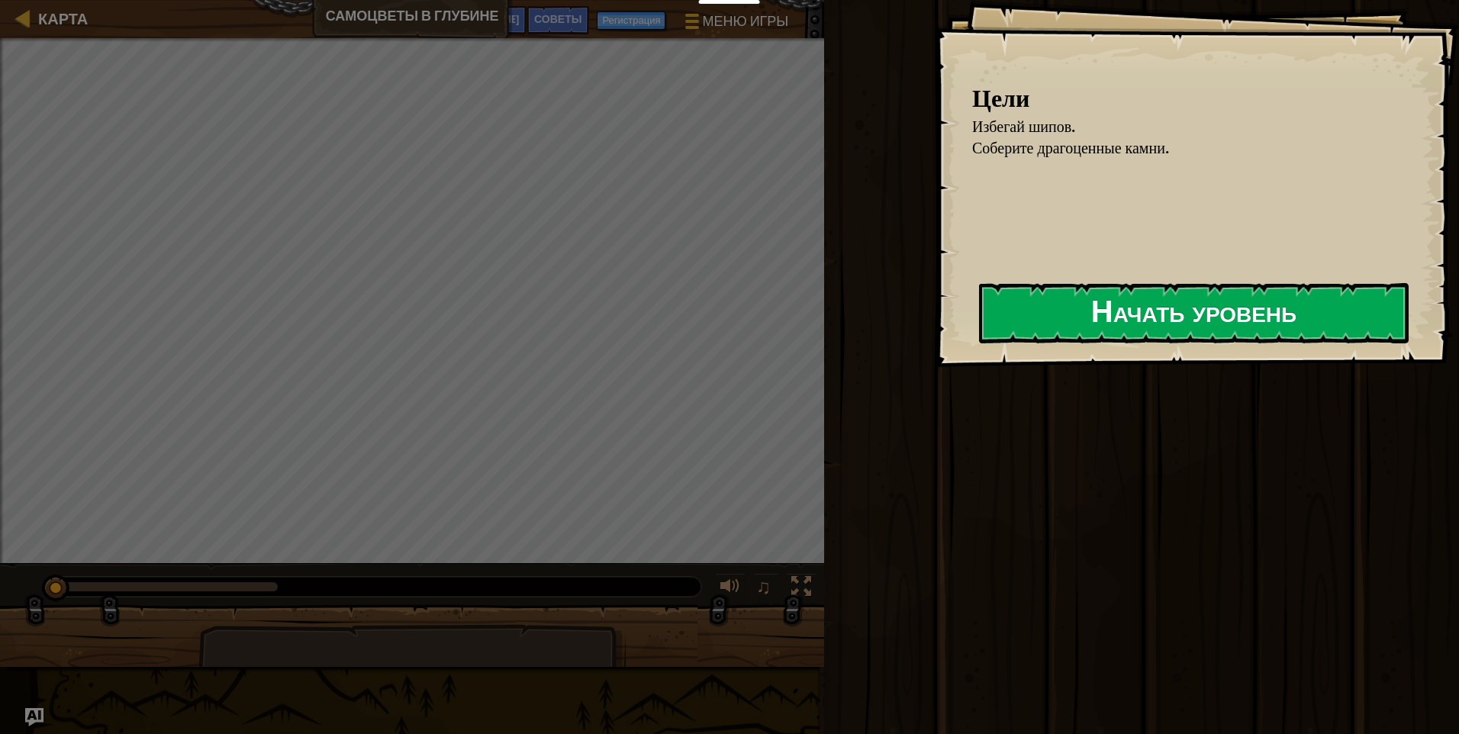
click at [1058, 323] on button "Начать уровень" at bounding box center [1194, 313] width 430 height 60
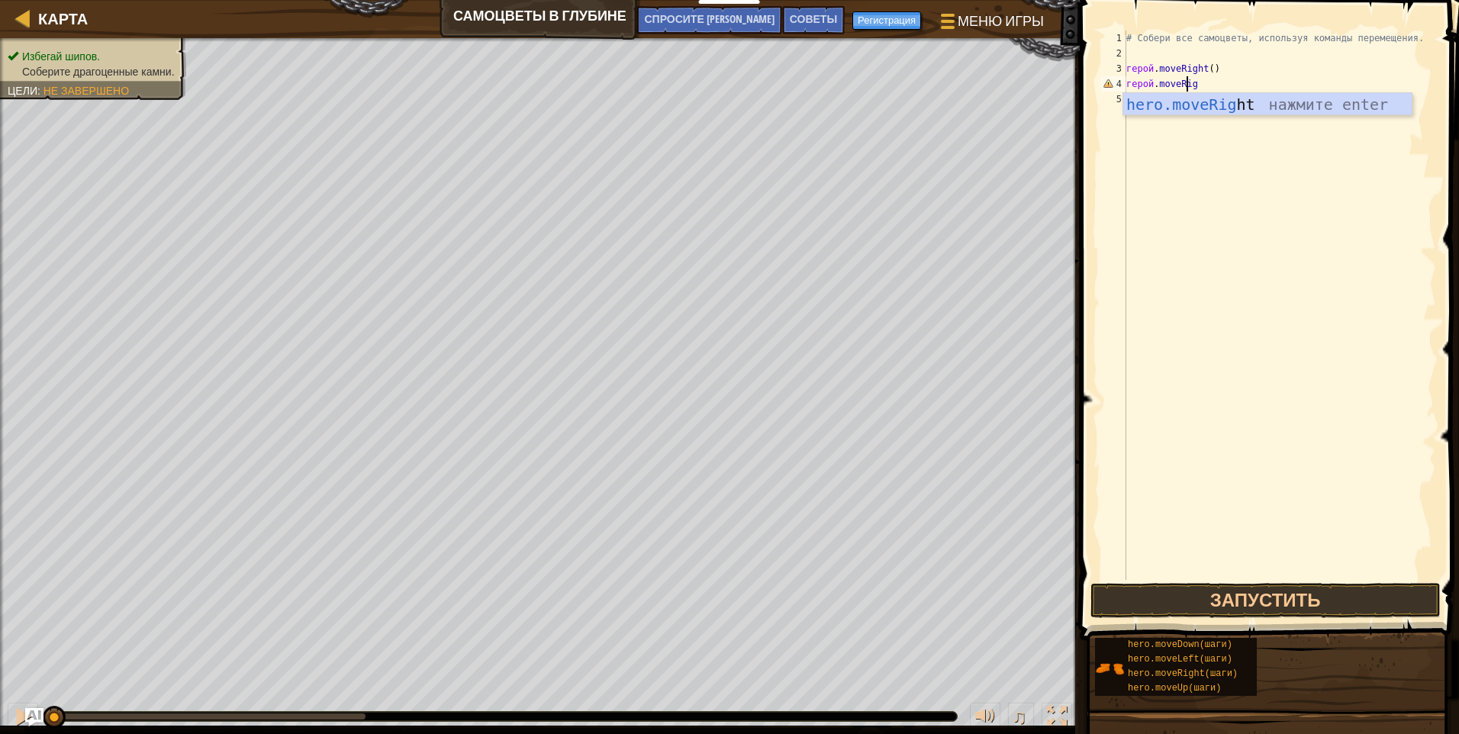
scroll to position [7, 5]
type textarea "hero.moveRight"
click at [1209, 90] on div "# Собери все самоцветы, используя команды перемещения. герой . moveRight ( ) ге…" at bounding box center [1279, 321] width 313 height 580
click at [1203, 87] on div "# Собери все самоцветы, используя команды перемещения. герой . moveRight ( ) ге…" at bounding box center [1279, 321] width 313 height 580
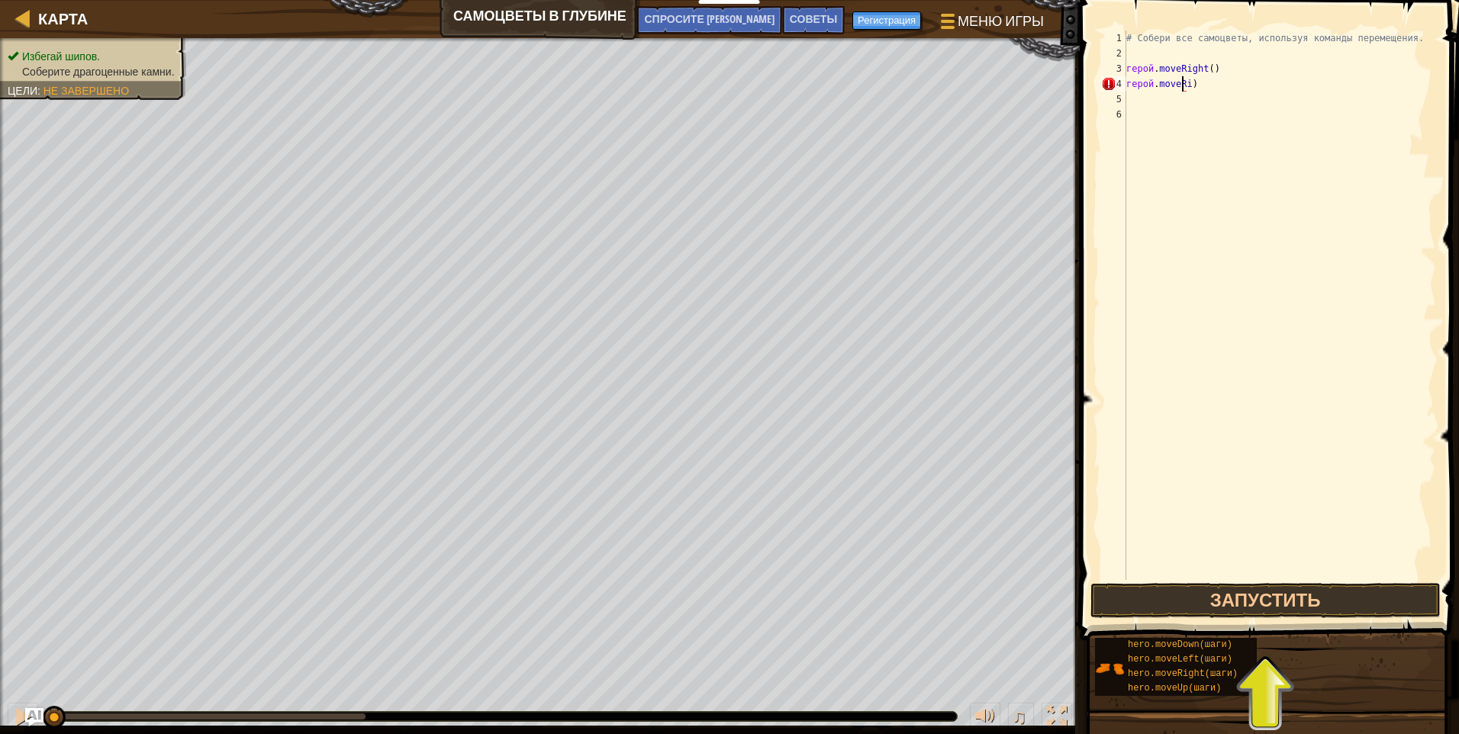
click at [1188, 84] on div "# Собери все самоцветы, используя команды перемещения. герой . moveRight ( ) ге…" at bounding box center [1279, 321] width 313 height 580
click at [1197, 85] on div "# Собери все самоцветы, используя команды перемещения. герой . moveRight ( ) ге…" at bounding box center [1279, 321] width 313 height 580
type textarea "hero.moveDown"
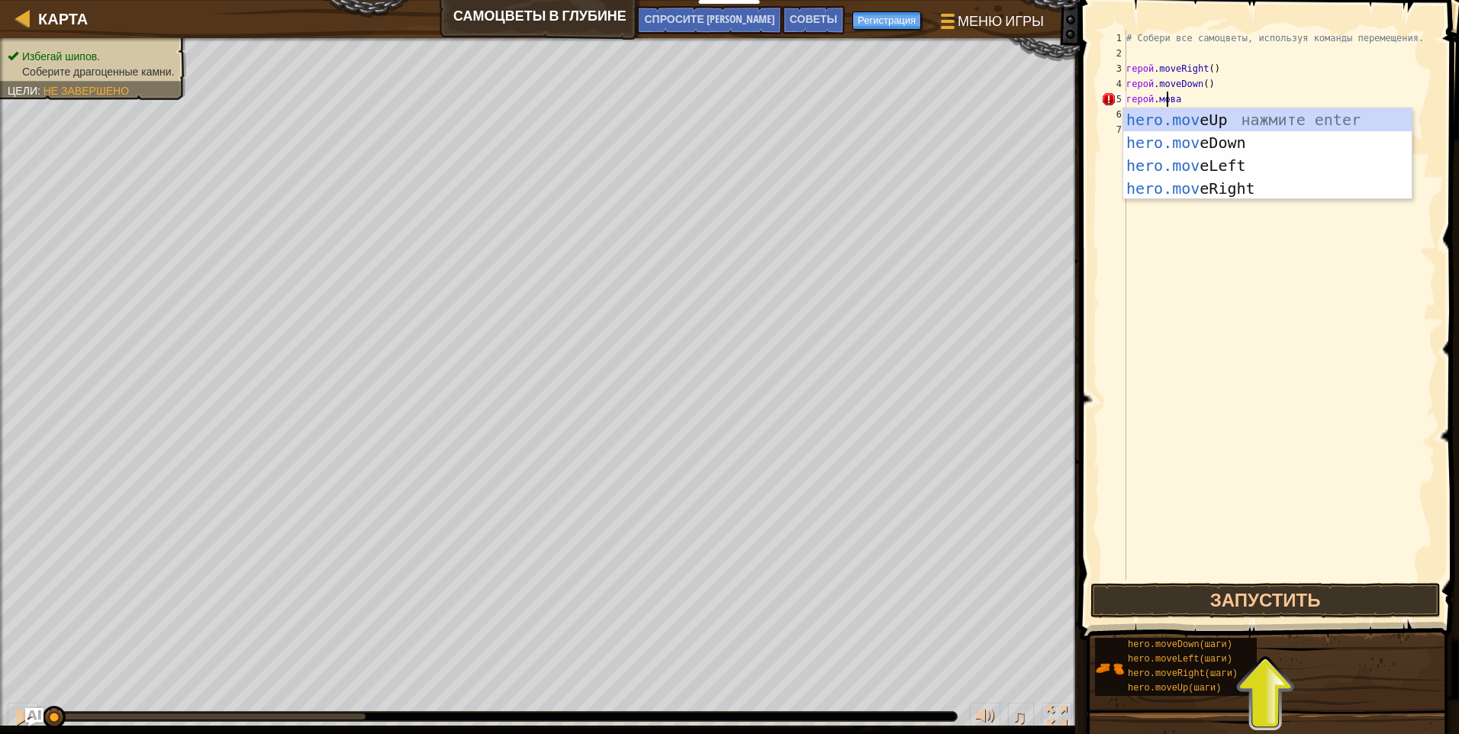
scroll to position [7, 2]
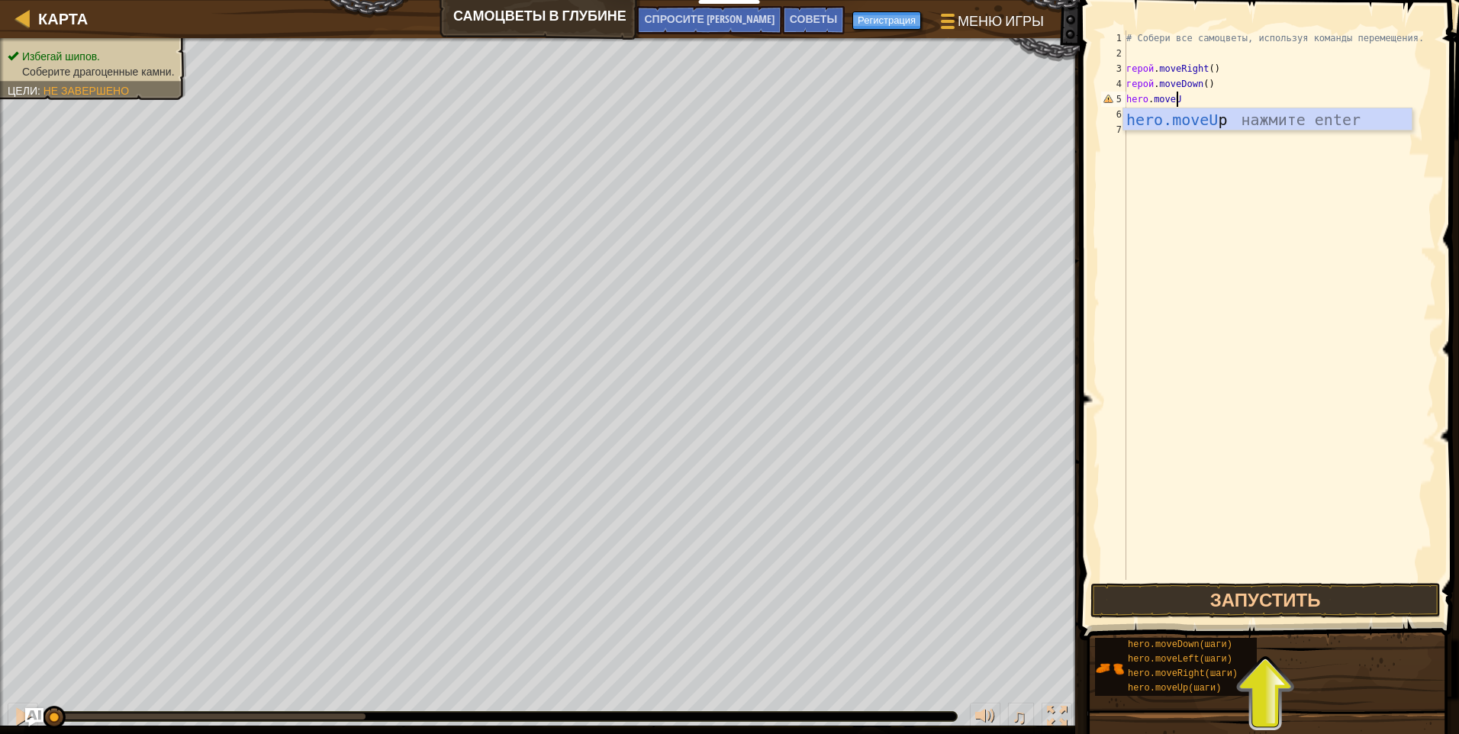
type textarea "hero.moveUp"
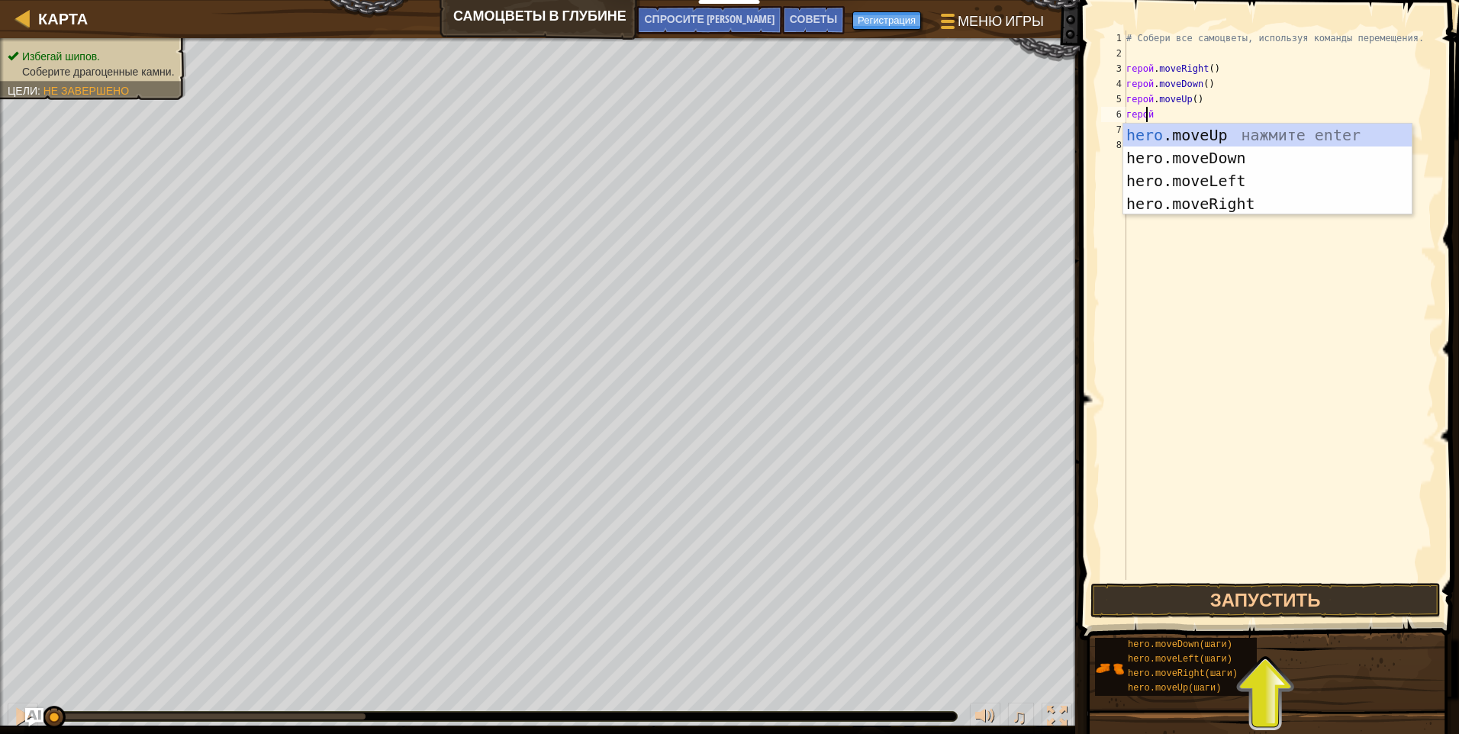
scroll to position [7, 1]
type textarea "hermov"
click at [1165, 139] on div "her o. mov eUp нажмите enter ее o.mov eDown нажмите enter ее o.mov eLeft нажмит…" at bounding box center [1267, 192] width 288 height 137
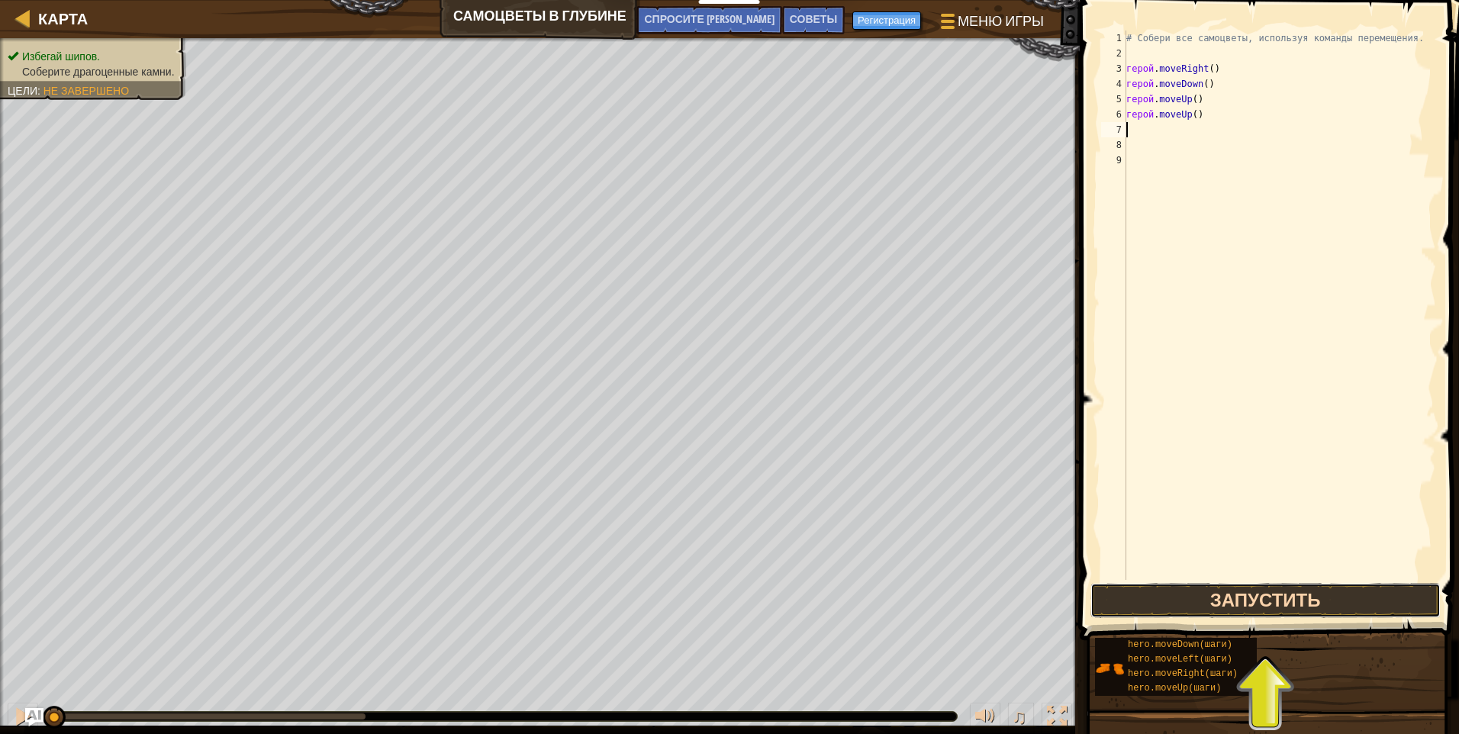
click at [1201, 600] on button "Запустить" at bounding box center [1265, 600] width 350 height 35
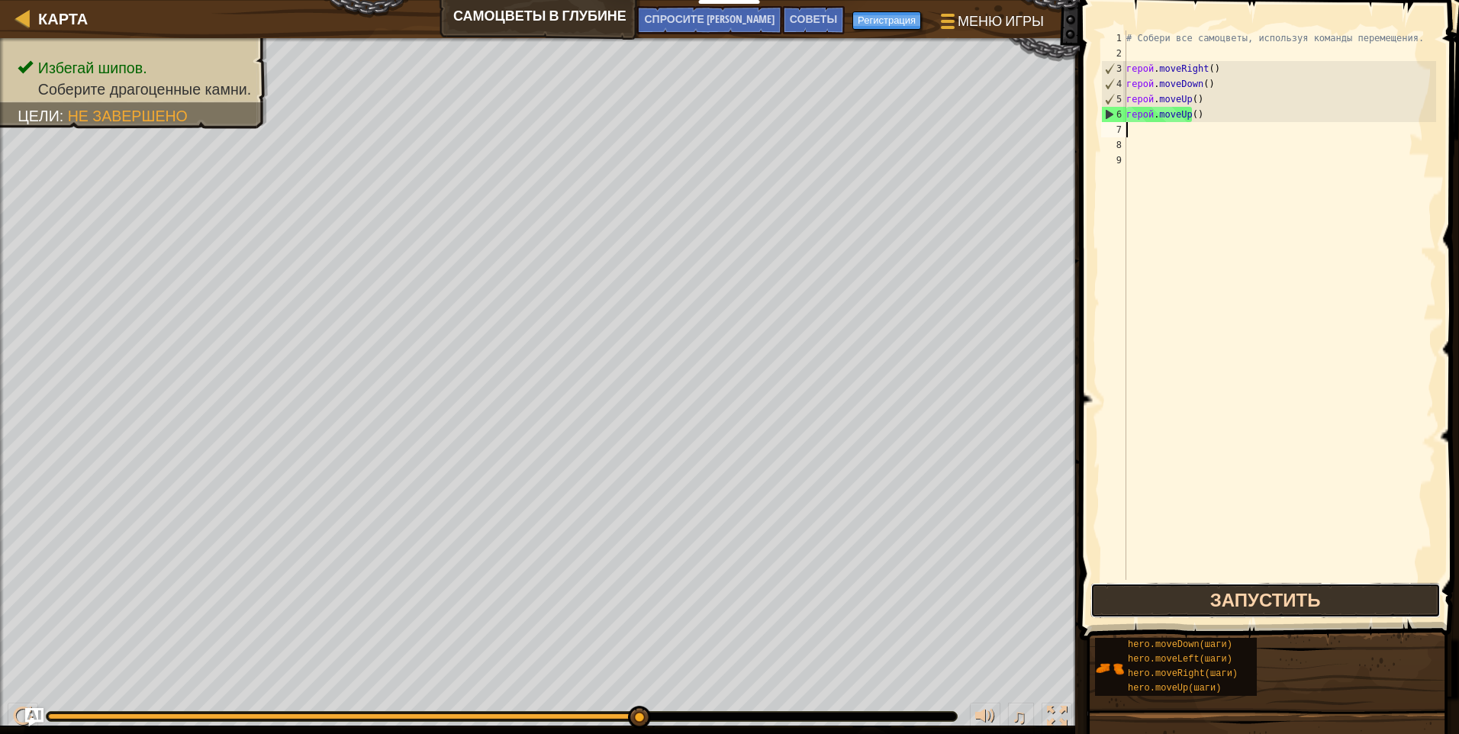
click at [1185, 597] on button "Запустить" at bounding box center [1265, 600] width 350 height 35
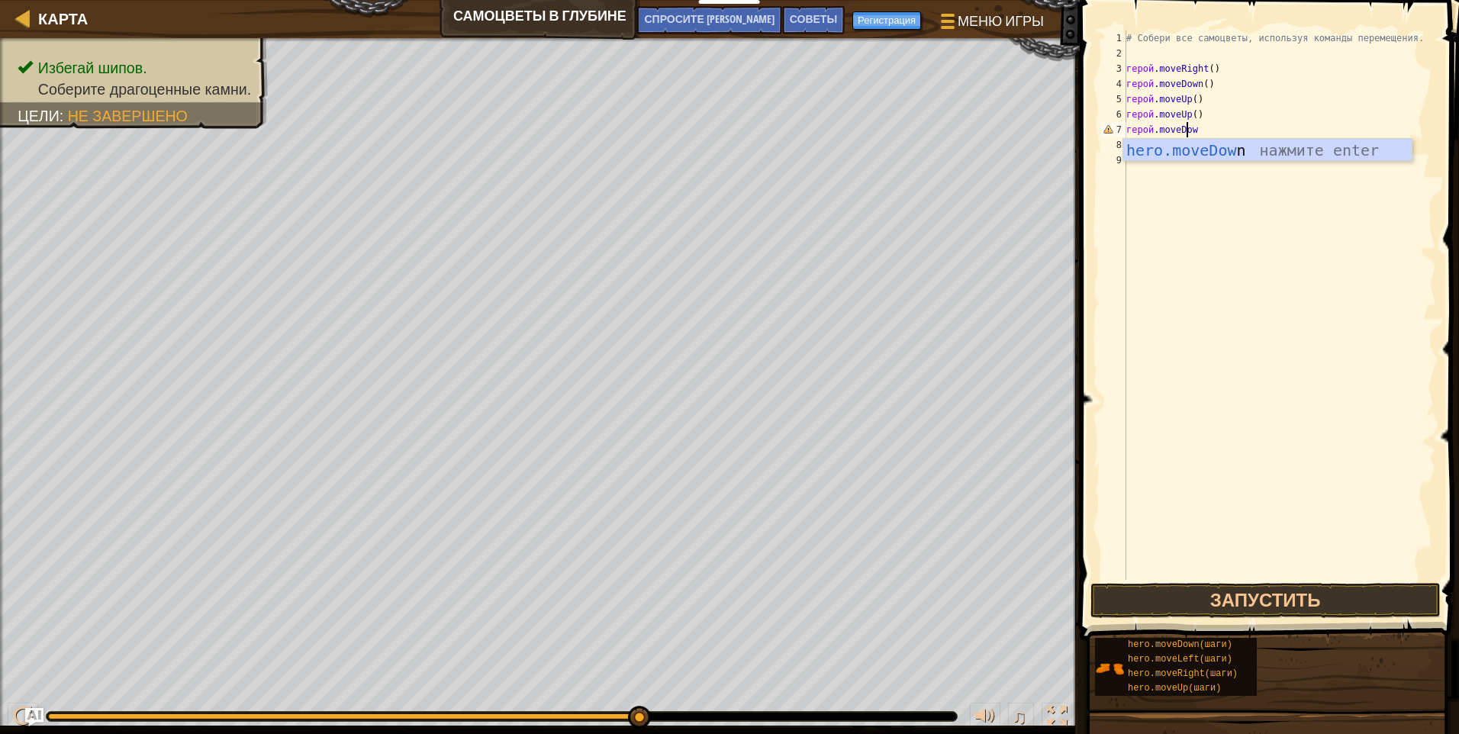
scroll to position [7, 5]
type textarea "hero.moveDown()"
type textarea "h"
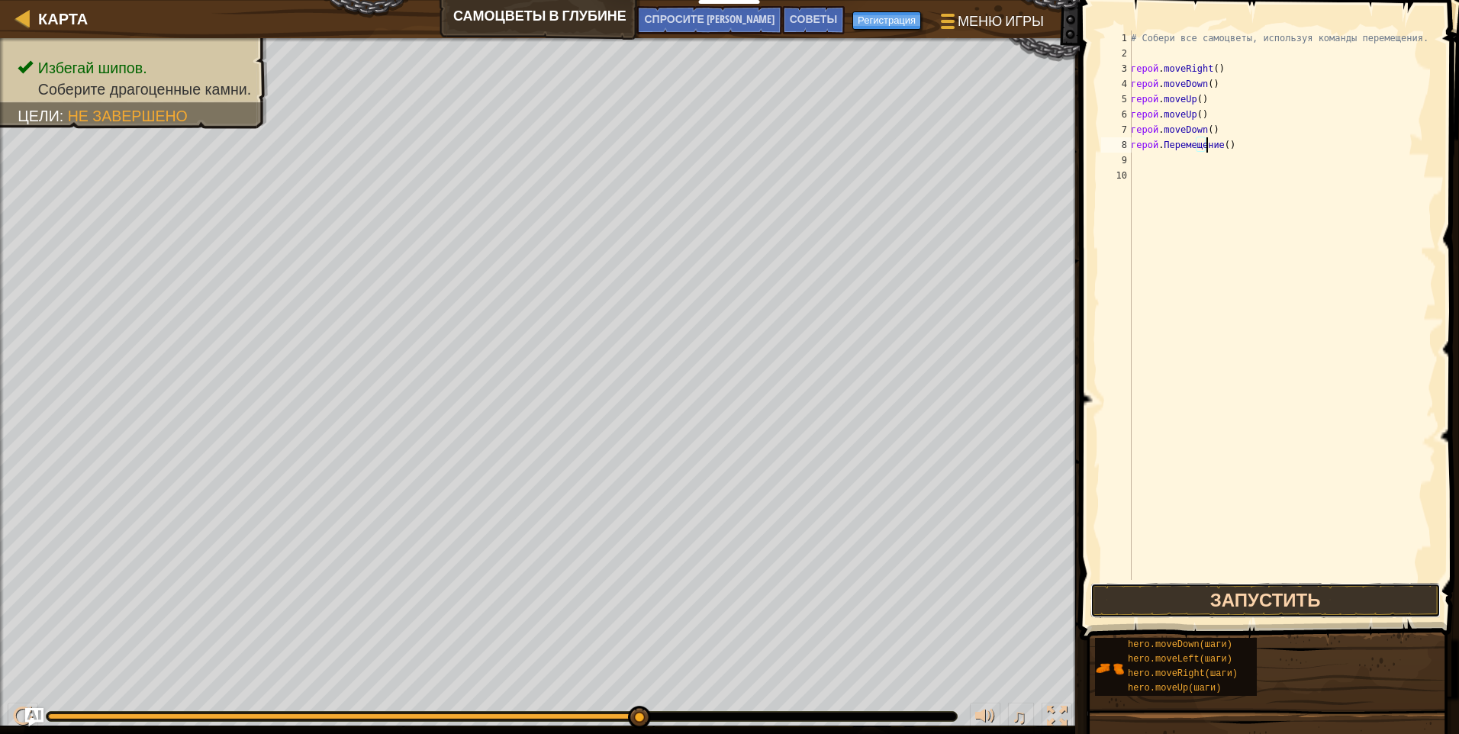
click at [1257, 598] on button "Запустить" at bounding box center [1265, 600] width 350 height 35
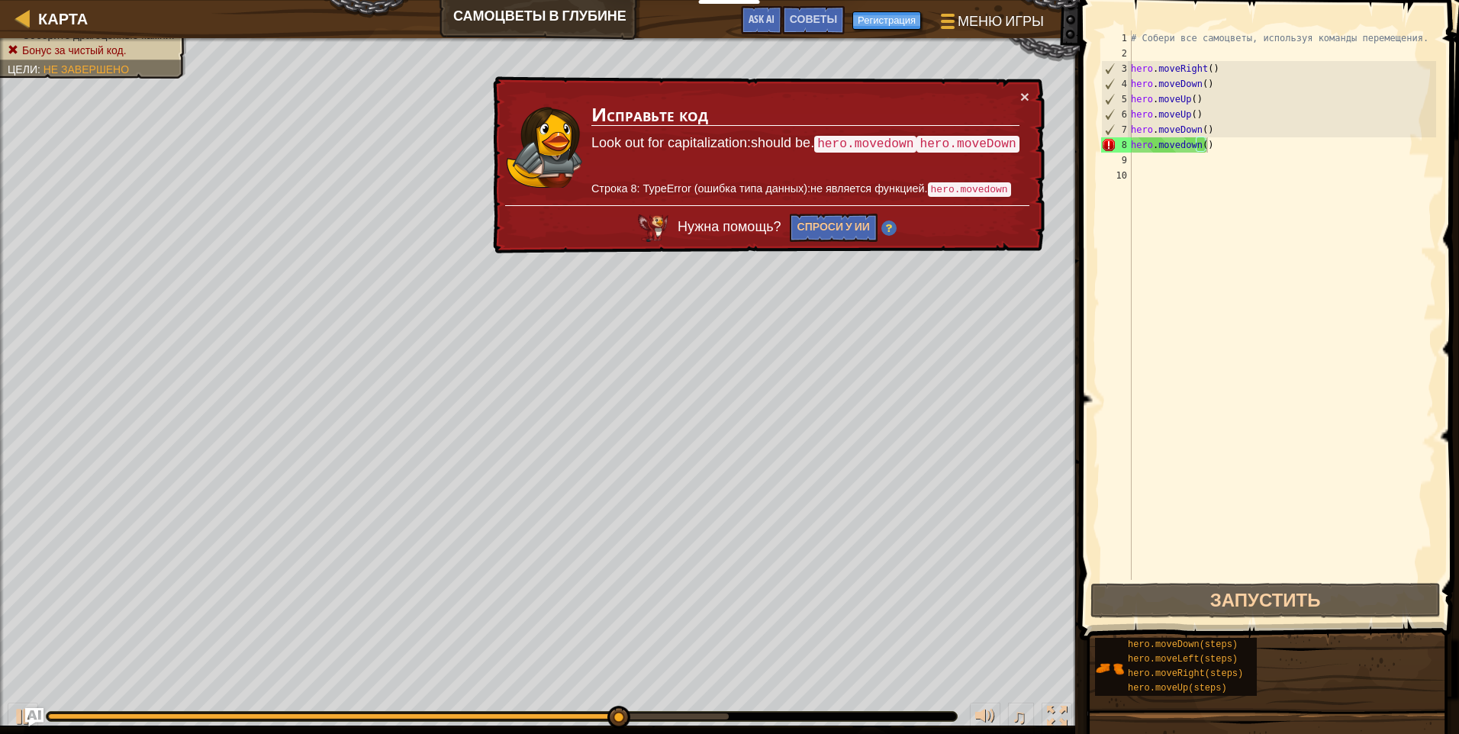
click at [1218, 143] on div "# Собери все самоцветы, используя команды перемещения. hero . moveRight ( ) her…" at bounding box center [1282, 321] width 308 height 580
click at [1180, 145] on div "# Собери все самоцветы, используя команды перемещения. hero . moveRight ( ) her…" at bounding box center [1282, 321] width 308 height 580
click at [1181, 145] on div "# Собери все самоцветы, используя команды перемещения. hero . moveRight ( ) her…" at bounding box center [1282, 305] width 308 height 549
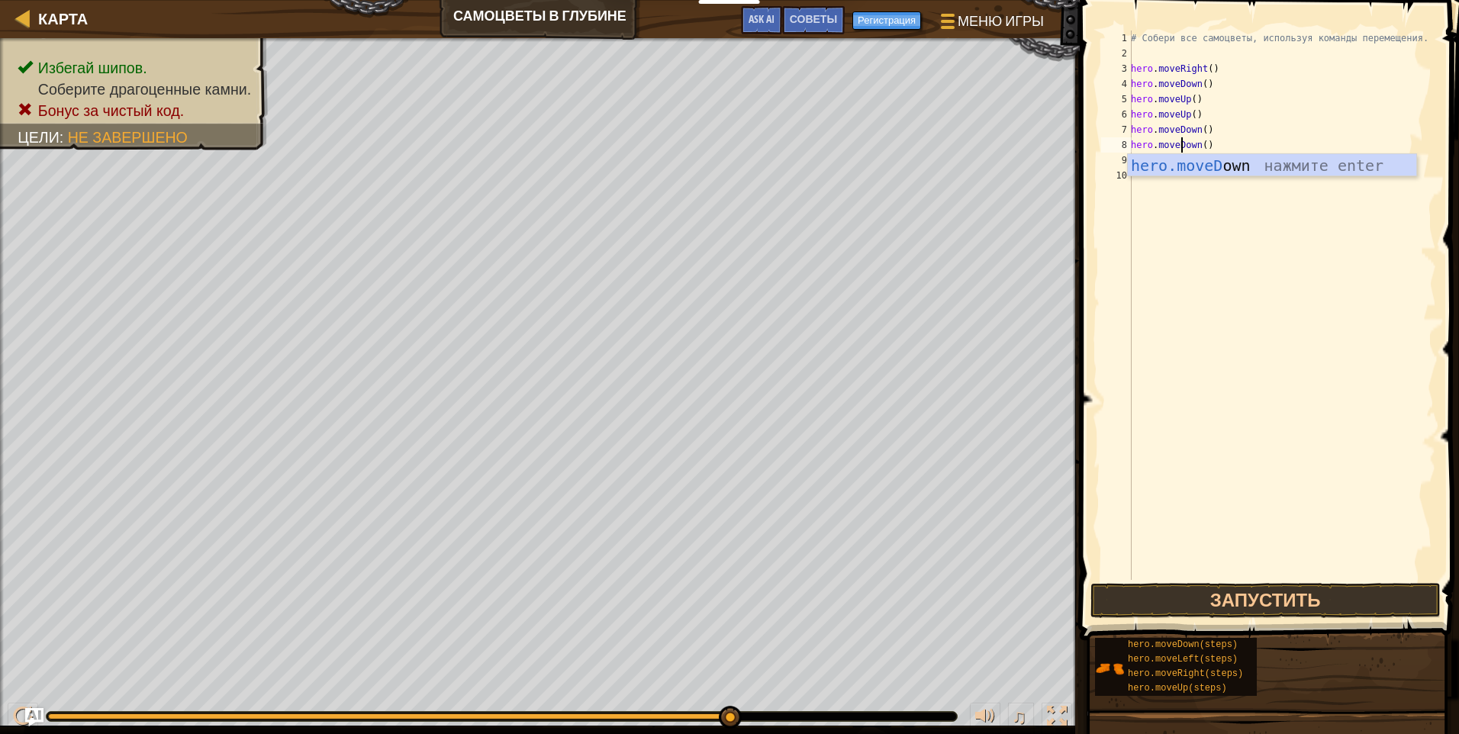
scroll to position [7, 4]
click at [1267, 594] on button "Запустить" at bounding box center [1265, 600] width 350 height 35
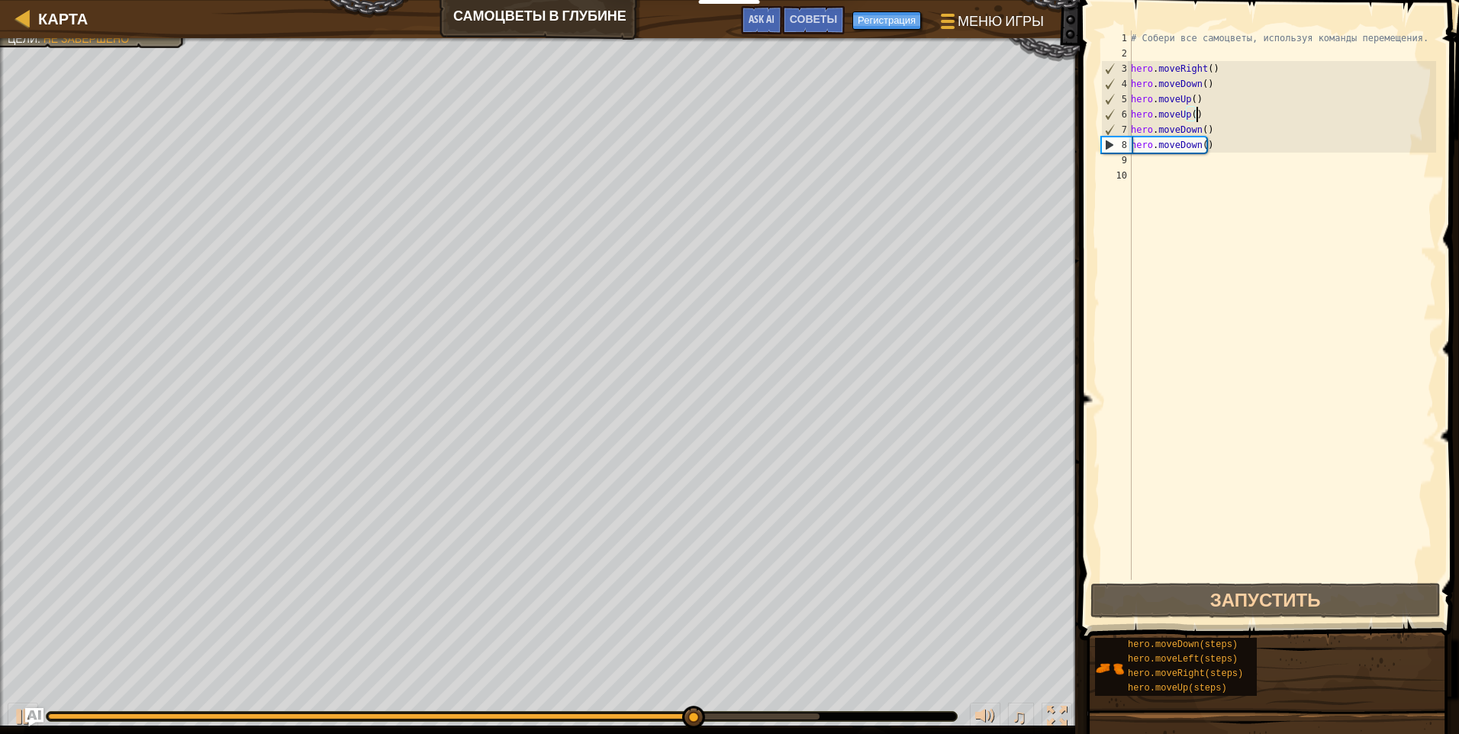
click at [1206, 120] on div "# Собери все самоцветы, используя команды перемещения. hero . moveRight ( ) her…" at bounding box center [1282, 321] width 308 height 580
type textarea "hero.moveUp()"
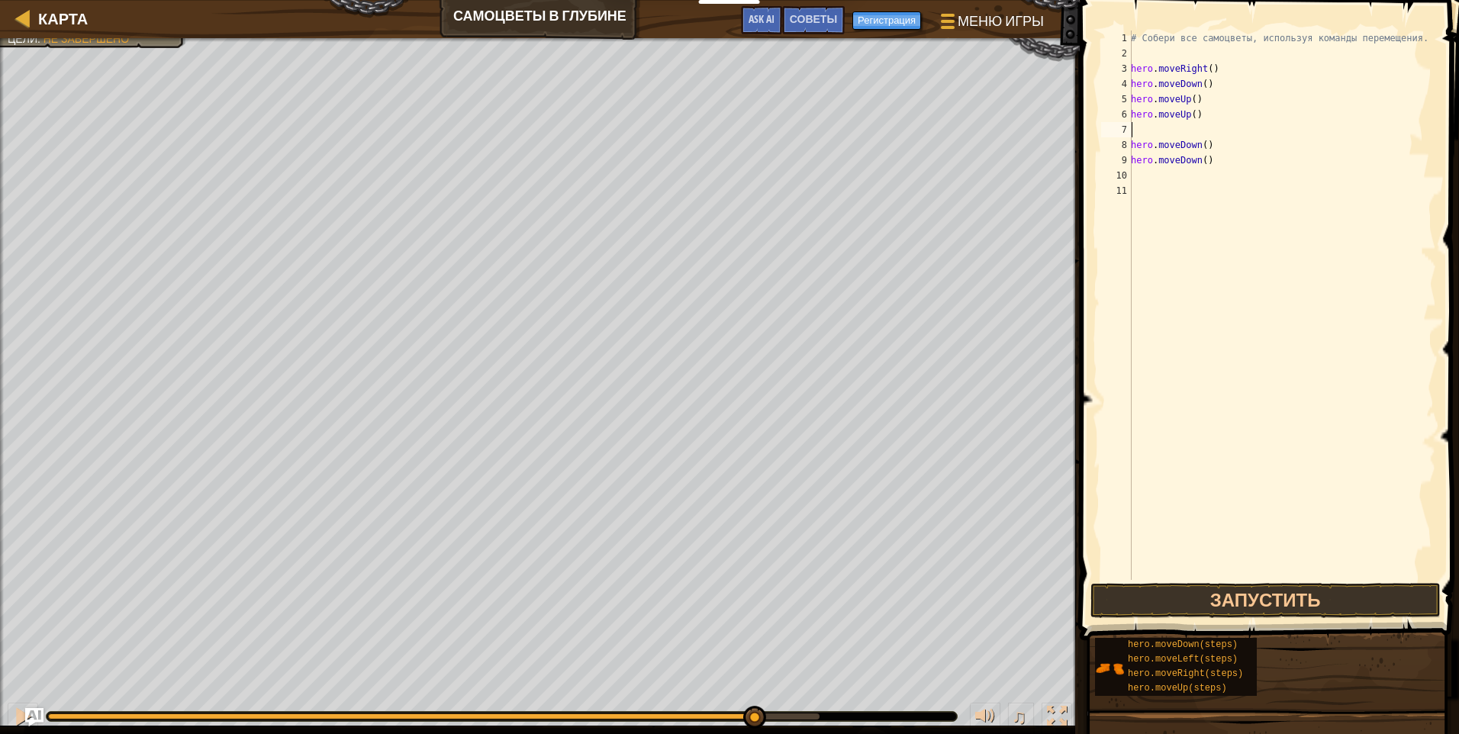
click at [1200, 124] on div "# Собери все самоцветы, используя команды перемещения. hero . moveRight ( ) her…" at bounding box center [1282, 321] width 308 height 580
click at [1204, 130] on div "# Собери все самоцветы, используя команды перемещения. hero . moveRight ( ) her…" at bounding box center [1282, 321] width 308 height 580
drag, startPoint x: 1215, startPoint y: 146, endPoint x: 1179, endPoint y: 150, distance: 36.0
click at [1179, 150] on div "# Собери все самоцветы, используя команды перемещения. hero . moveRight ( ) her…" at bounding box center [1282, 321] width 308 height 580
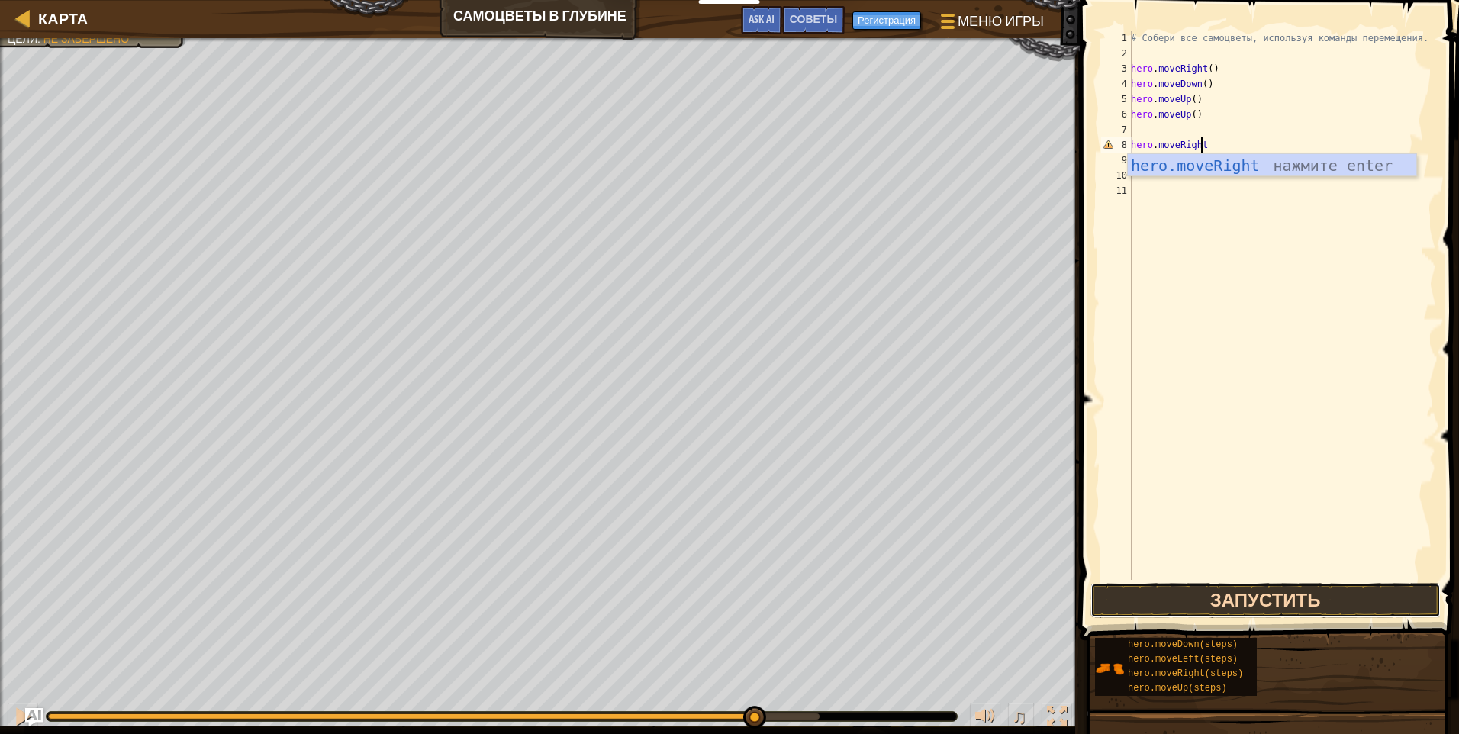
click at [1290, 602] on button "Запустить" at bounding box center [1265, 600] width 350 height 35
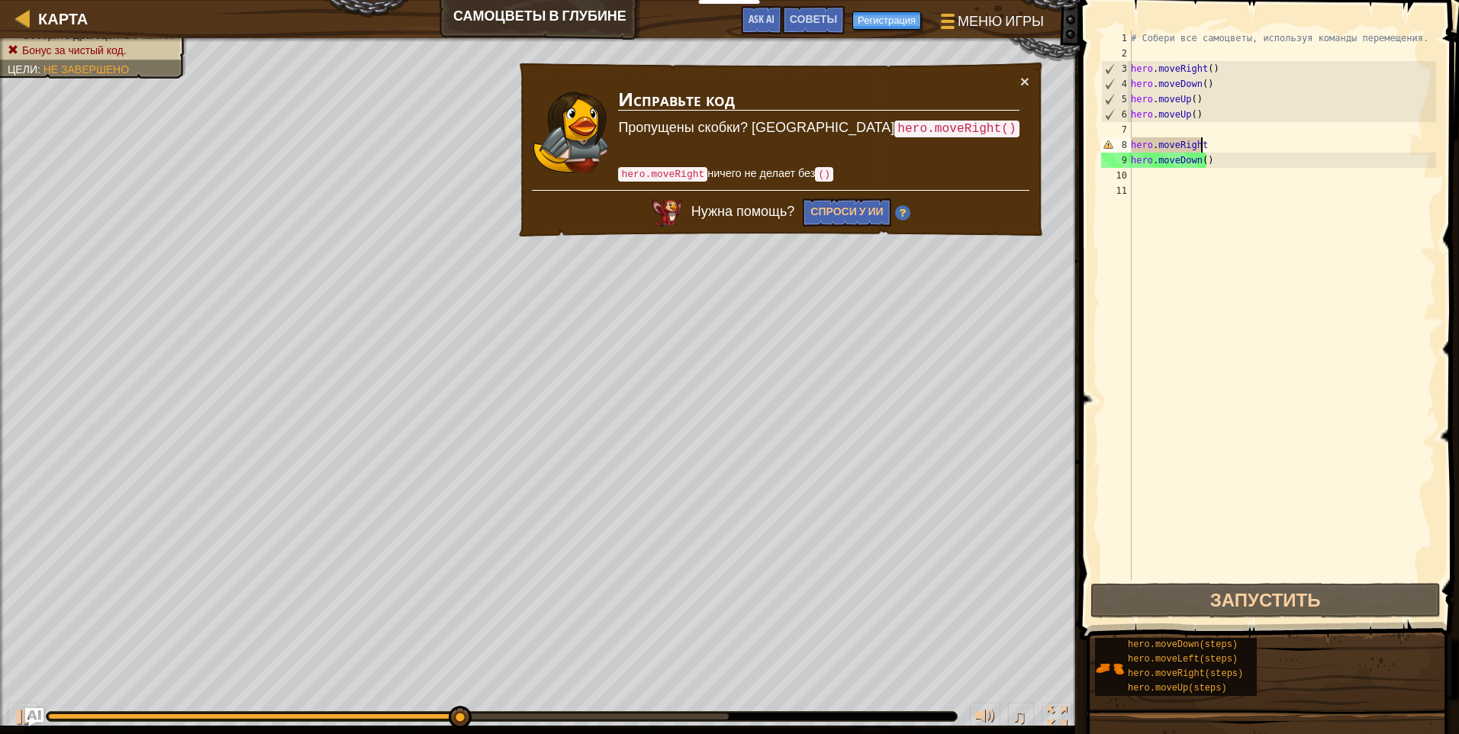
scroll to position [7, 5]
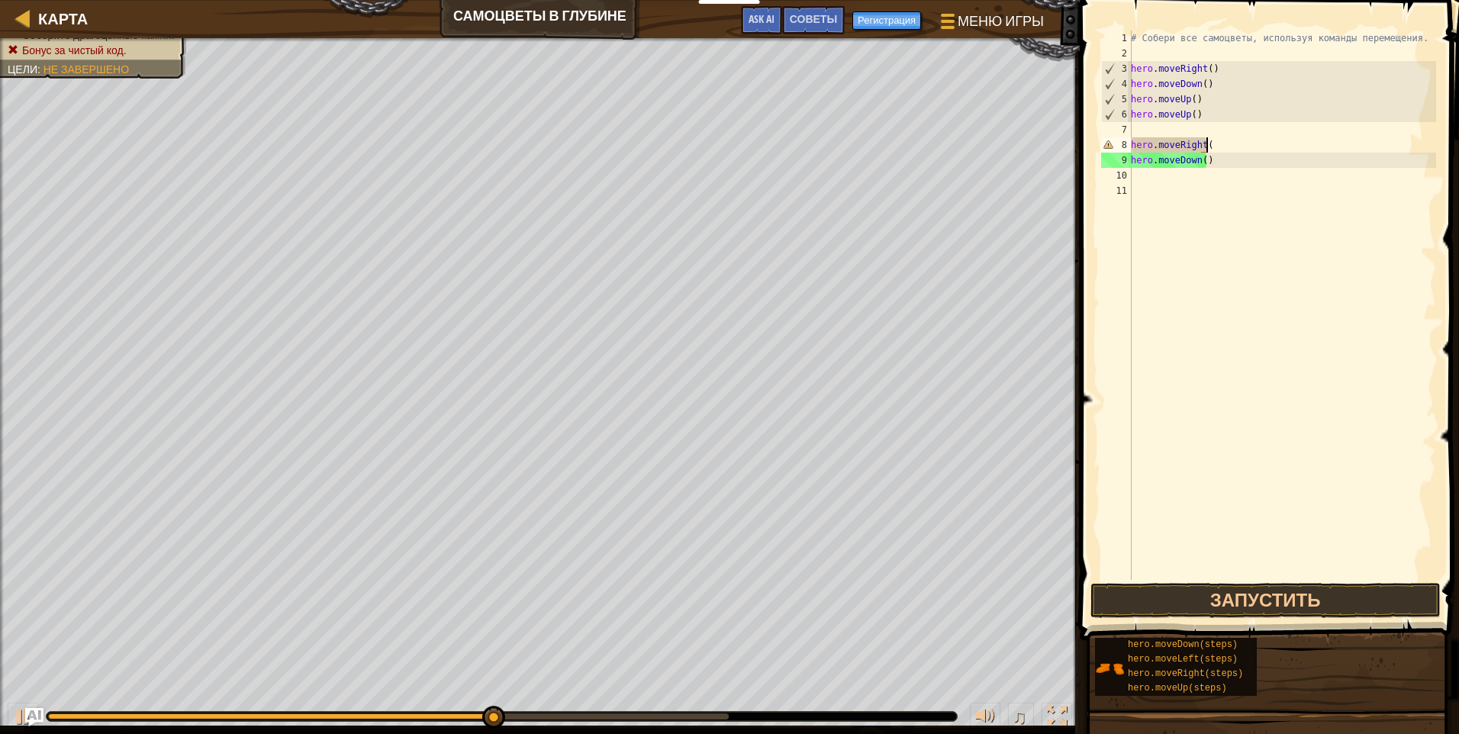
type textarea "hero.moveRight()"
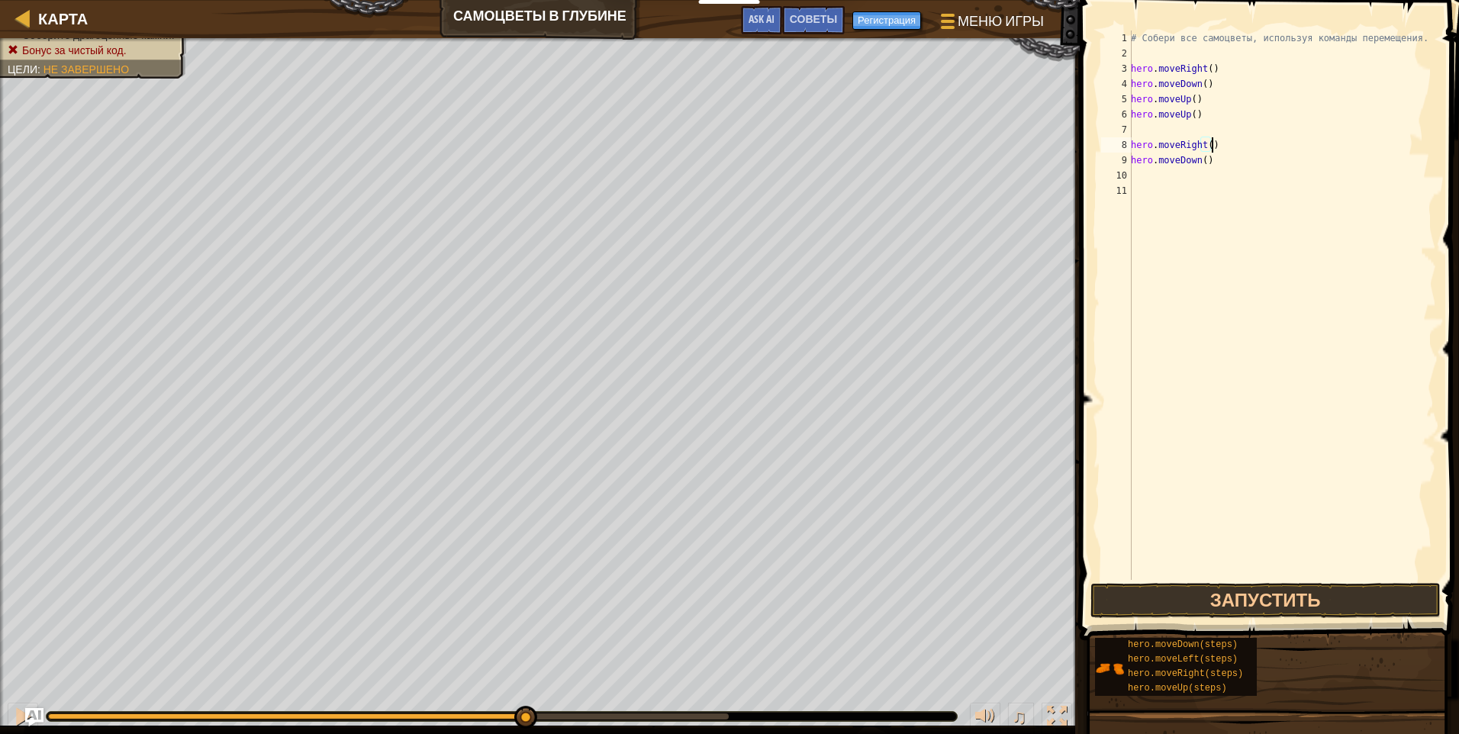
scroll to position [7, 0]
type textarea "hero.moveRight()"
click at [1254, 611] on button "Запустить" at bounding box center [1265, 600] width 350 height 35
